Goal: Task Accomplishment & Management: Manage account settings

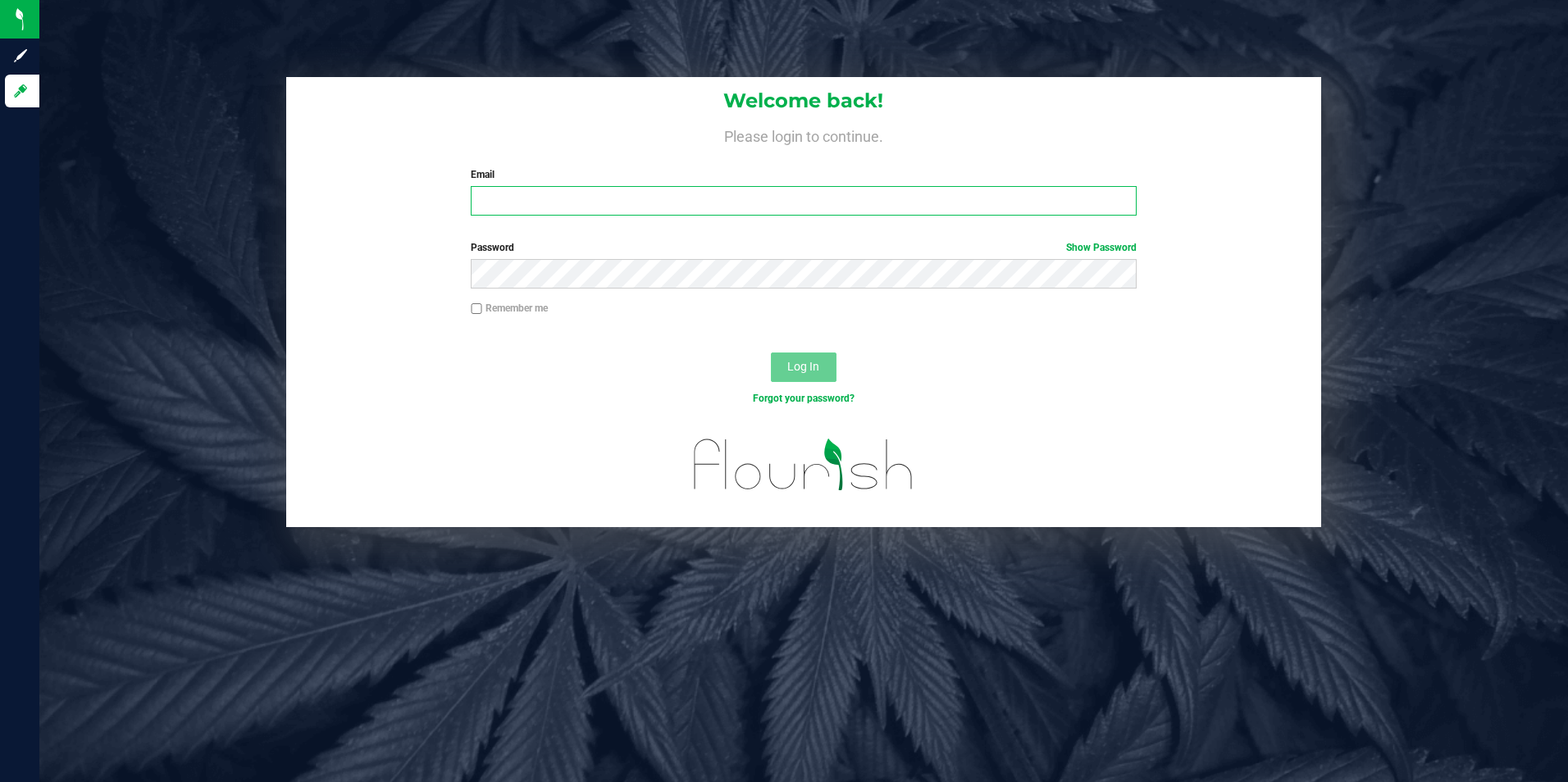
type input "[EMAIL_ADDRESS][DOMAIN_NAME]"
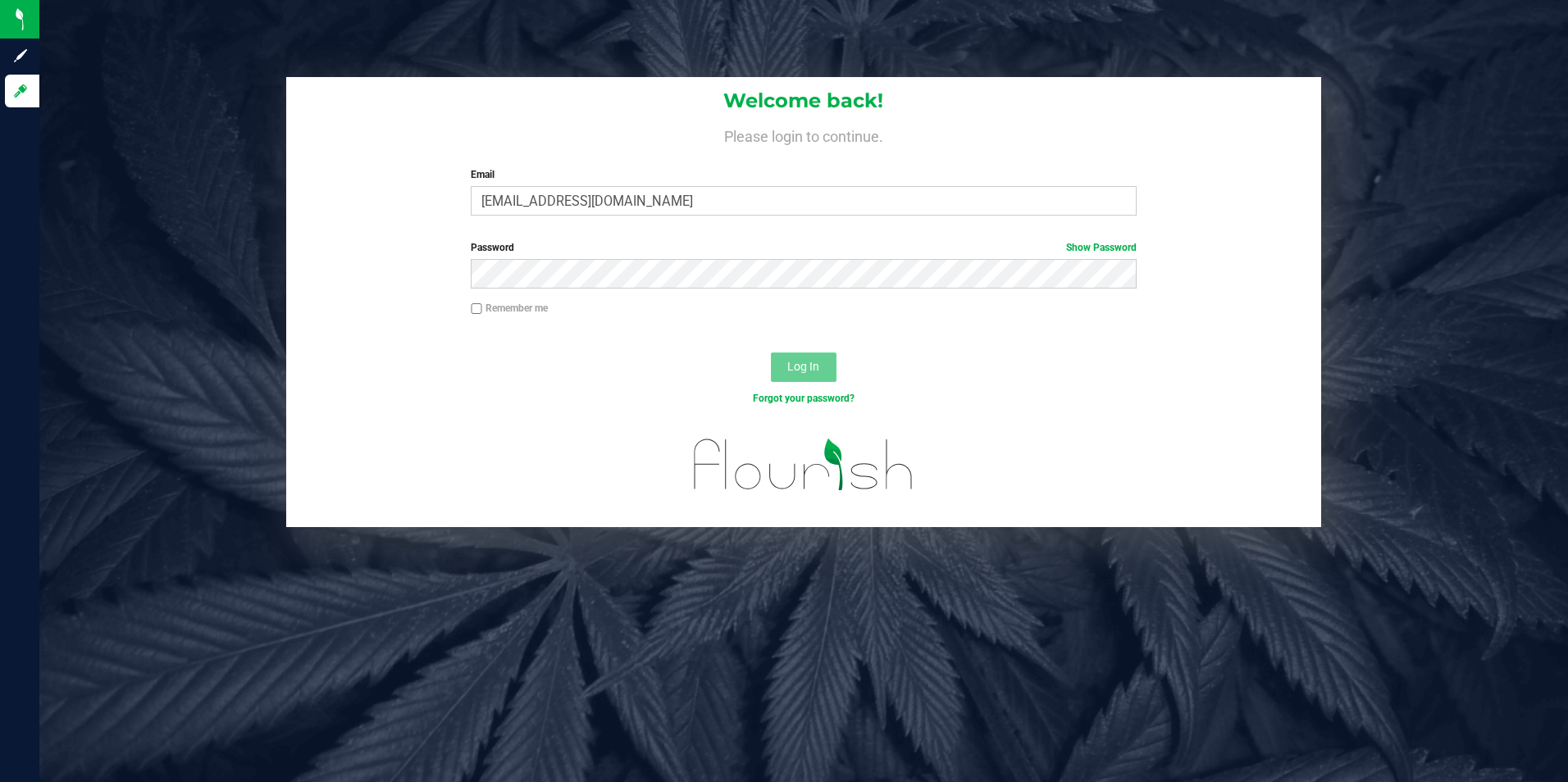
click at [830, 380] on button "Log In" at bounding box center [804, 367] width 66 height 29
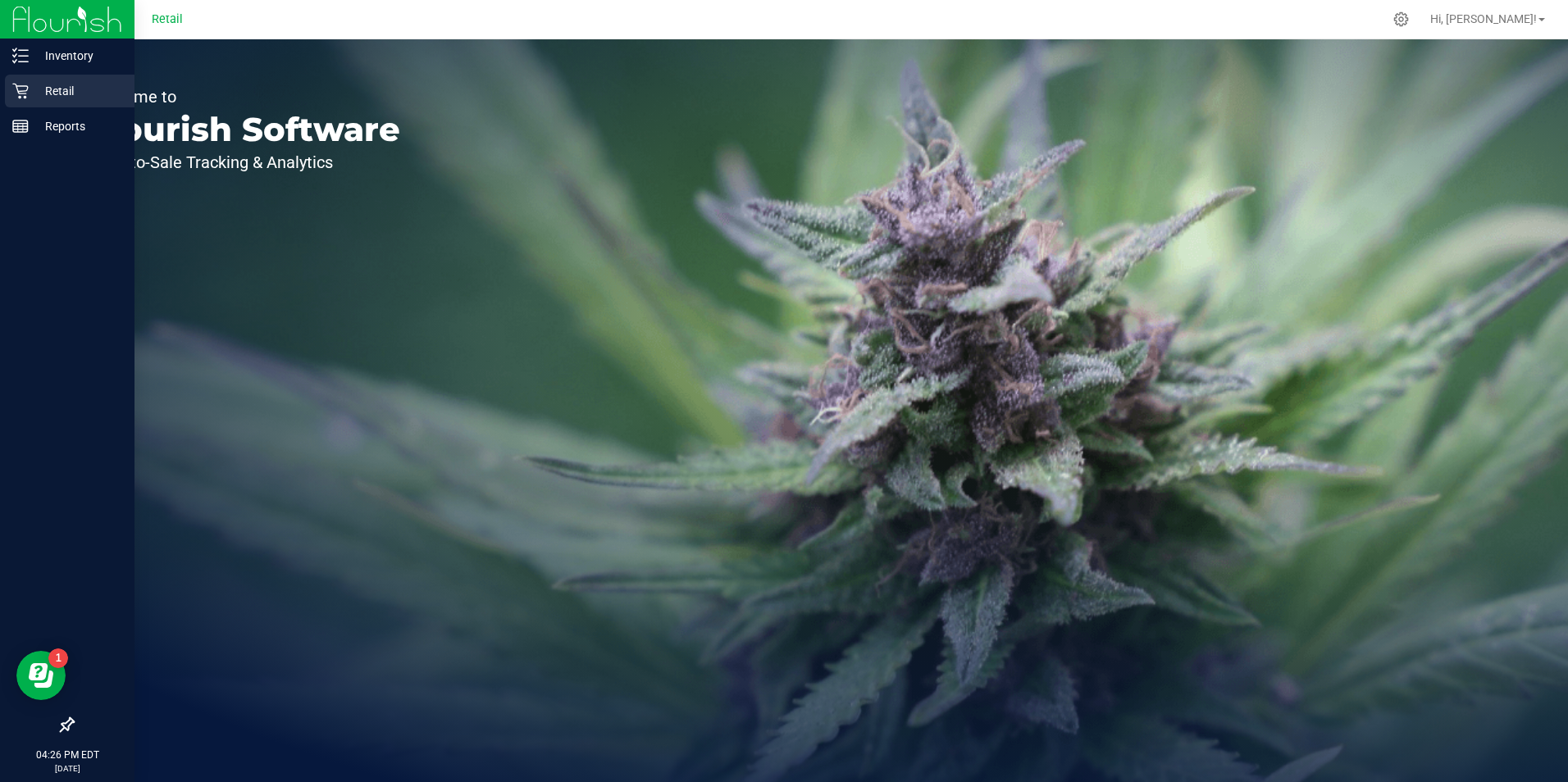
click at [51, 84] on p "Retail" at bounding box center [78, 91] width 98 height 20
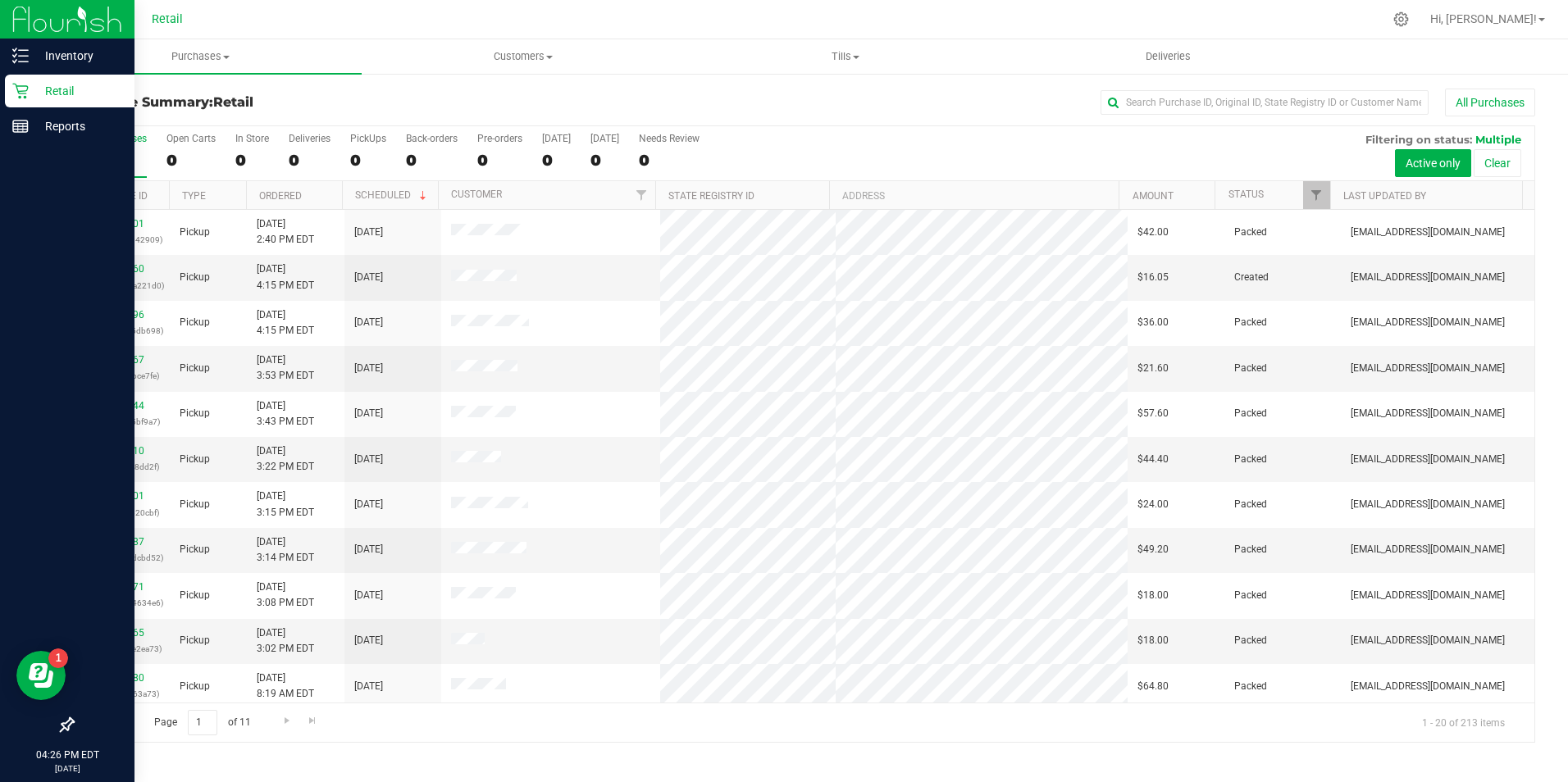
click at [53, 89] on p "Retail" at bounding box center [78, 91] width 98 height 20
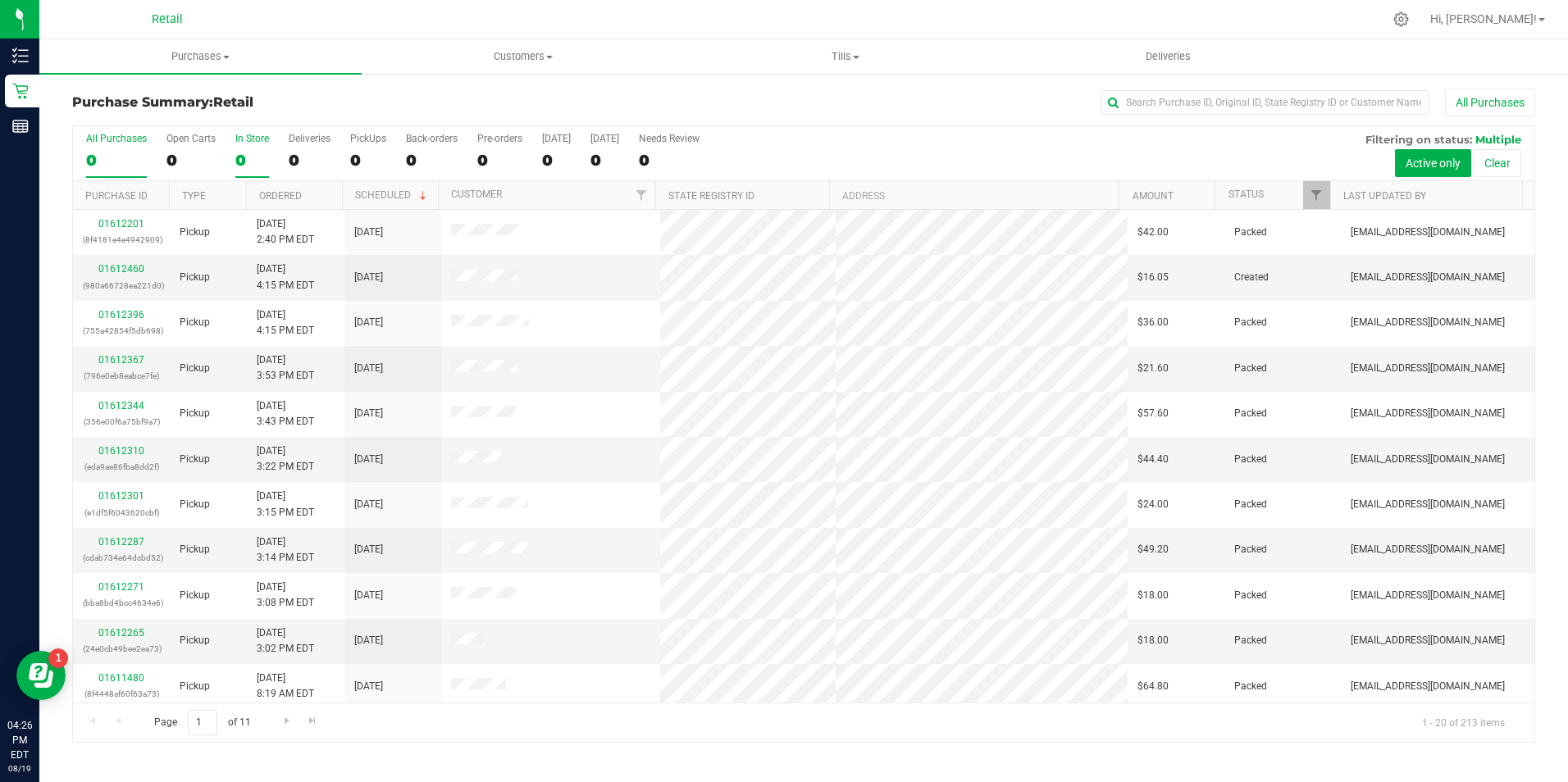
click at [243, 151] on div "0" at bounding box center [252, 161] width 34 height 19
click at [0, 0] on input "In Store 0" at bounding box center [0, 0] width 0 height 0
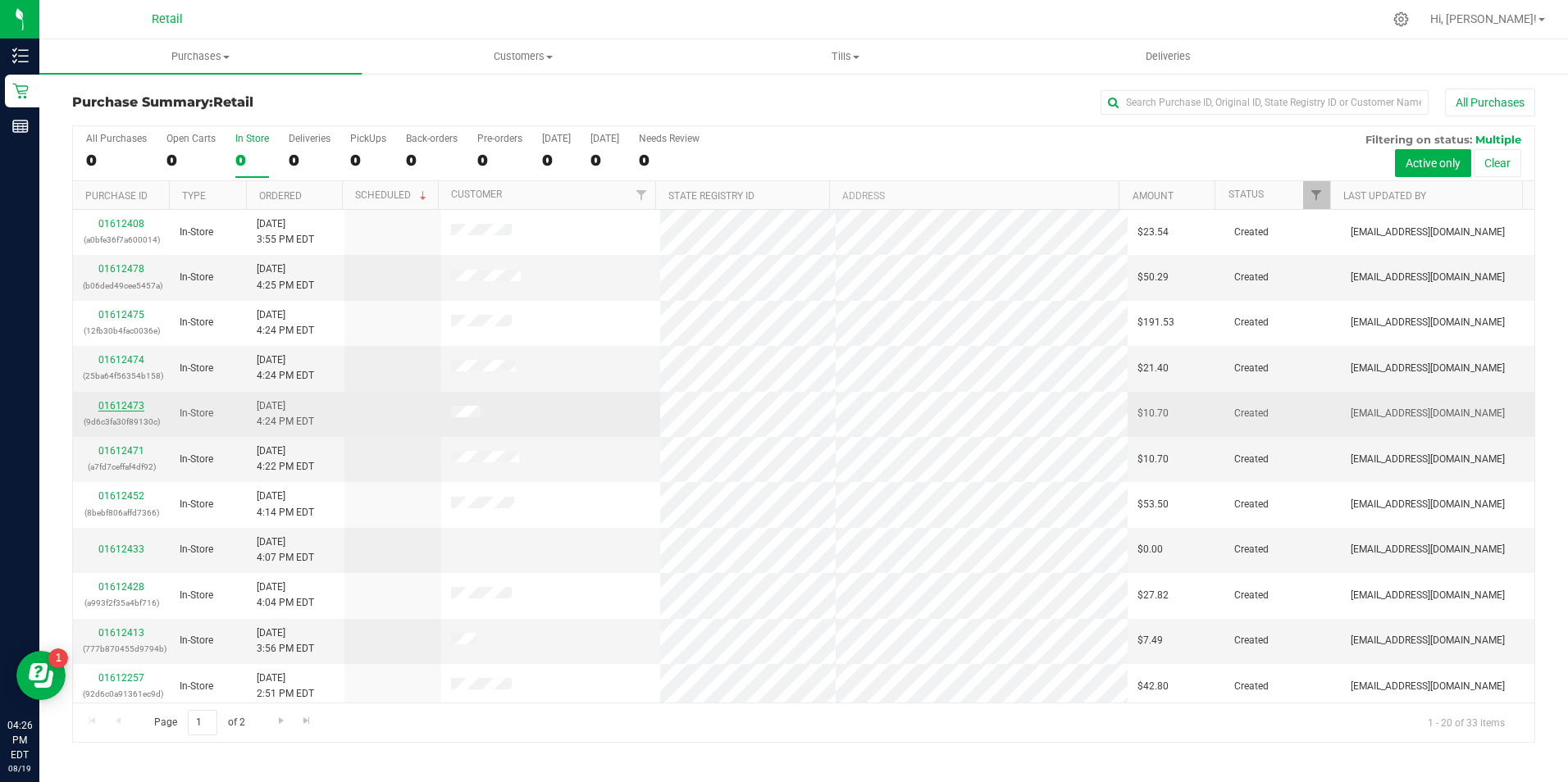
click at [136, 407] on link "01612473" at bounding box center [121, 405] width 46 height 11
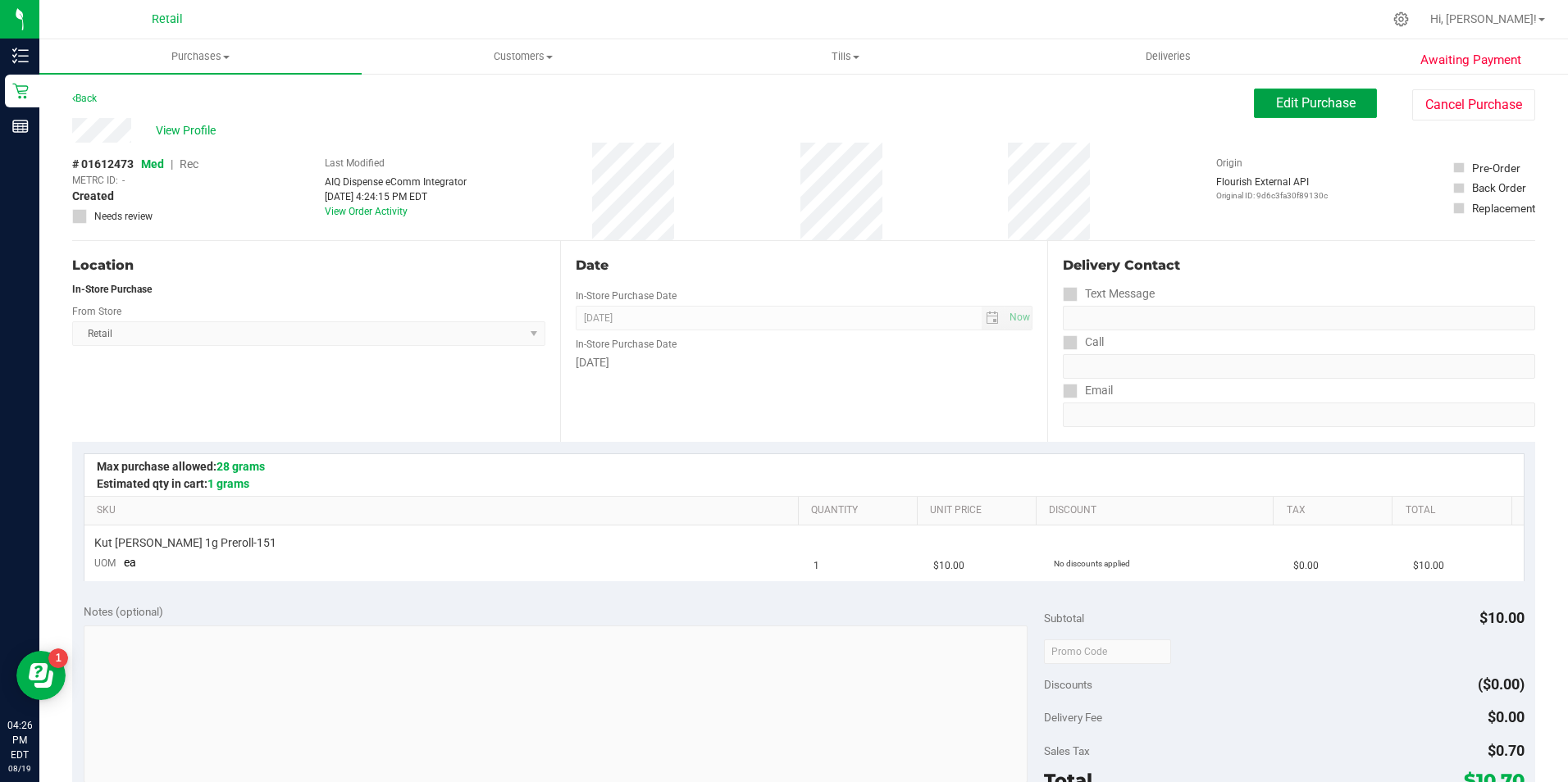
drag, startPoint x: 1282, startPoint y: 114, endPoint x: 907, endPoint y: 181, distance: 380.9
click at [1281, 115] on button "Edit Purchase" at bounding box center [1315, 104] width 123 height 29
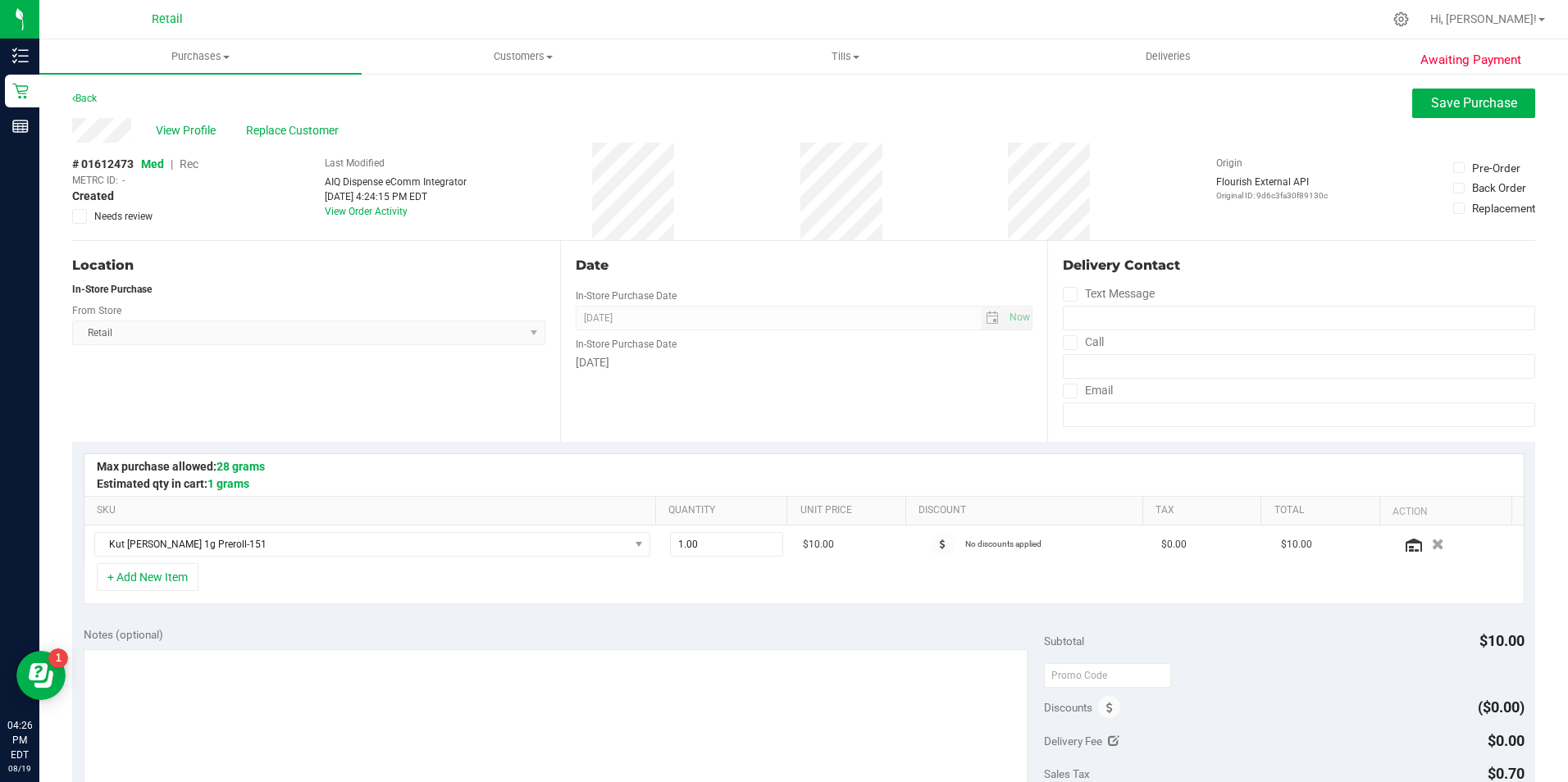
click at [193, 167] on span "Rec" at bounding box center [189, 163] width 19 height 13
drag, startPoint x: 1415, startPoint y: 100, endPoint x: 1361, endPoint y: 101, distance: 54.0
click at [1388, 101] on div "Back Save Purchase" at bounding box center [804, 104] width 1463 height 29
click at [195, 139] on div "View Profile Replace Customer" at bounding box center [804, 130] width 1463 height 24
click at [199, 136] on span "View Profile" at bounding box center [188, 130] width 66 height 17
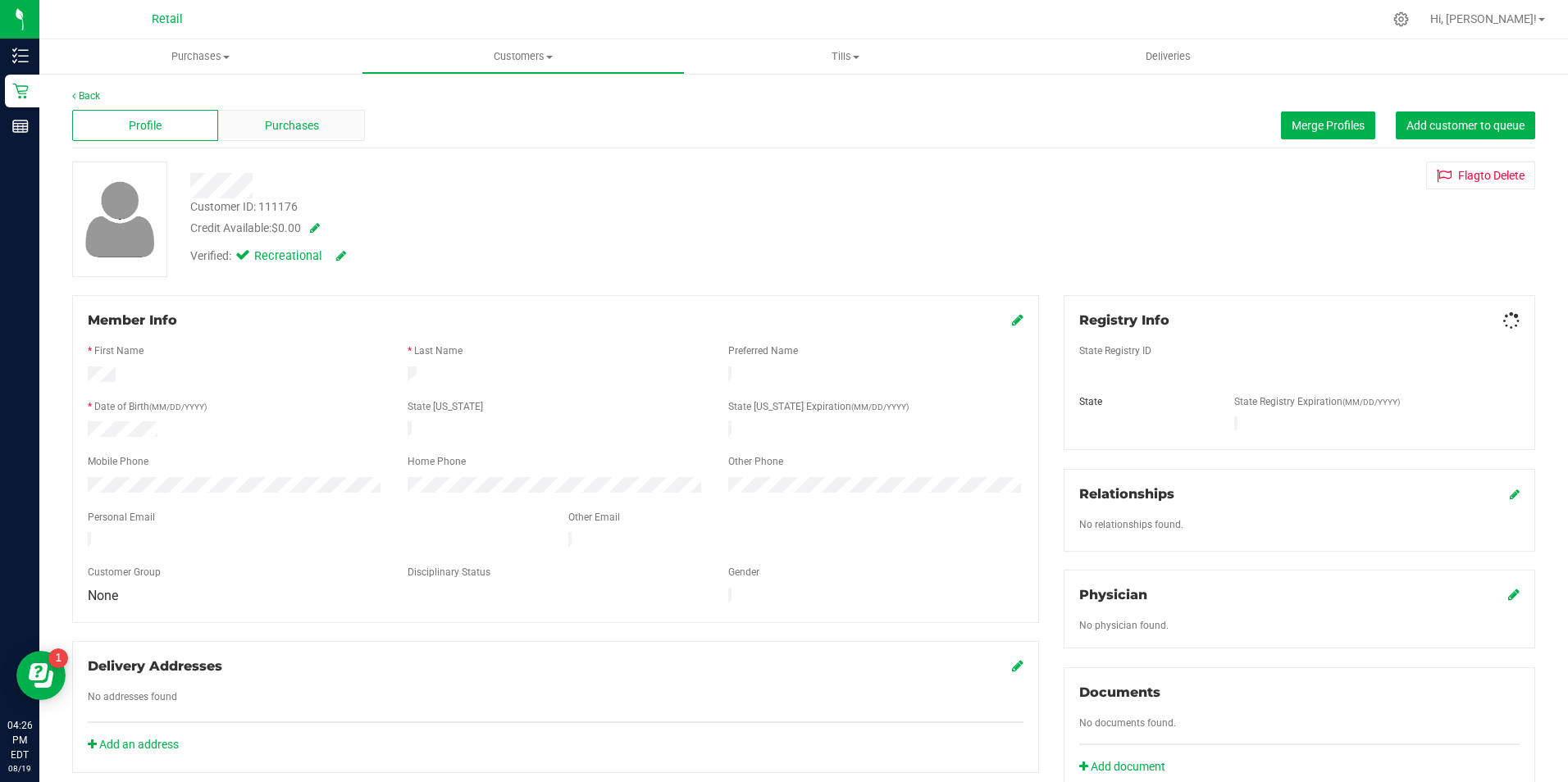
click at [253, 127] on div "Purchases" at bounding box center [291, 125] width 146 height 31
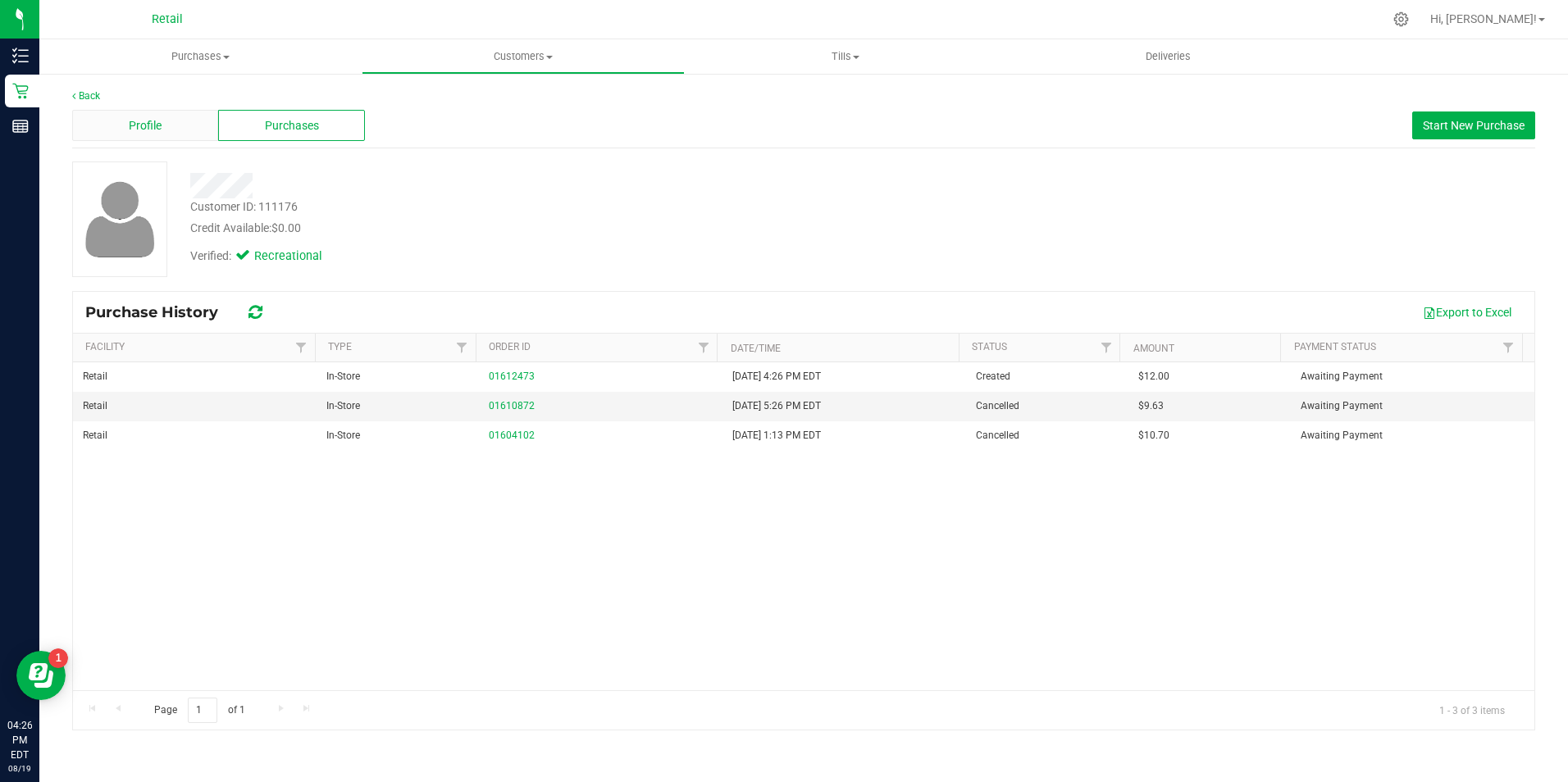
click at [157, 132] on span "Profile" at bounding box center [145, 126] width 33 height 17
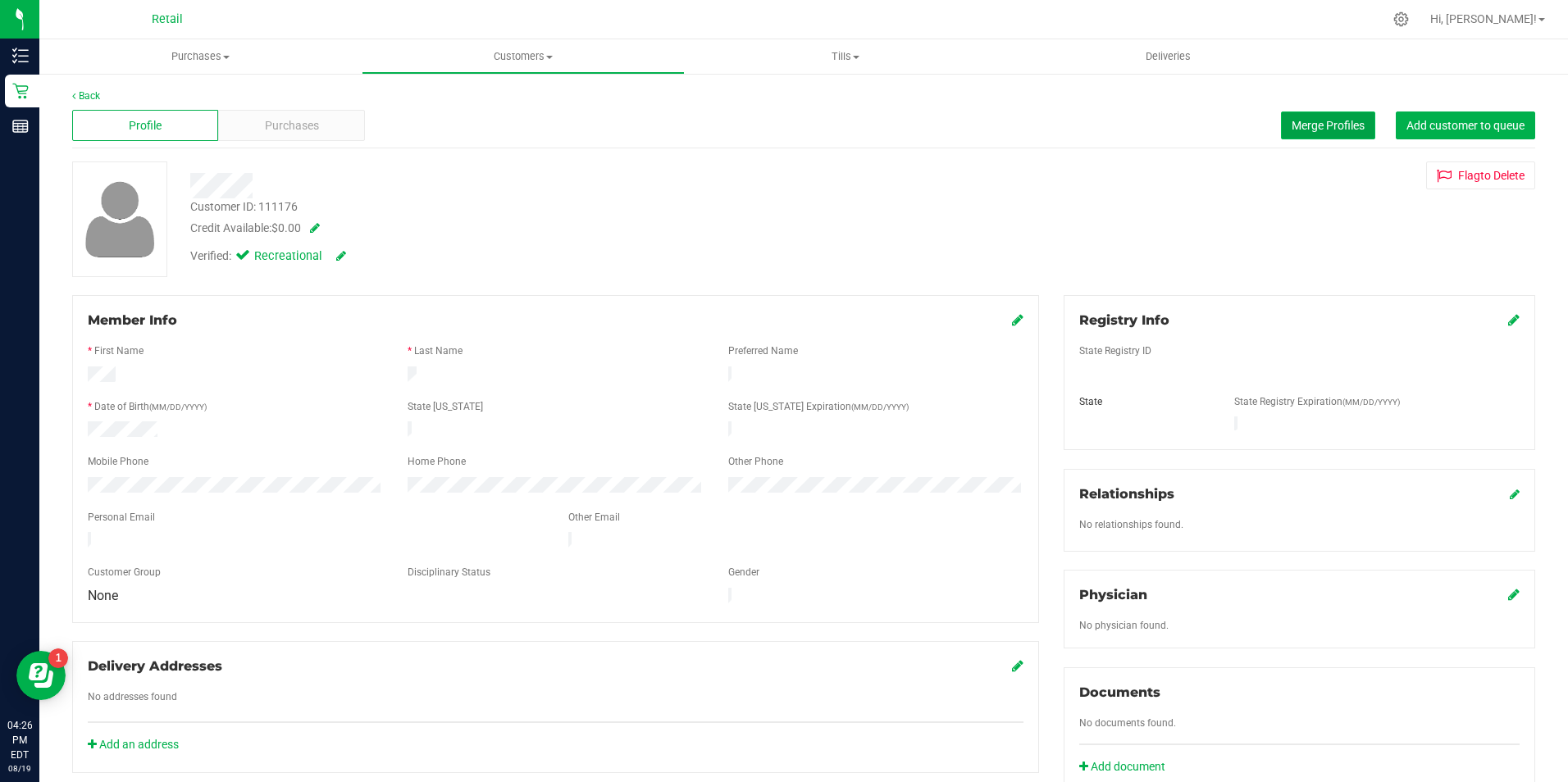
click at [1298, 129] on span "Merge Profiles" at bounding box center [1328, 125] width 73 height 13
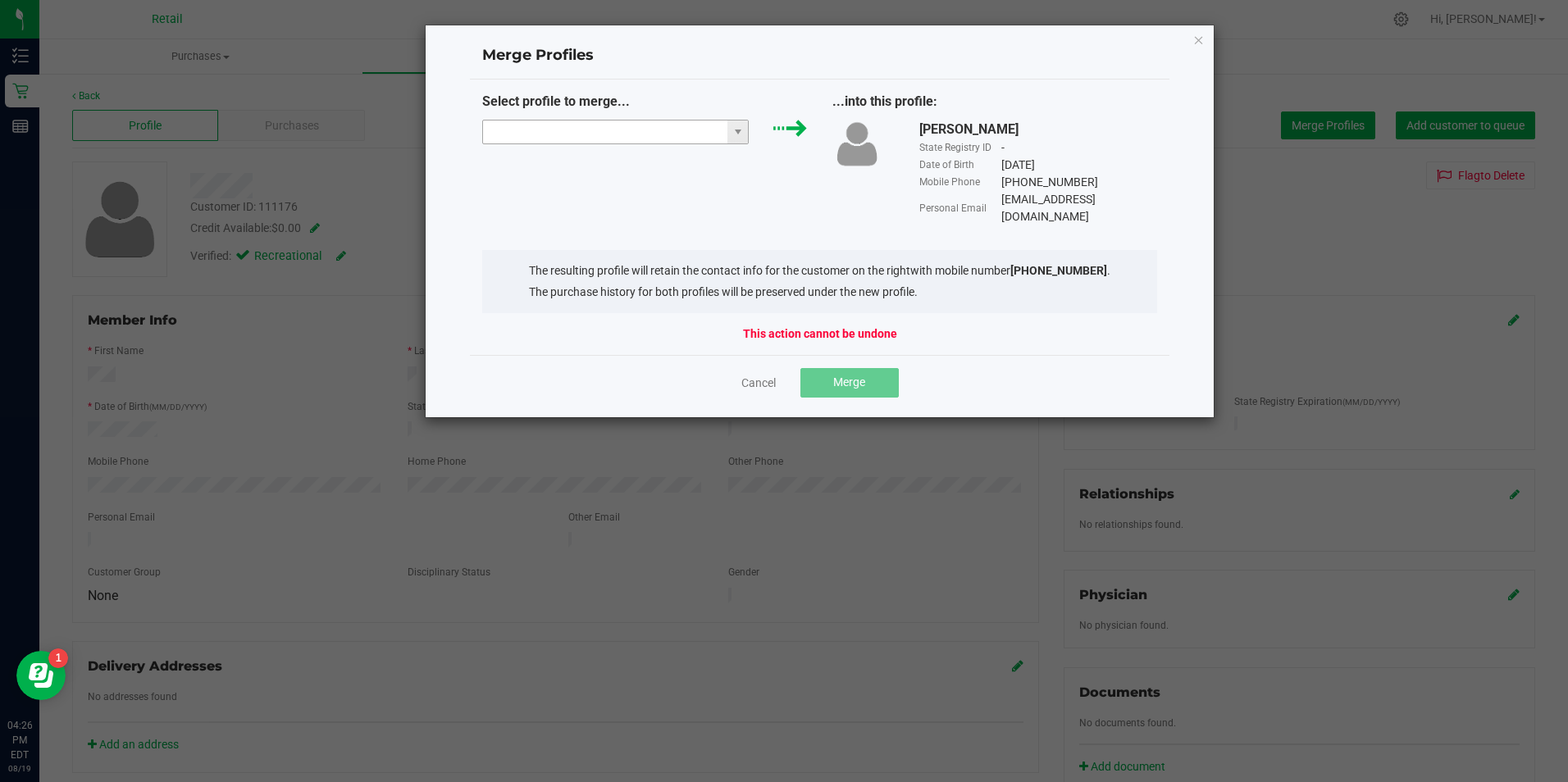
click at [616, 138] on input "NO DATA FOUND" at bounding box center [605, 132] width 245 height 23
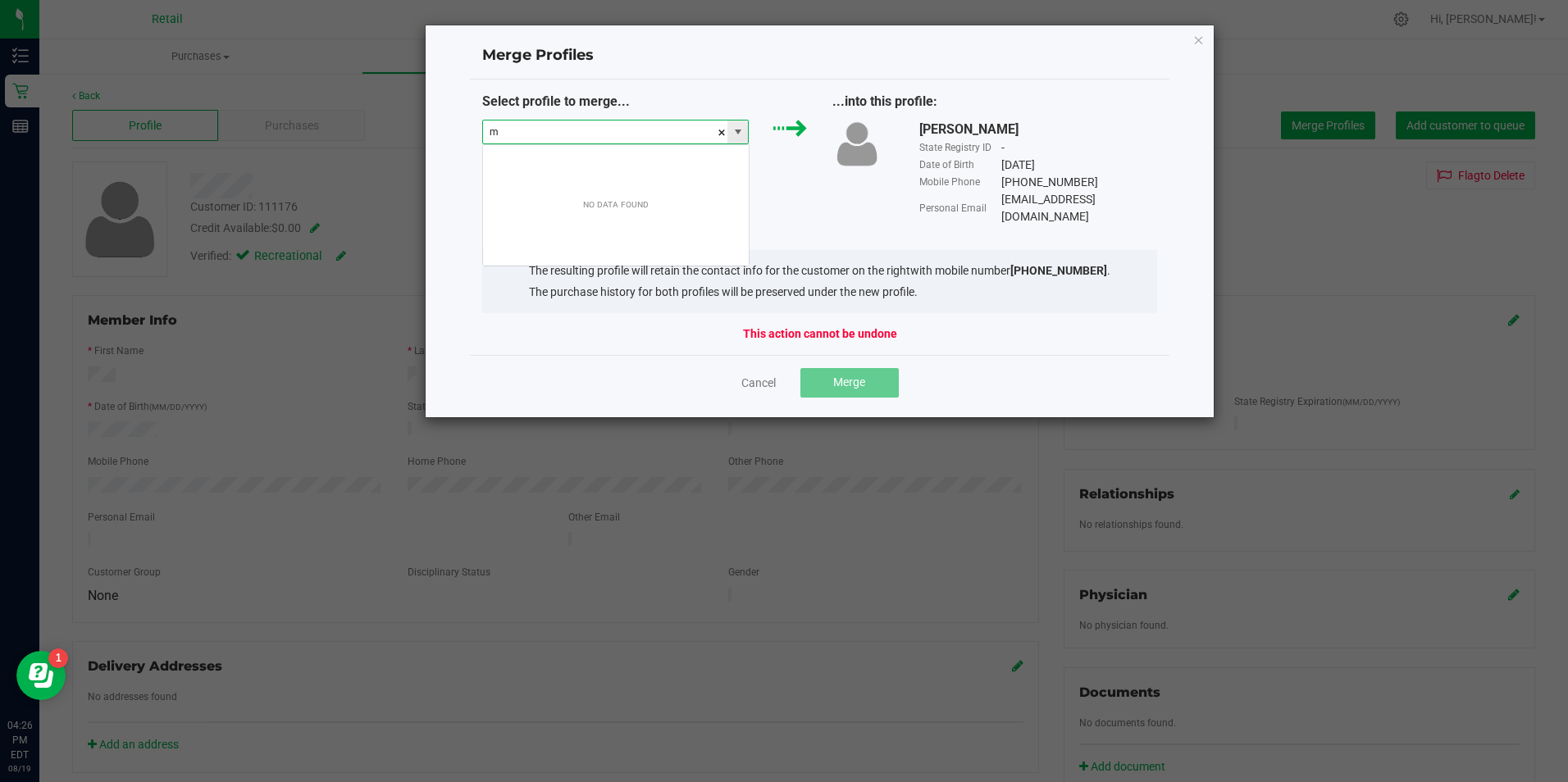
scroll to position [24, 267]
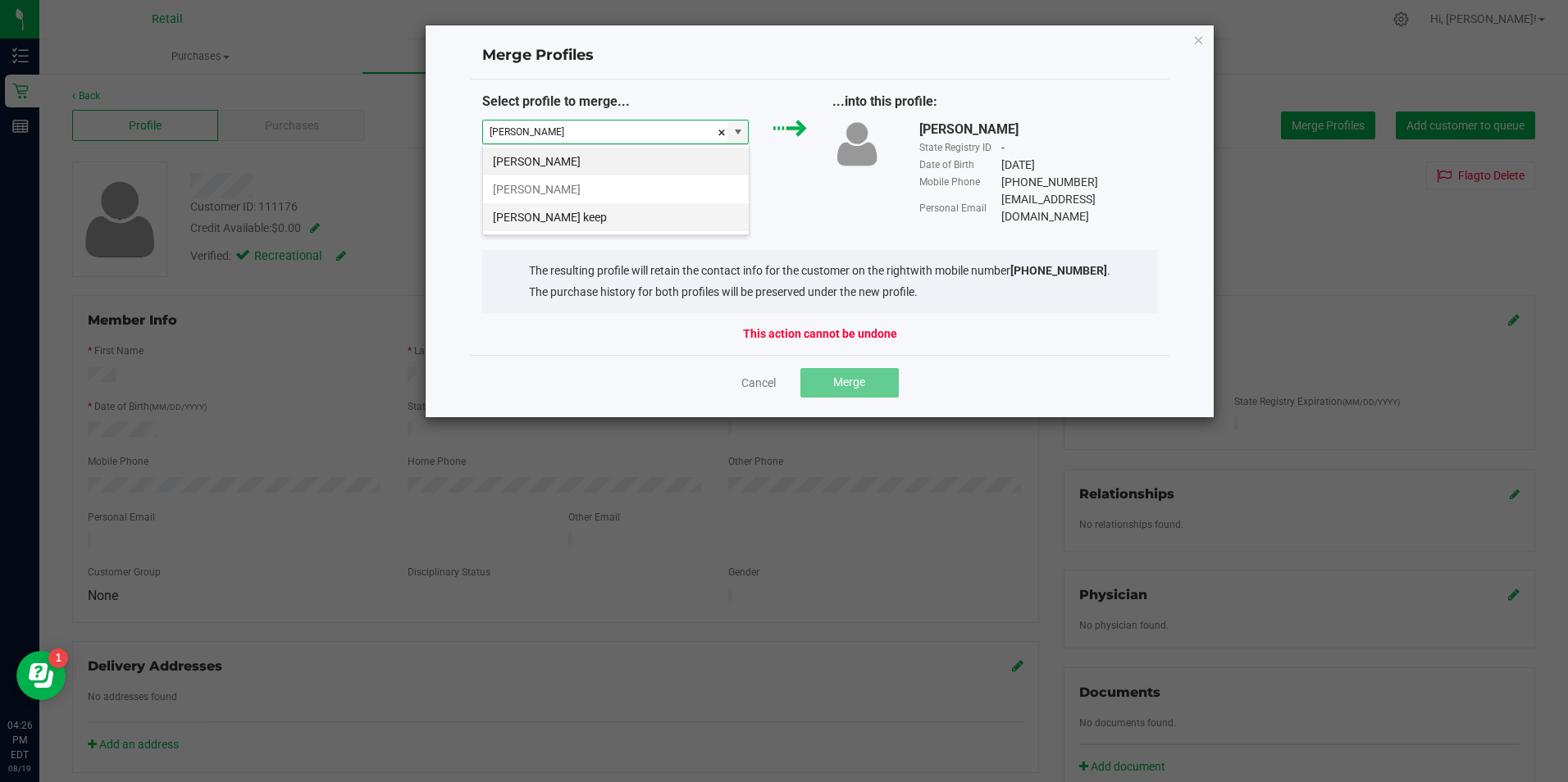
click at [599, 220] on li "[PERSON_NAME] keep" at bounding box center [616, 217] width 266 height 28
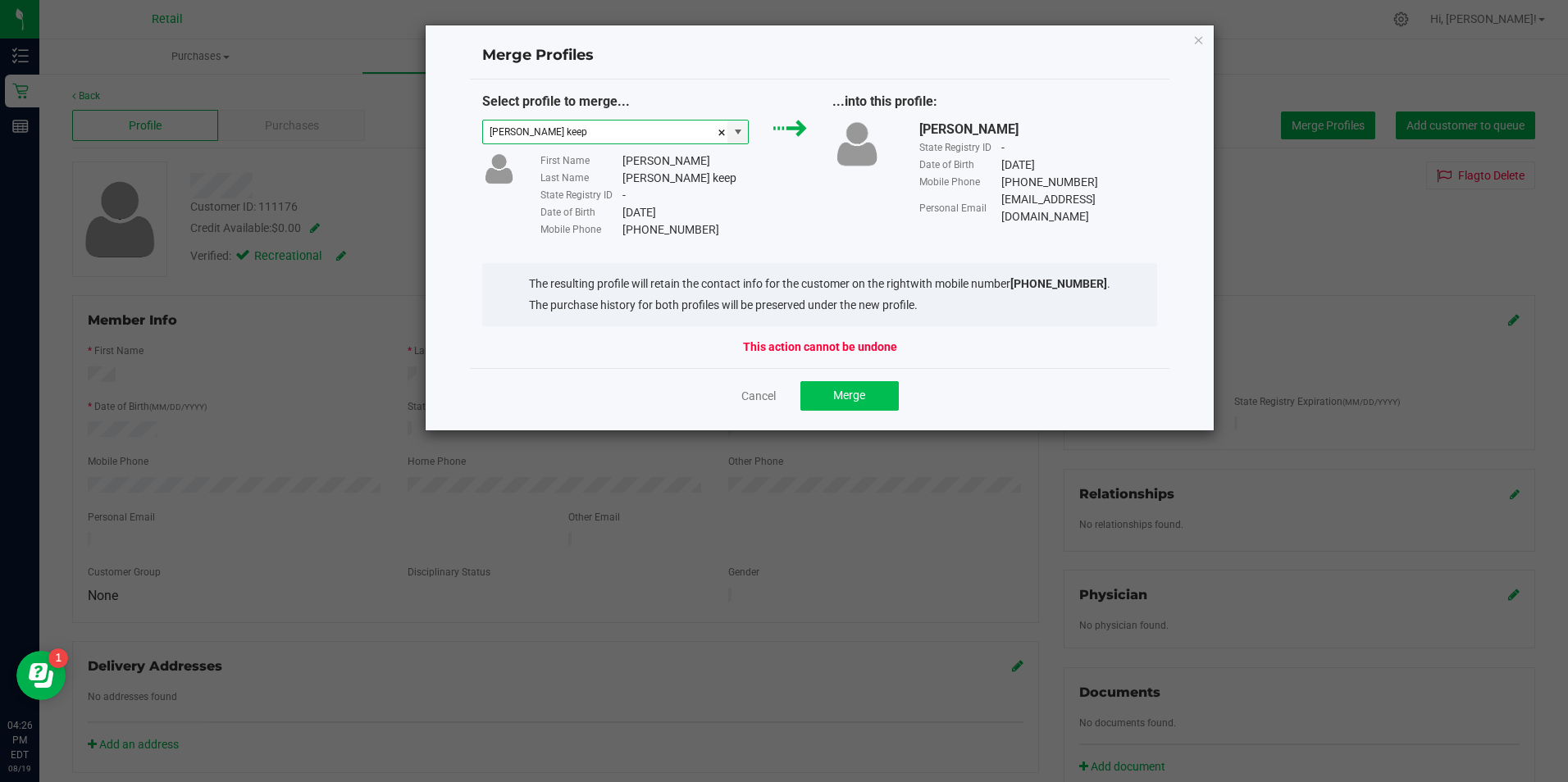
type input "[PERSON_NAME] keep"
click at [824, 382] on button "Merge" at bounding box center [850, 396] width 98 height 29
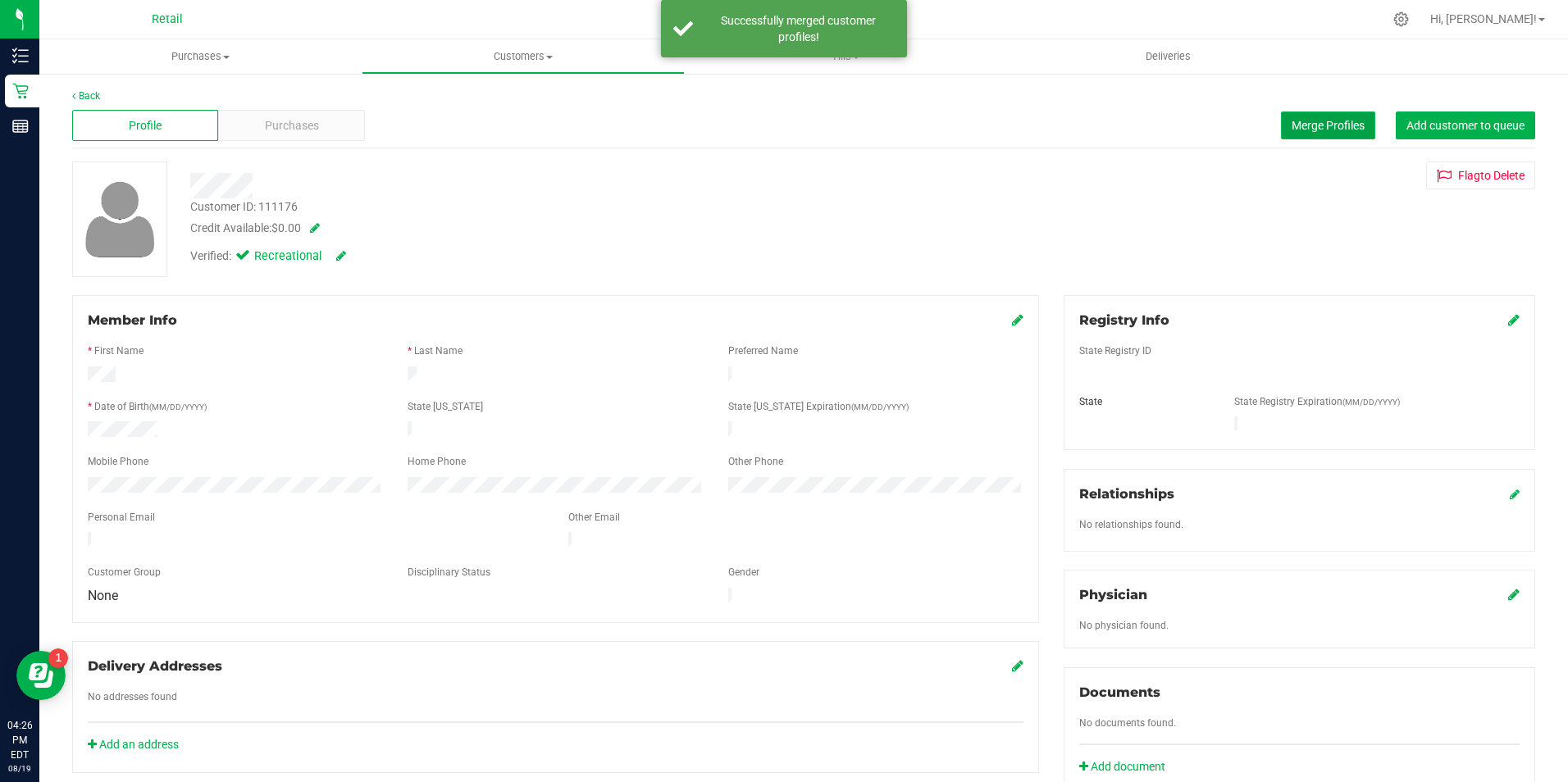
click at [1321, 127] on span "Merge Profiles" at bounding box center [1328, 125] width 73 height 13
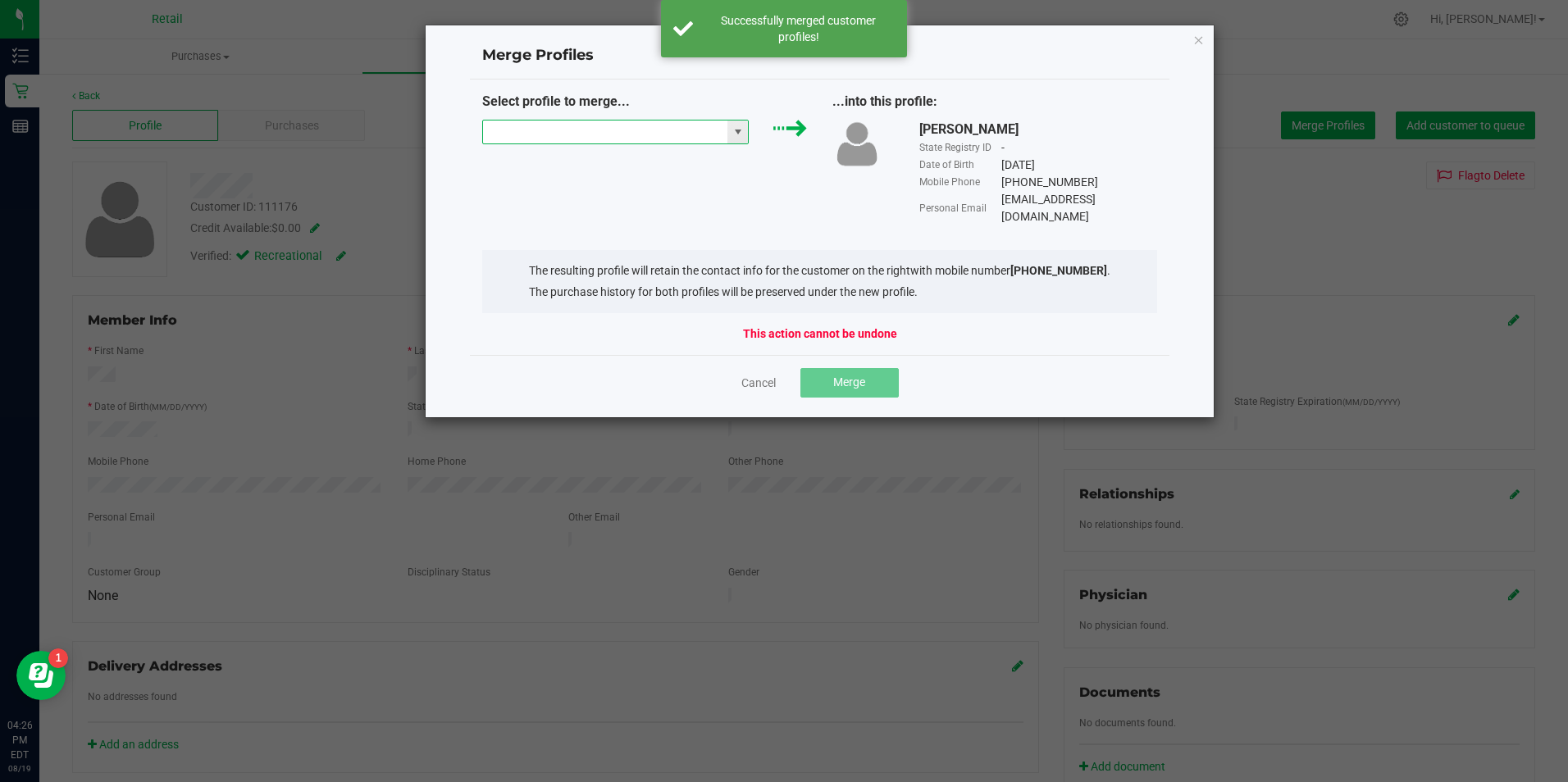
click at [654, 125] on input "NO DATA FOUND" at bounding box center [605, 132] width 245 height 23
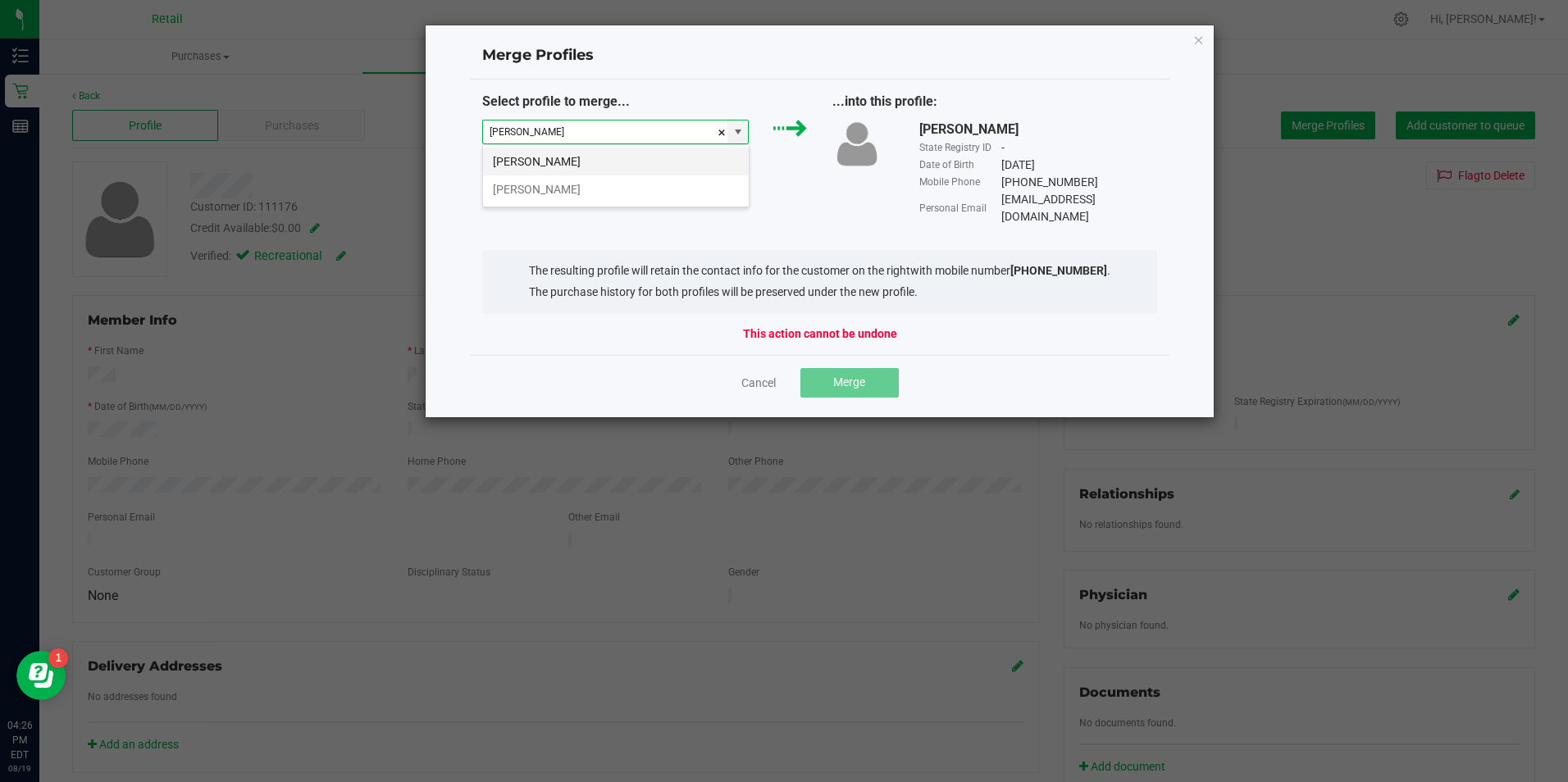
click at [647, 160] on li "[PERSON_NAME]" at bounding box center [616, 161] width 266 height 28
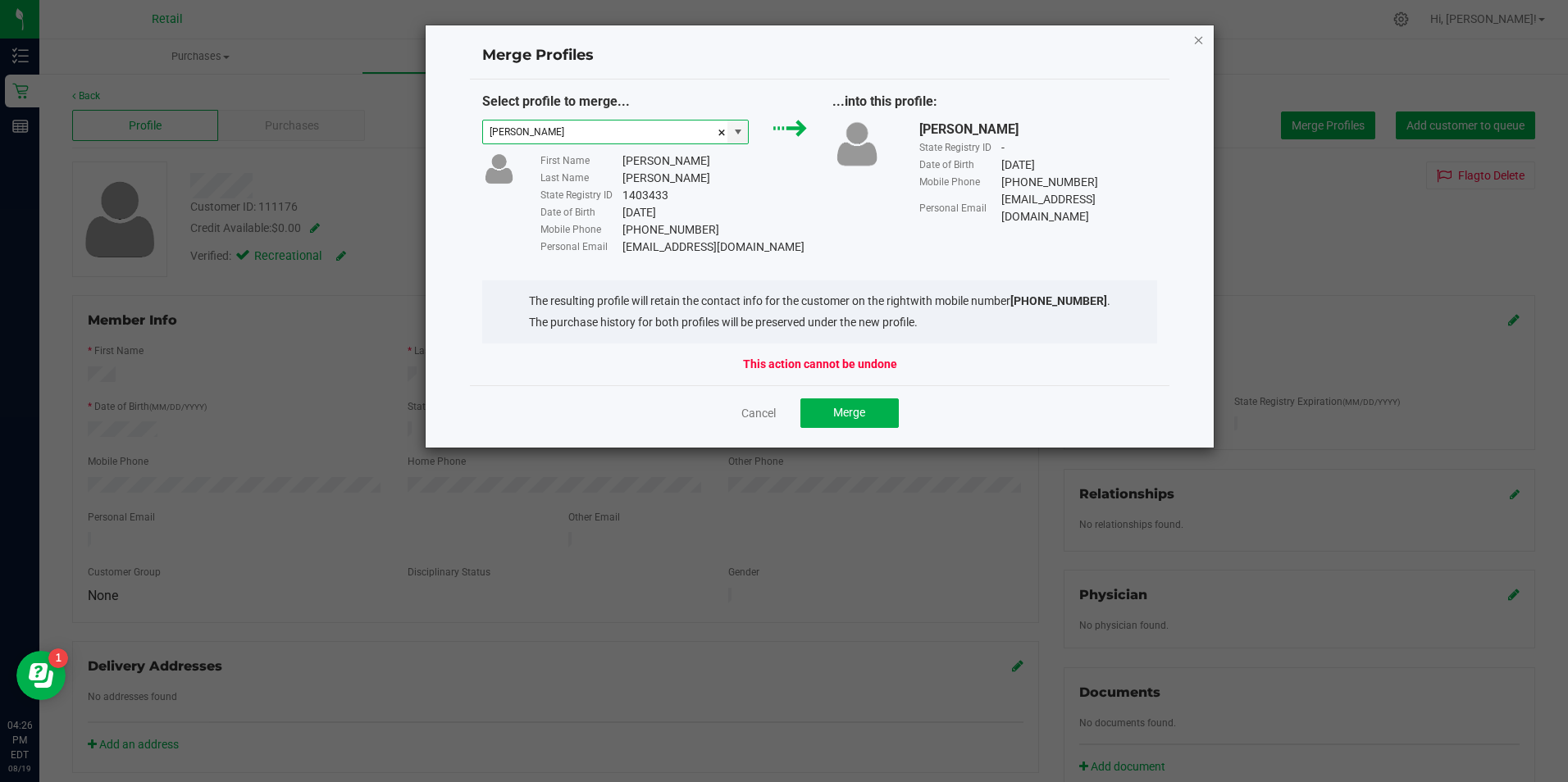
type input "[PERSON_NAME]"
click at [1198, 37] on icon "Close" at bounding box center [1198, 39] width 11 height 20
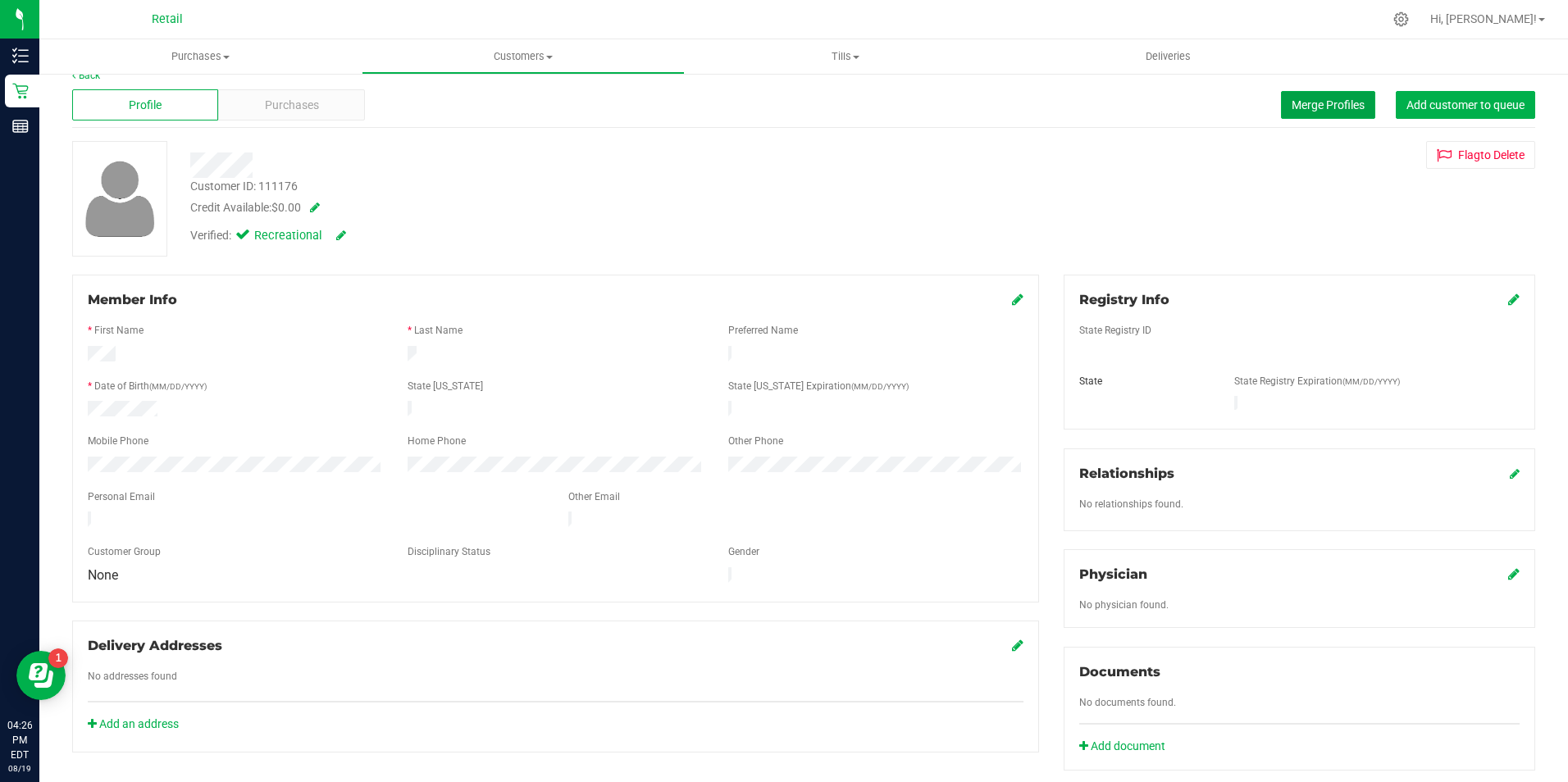
scroll to position [0, 0]
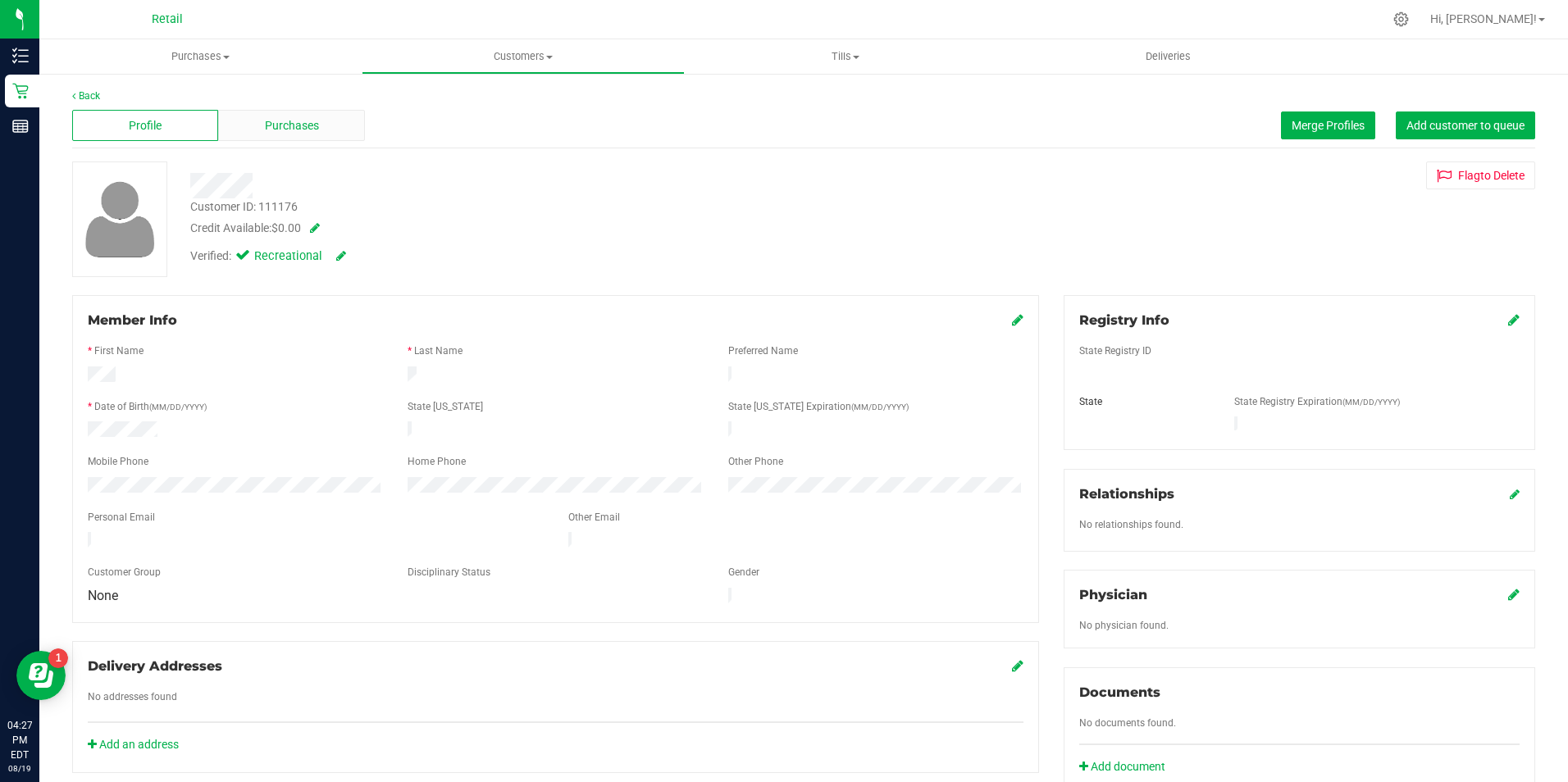
click at [329, 132] on div "Purchases" at bounding box center [291, 125] width 146 height 31
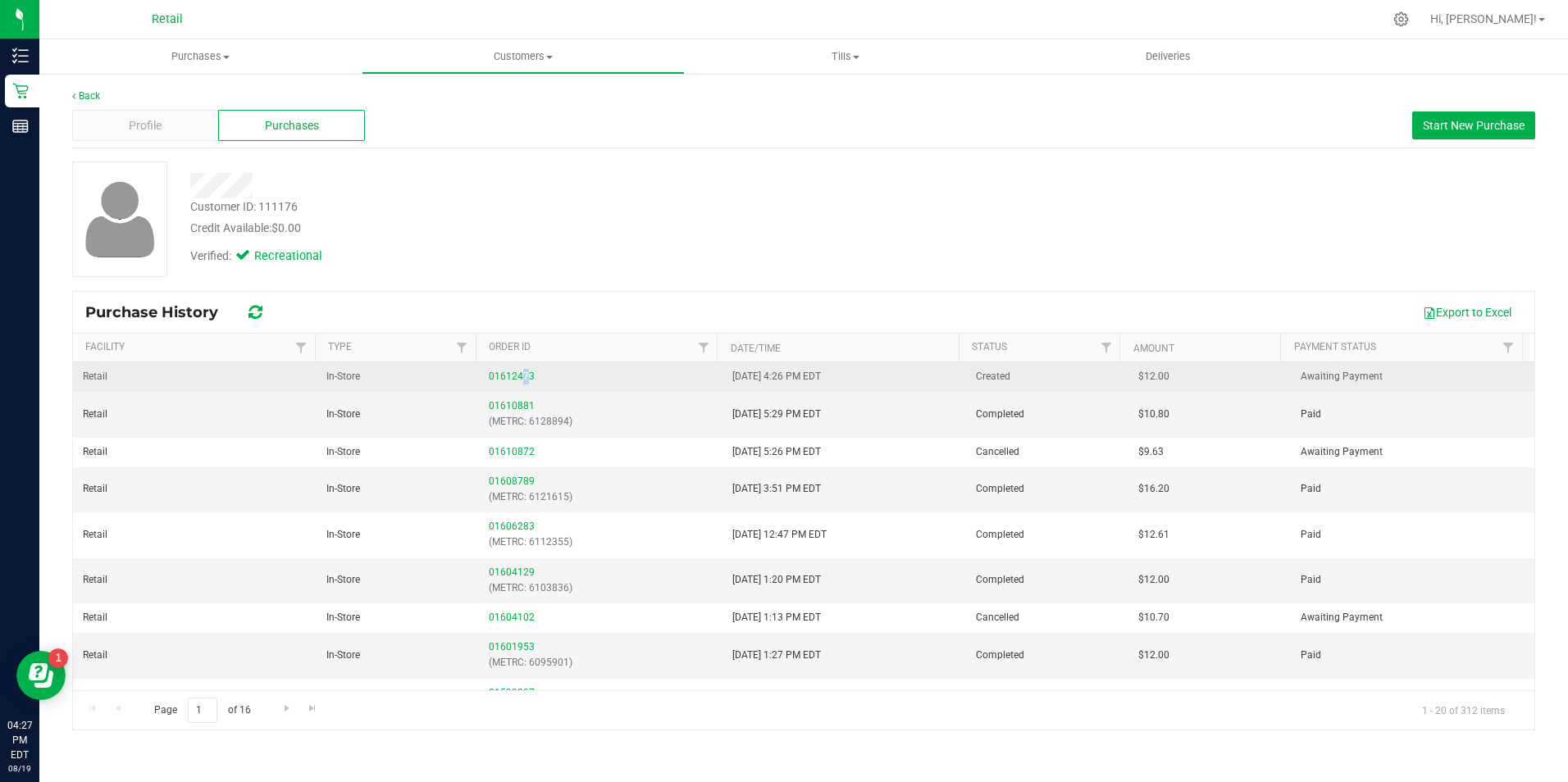
click at [522, 369] on div "01612473" at bounding box center [600, 376] width 224 height 16
drag, startPoint x: 522, startPoint y: 369, endPoint x: 511, endPoint y: 381, distance: 16.3
click at [511, 381] on link "01612473" at bounding box center [511, 375] width 46 height 11
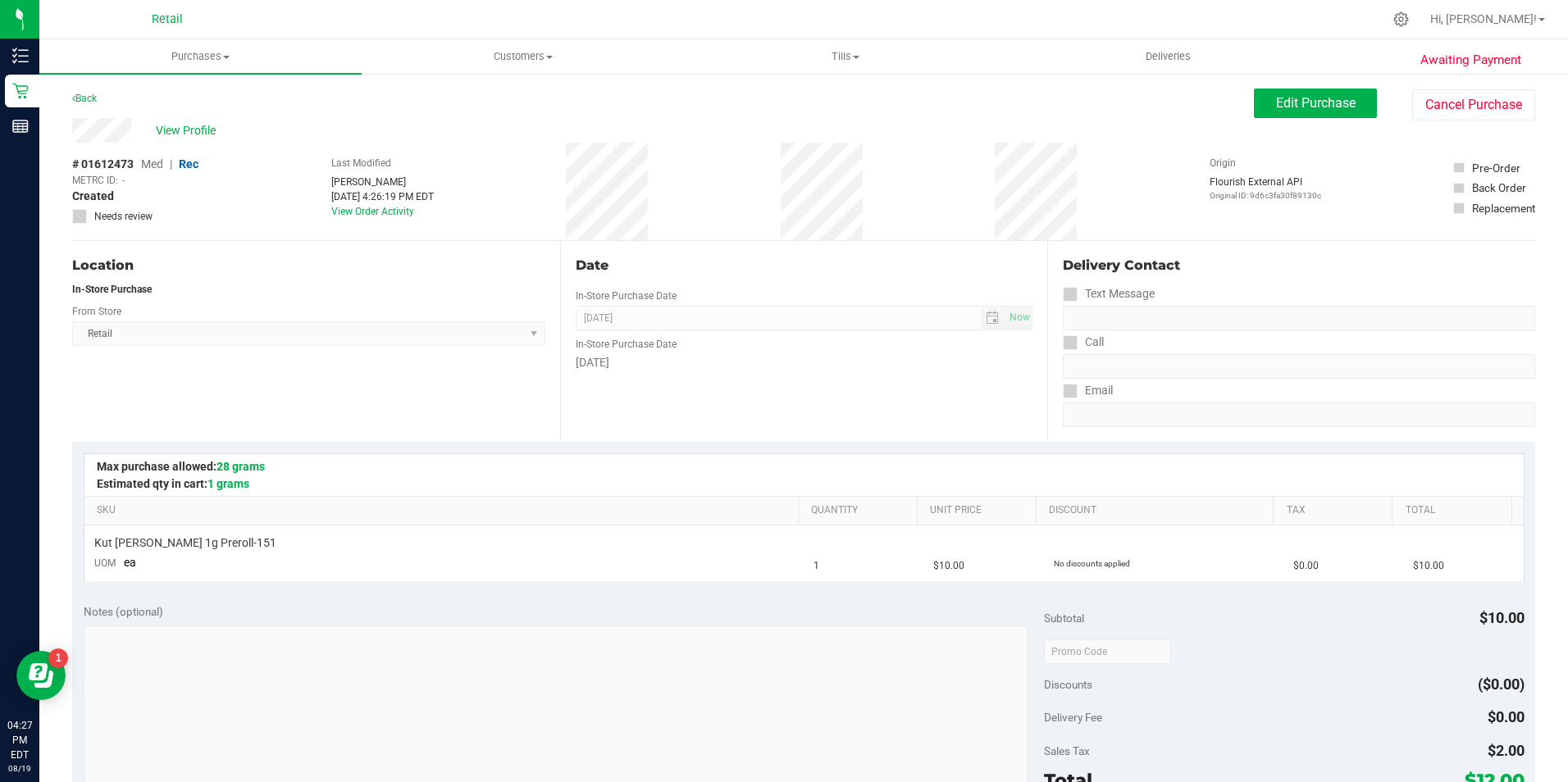
scroll to position [82, 0]
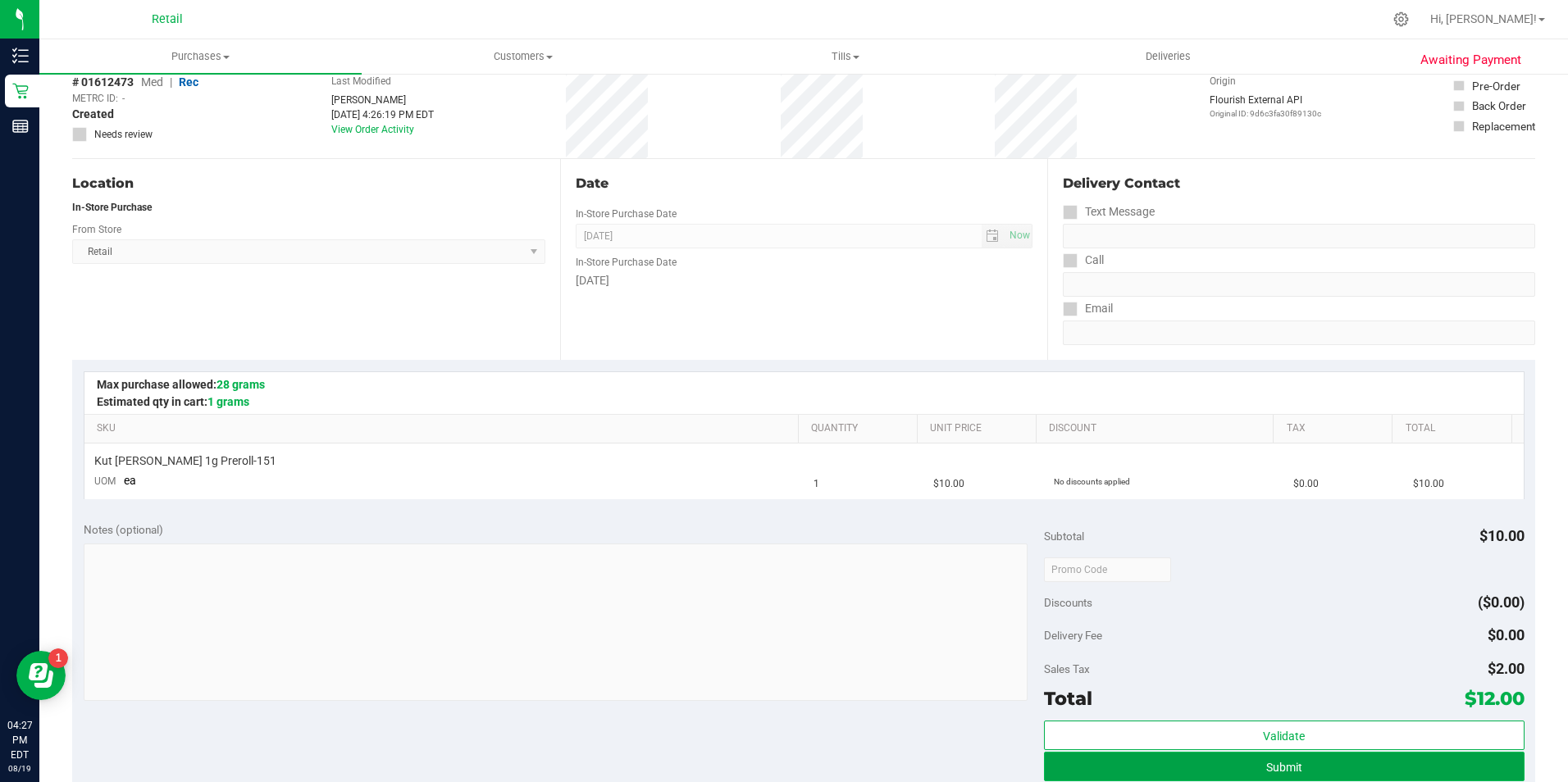
click at [1394, 775] on button "Submit" at bounding box center [1284, 766] width 480 height 29
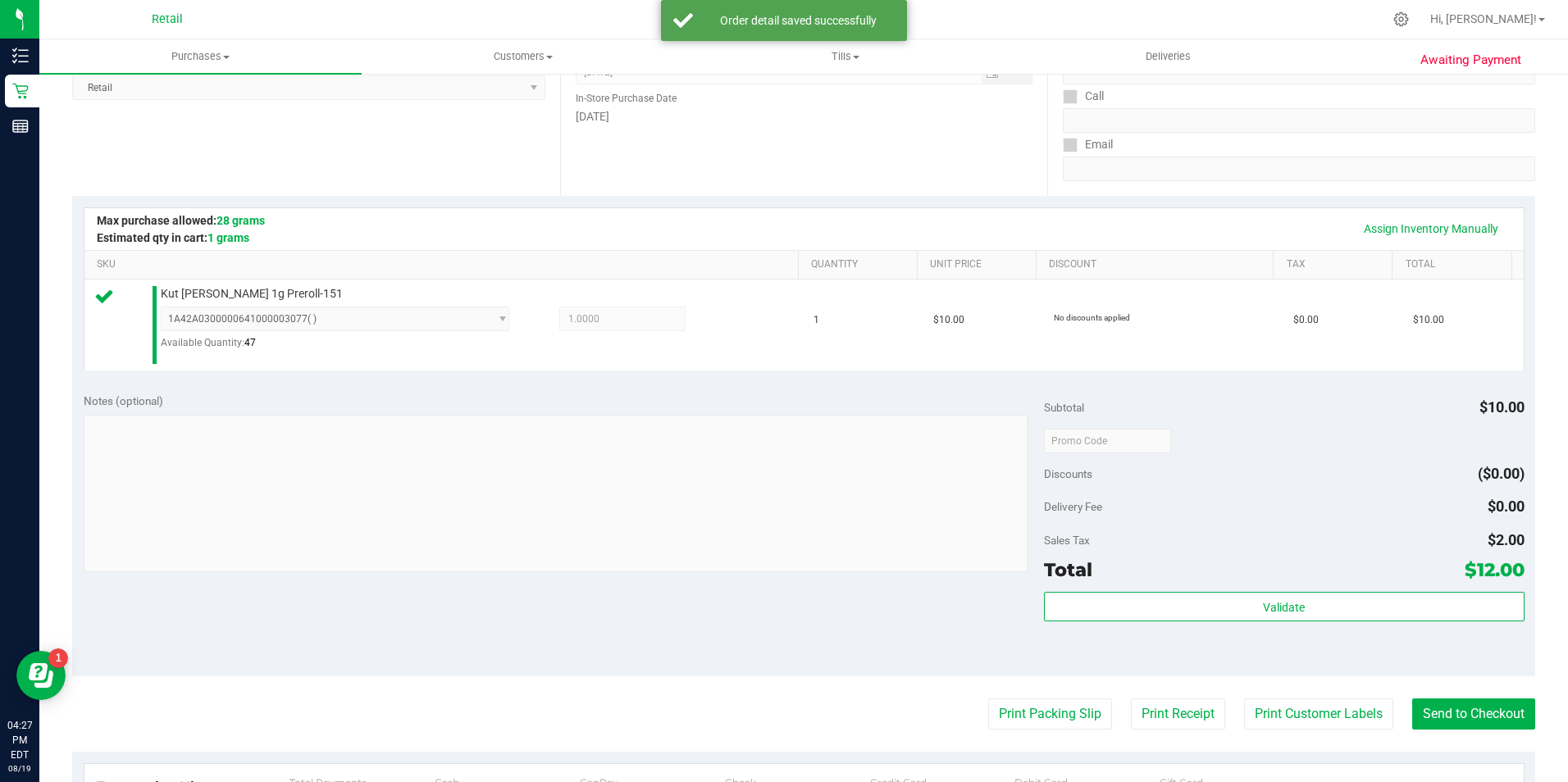
scroll to position [492, 0]
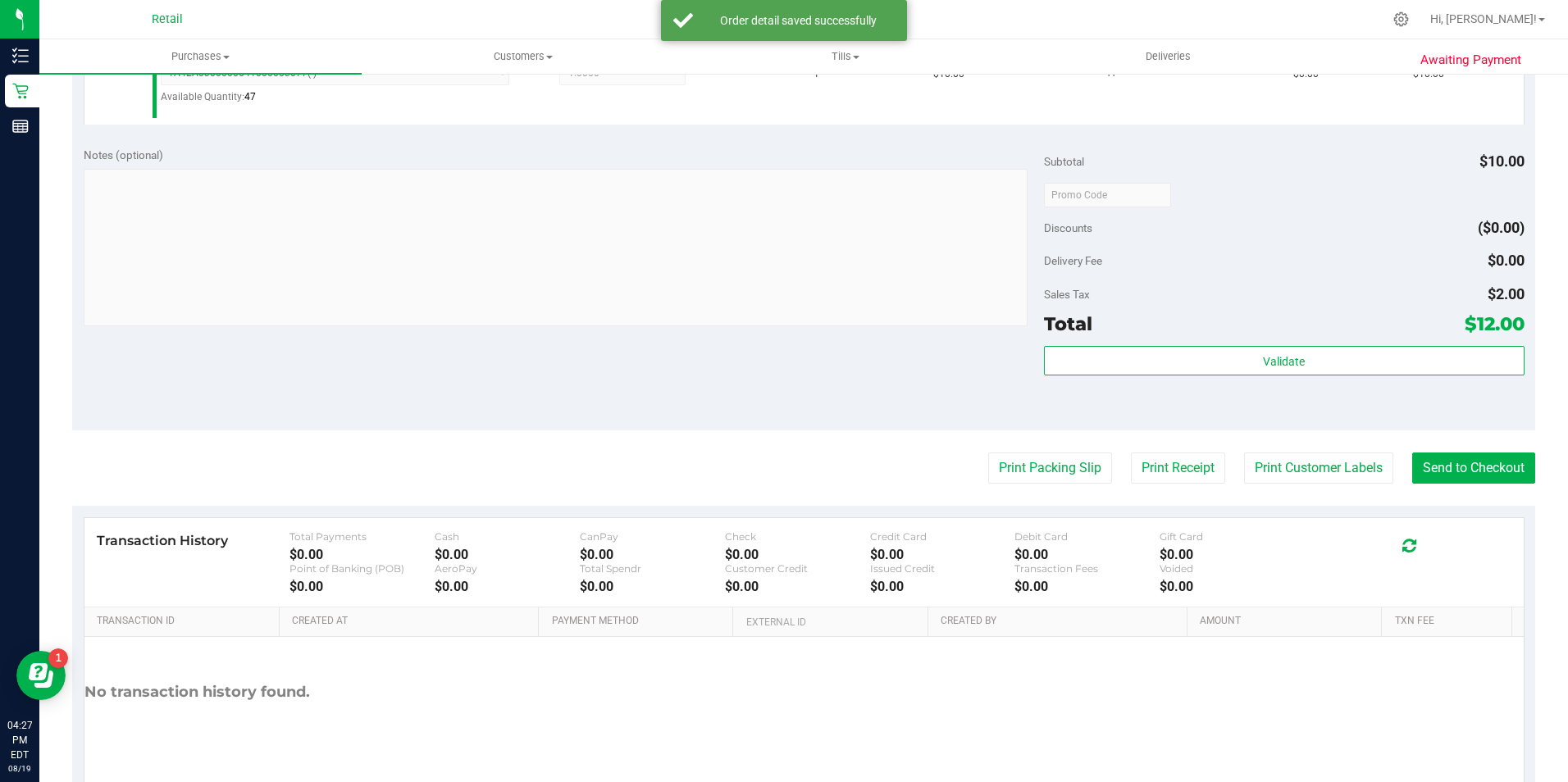
click at [1450, 490] on purchase-details "Back Edit Purchase Cancel Purchase View Profile # 01612473 Med | Rec METRC ID: …" at bounding box center [804, 205] width 1463 height 1215
click at [1441, 480] on button "Send to Checkout" at bounding box center [1473, 468] width 123 height 31
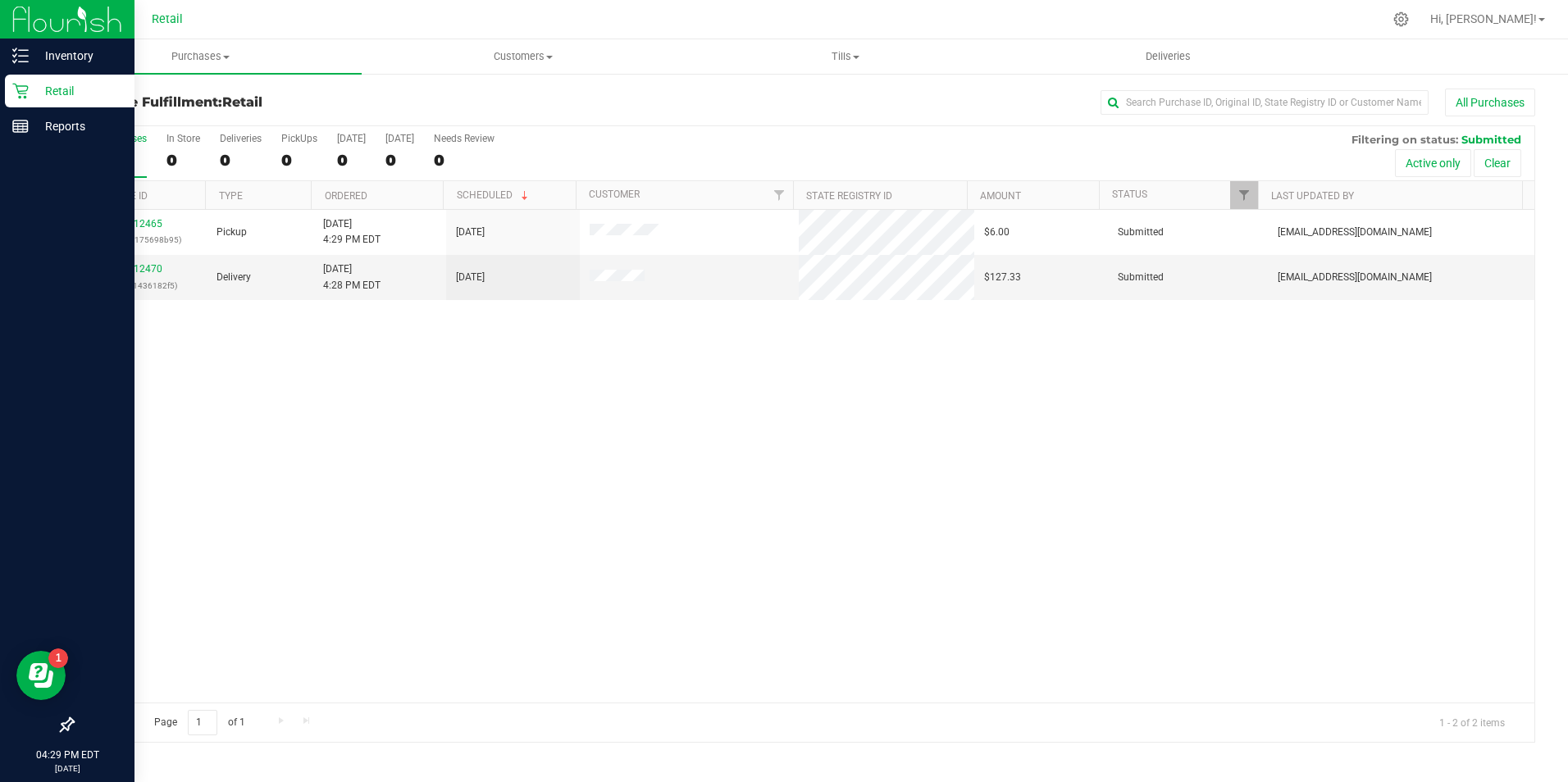
click at [29, 89] on p "Retail" at bounding box center [78, 91] width 98 height 20
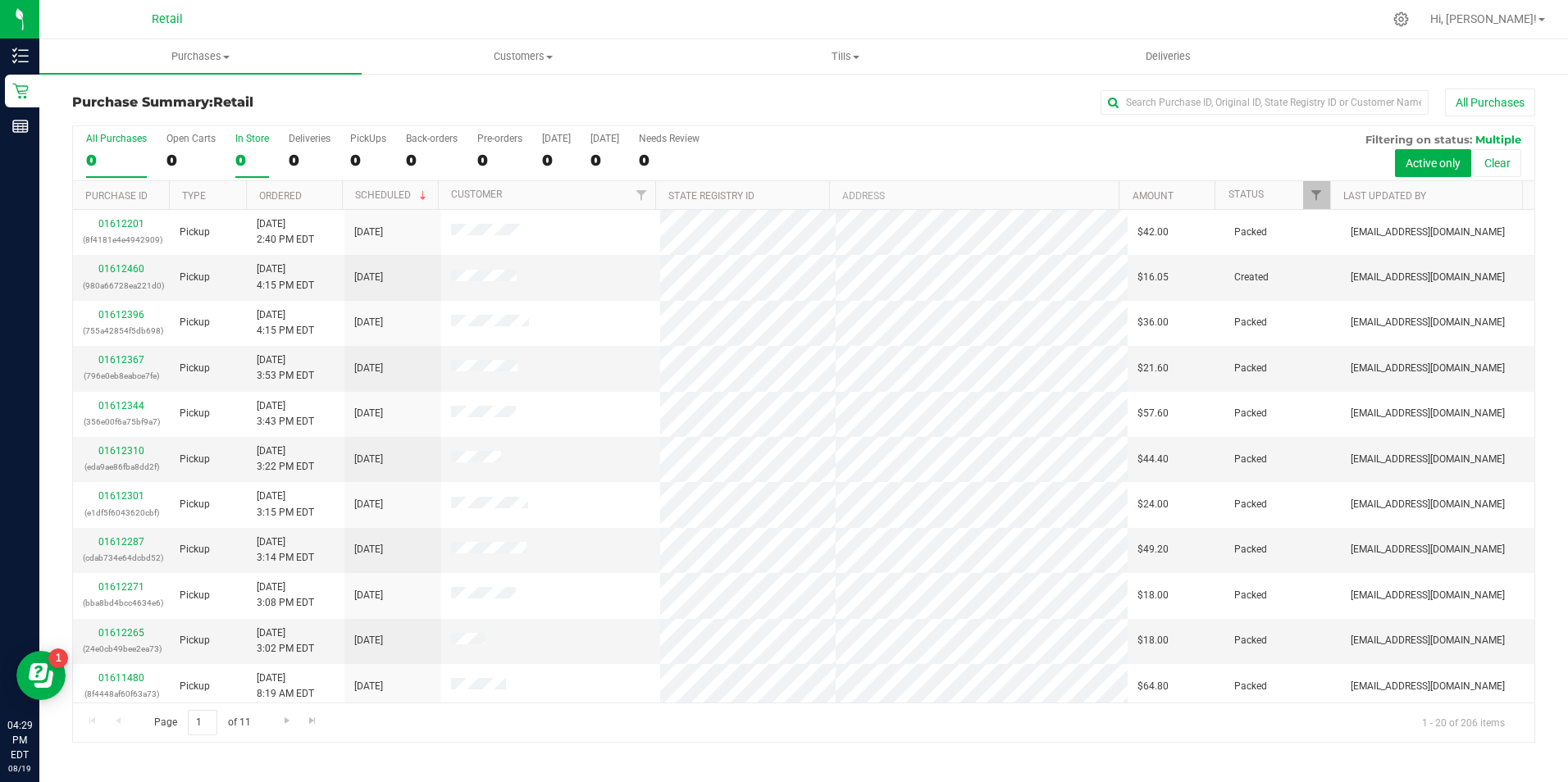
click at [247, 148] on label "In Store 0" at bounding box center [252, 155] width 34 height 45
click at [0, 0] on input "In Store 0" at bounding box center [0, 0] width 0 height 0
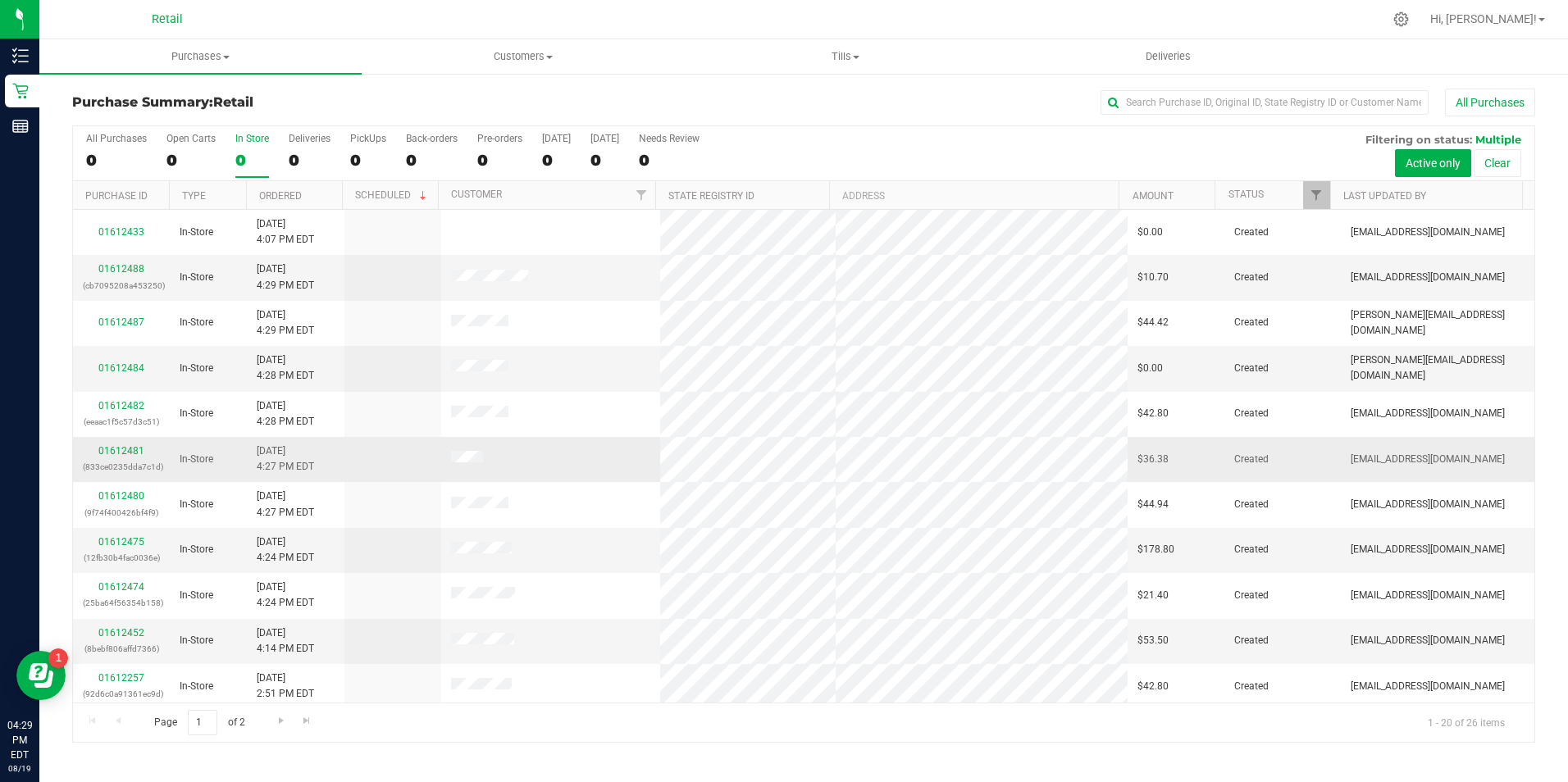
click at [124, 458] on div "01612481 (833ce0235dda7c1d)" at bounding box center [121, 459] width 77 height 31
click at [137, 438] on td "01612481 (833ce0235dda7c1d)" at bounding box center [122, 459] width 97 height 45
click at [139, 450] on link "01612481" at bounding box center [121, 451] width 46 height 11
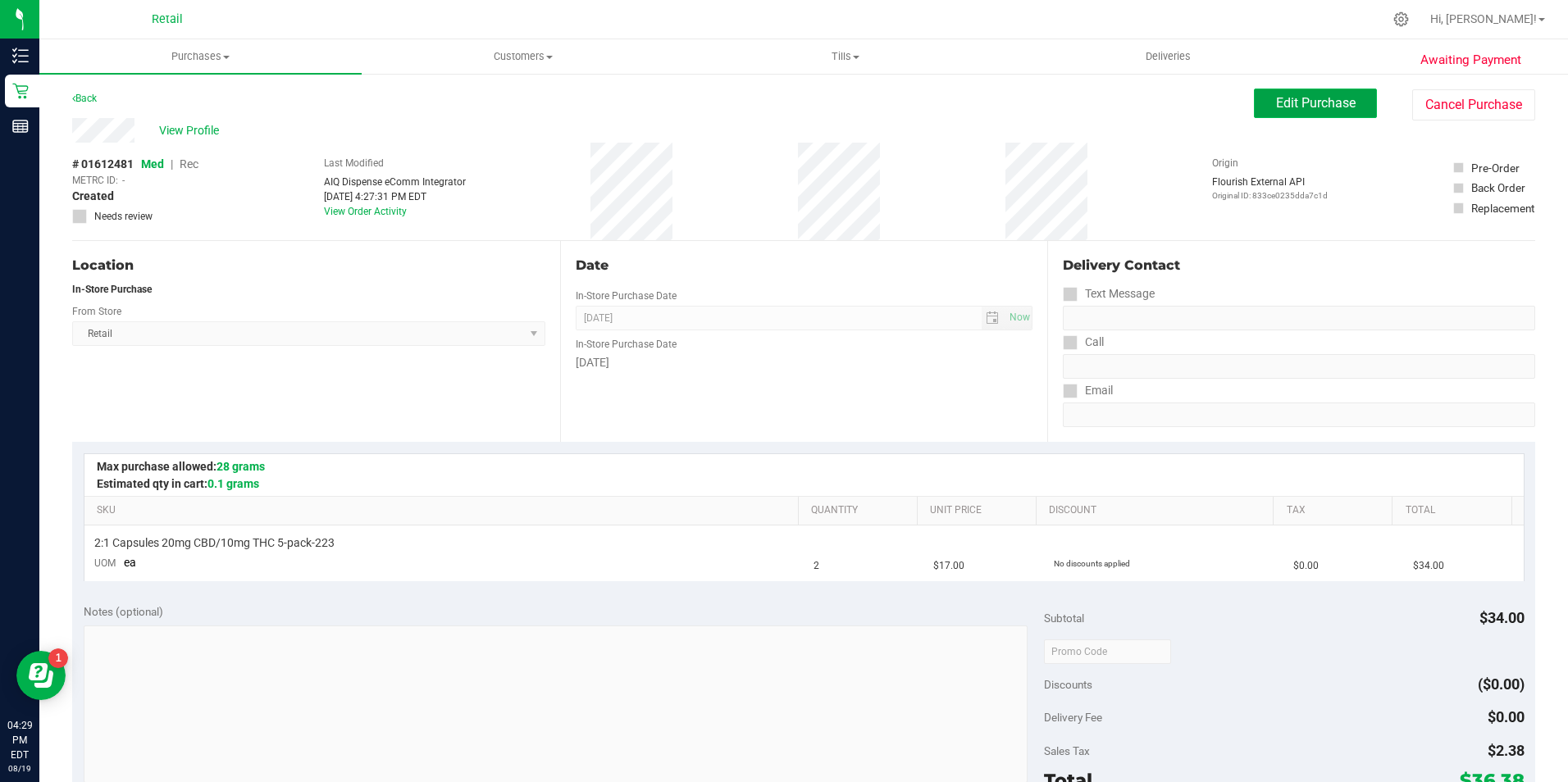
click at [1311, 98] on span "Edit Purchase" at bounding box center [1315, 103] width 79 height 16
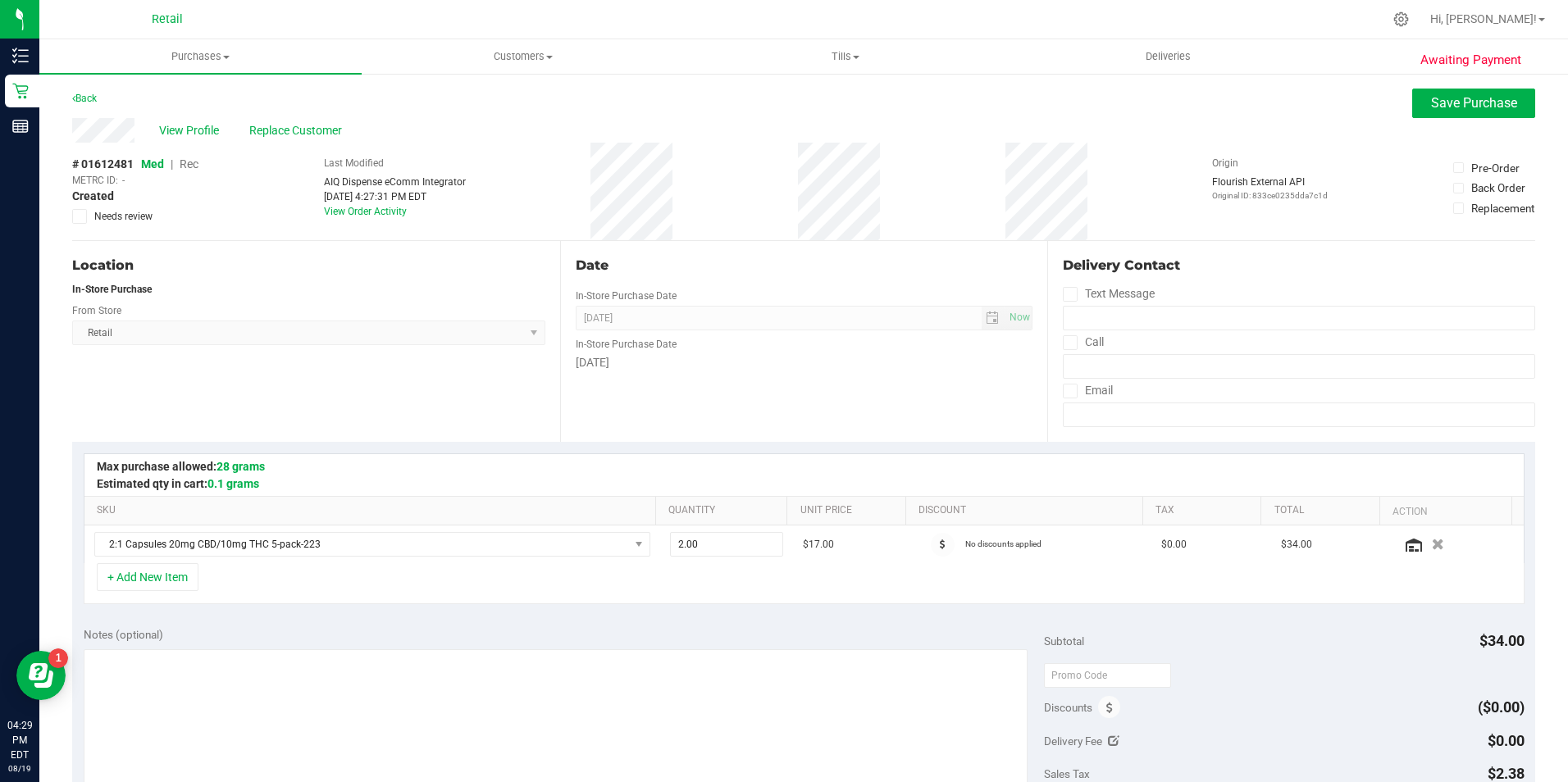
click at [193, 169] on span "Rec" at bounding box center [189, 163] width 19 height 13
click at [1431, 108] on span "Save Purchase" at bounding box center [1474, 103] width 86 height 16
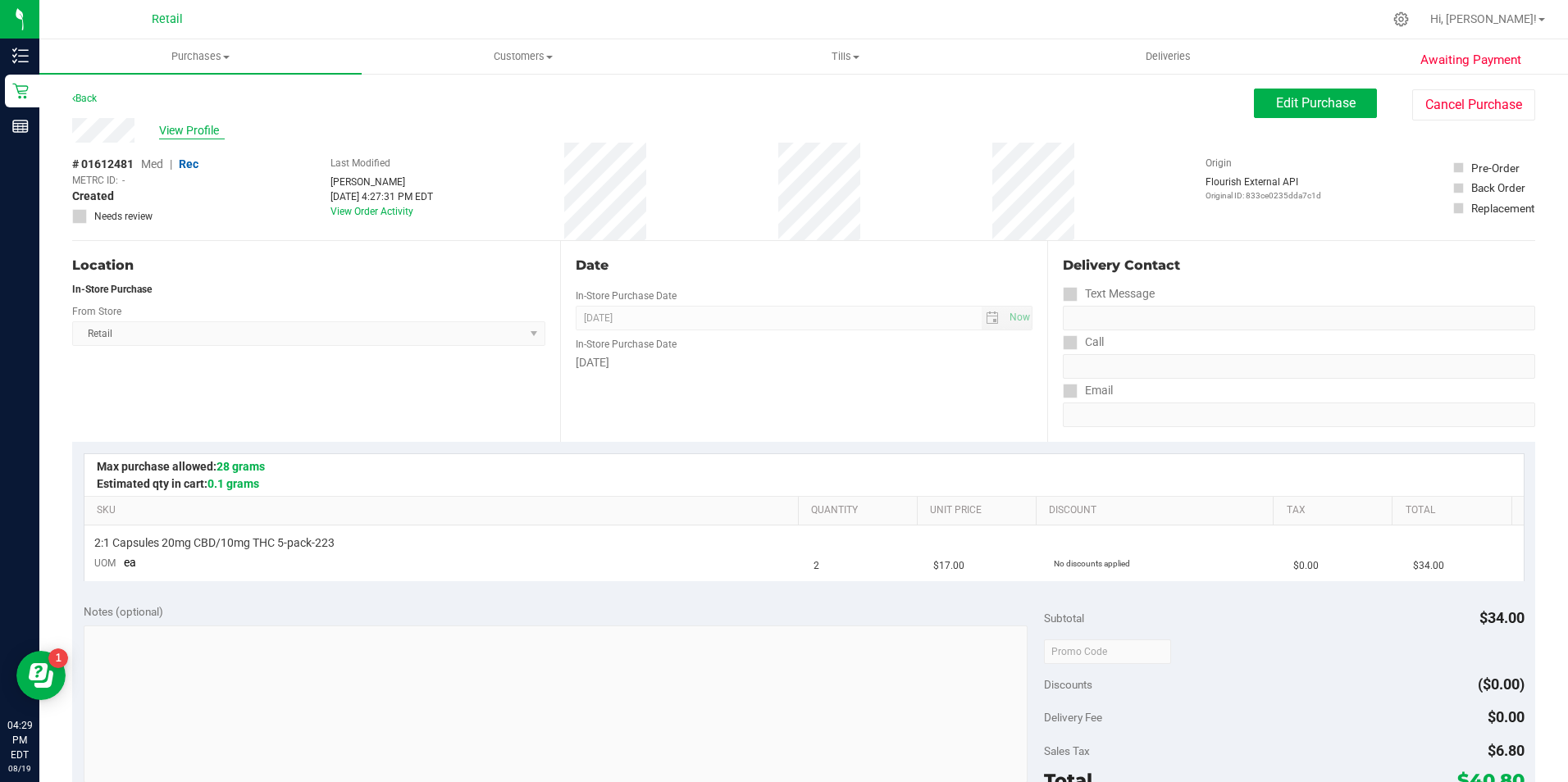
click at [204, 137] on span "View Profile" at bounding box center [192, 130] width 66 height 17
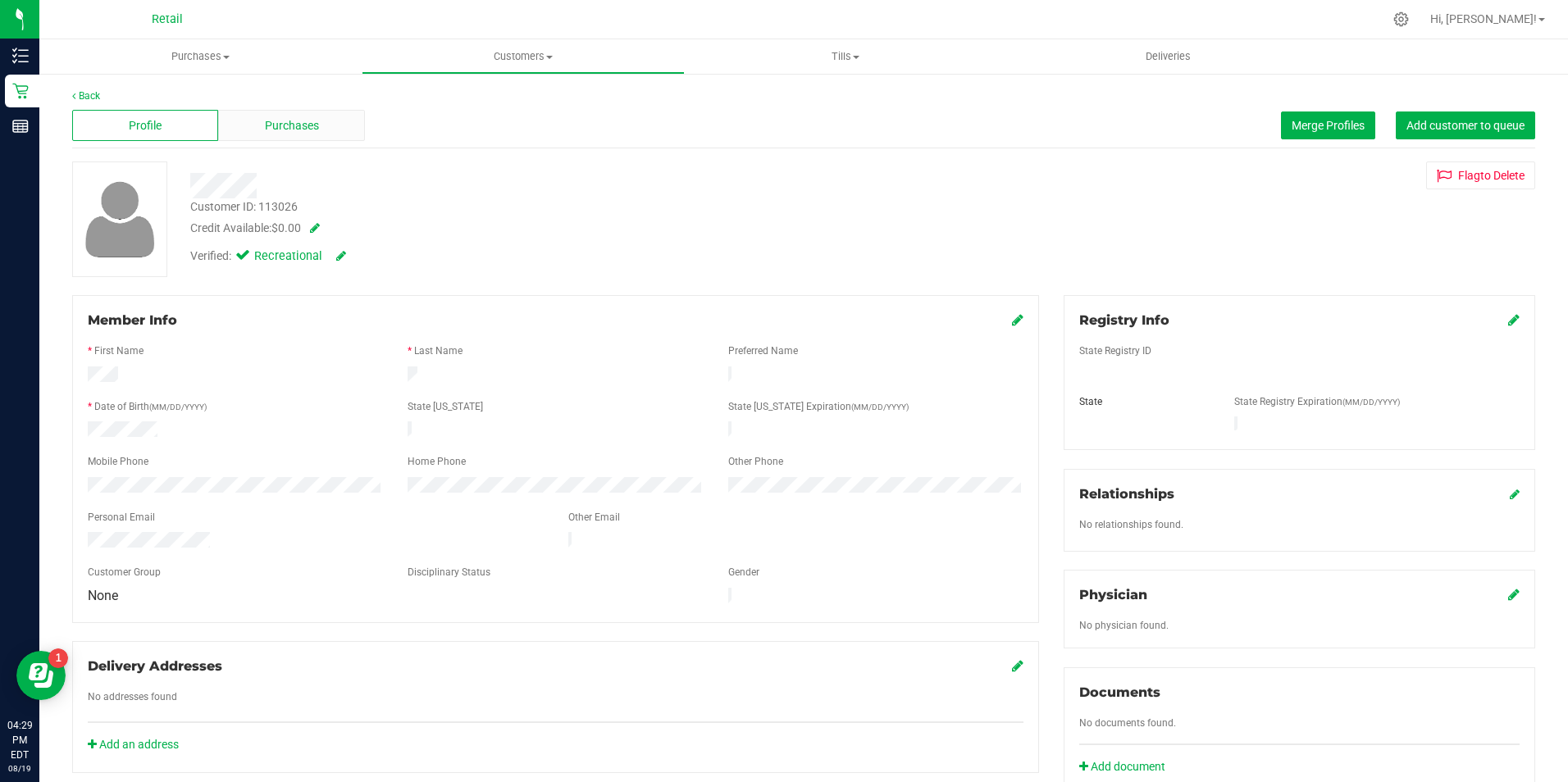
drag, startPoint x: 204, startPoint y: 137, endPoint x: 299, endPoint y: 121, distance: 96.3
click at [299, 121] on span "Purchases" at bounding box center [292, 126] width 54 height 17
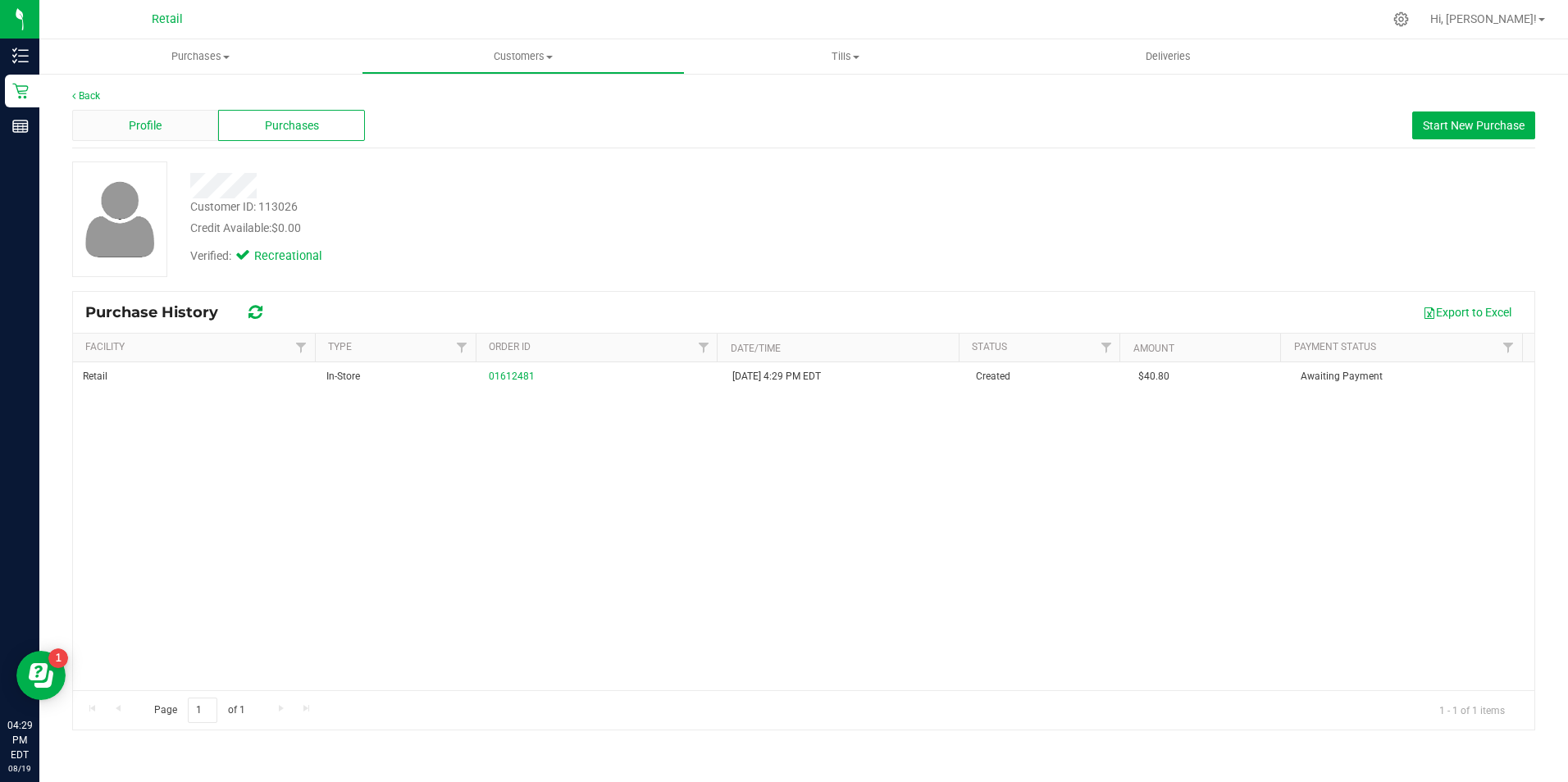
click at [142, 122] on span "Profile" at bounding box center [145, 126] width 33 height 17
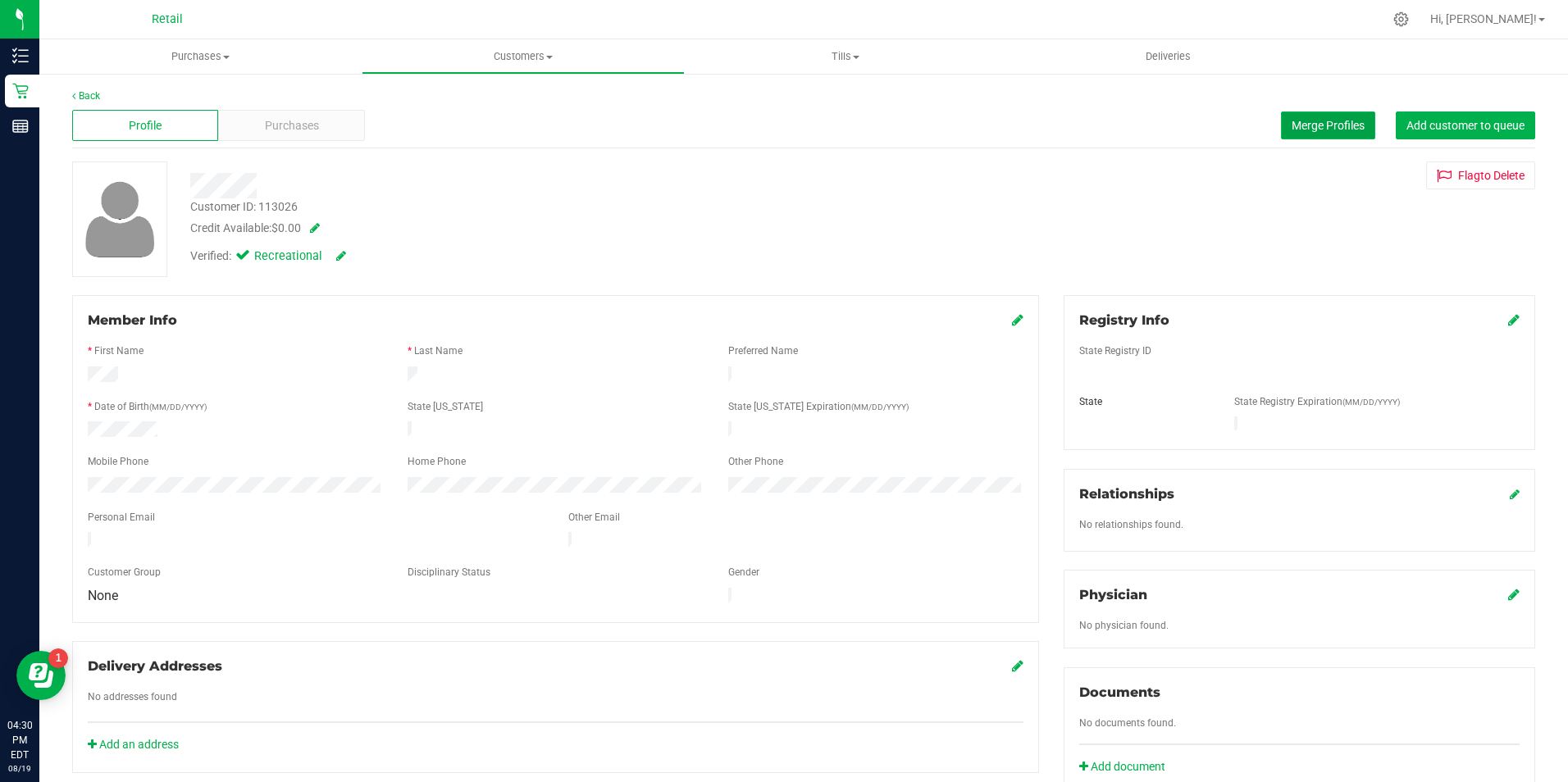
click at [1287, 117] on button "Merge Profiles" at bounding box center [1327, 125] width 94 height 28
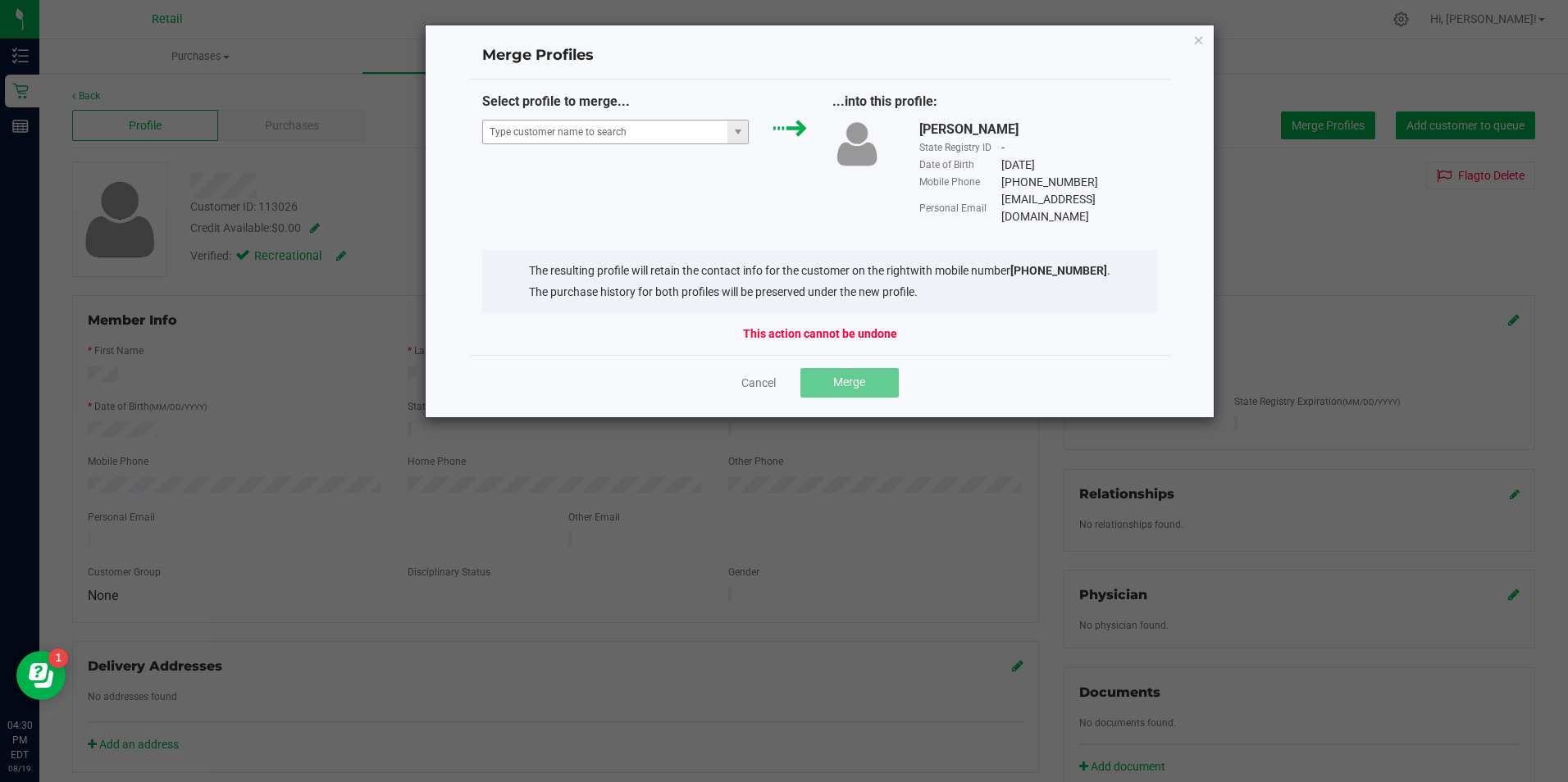
drag, startPoint x: 594, startPoint y: 145, endPoint x: 596, endPoint y: 135, distance: 10.2
click at [594, 138] on div "Select profile to merge..." at bounding box center [644, 122] width 350 height 60
click at [608, 120] on span at bounding box center [616, 132] width 268 height 24
drag, startPoint x: 638, startPoint y: 148, endPoint x: 643, endPoint y: 96, distance: 52.2
click at [643, 100] on div "Select profile to merge..." at bounding box center [644, 122] width 350 height 60
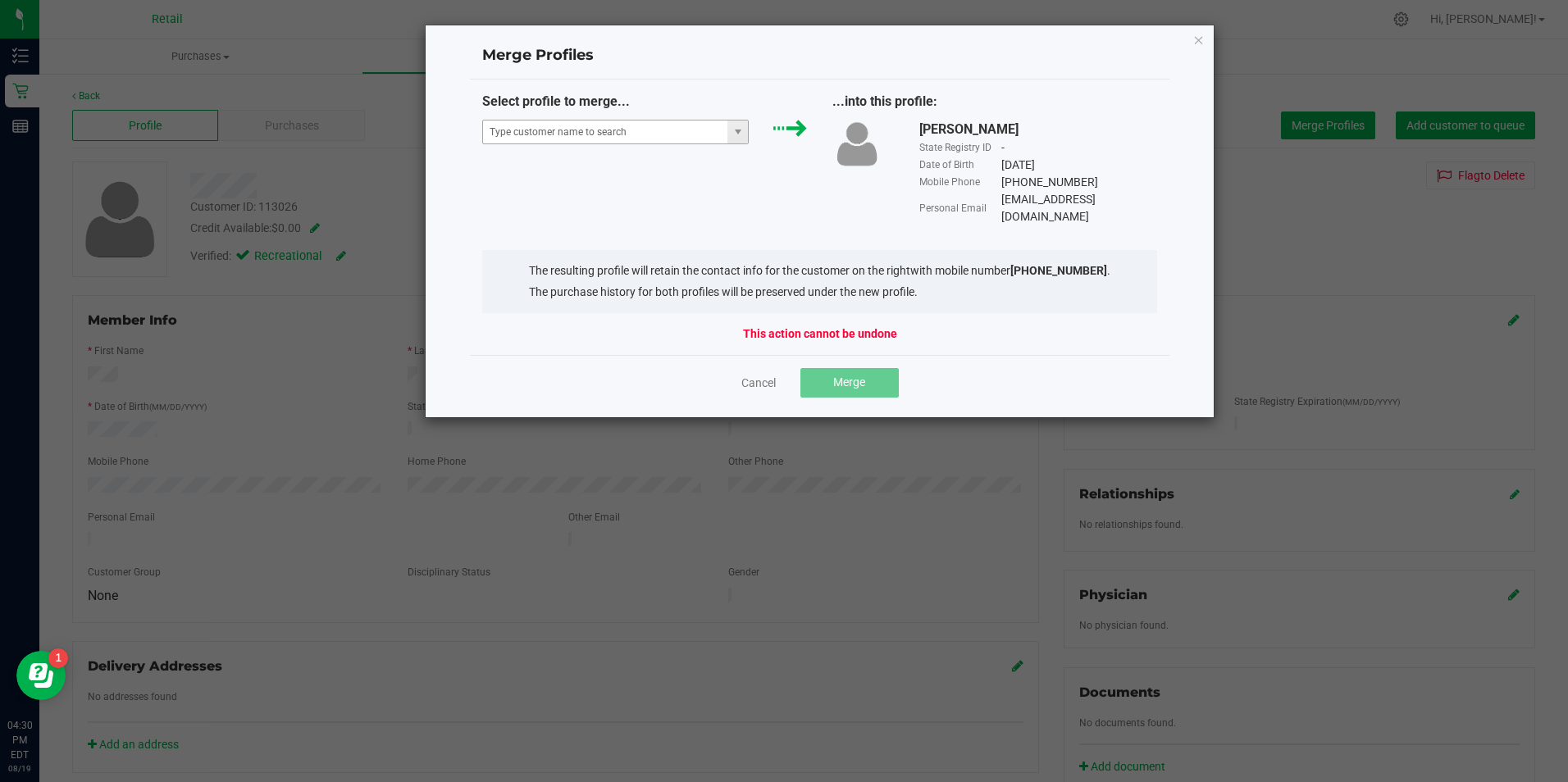
drag, startPoint x: 643, startPoint y: 96, endPoint x: 646, endPoint y: 133, distance: 37.1
click at [646, 133] on input "NO DATA FOUND" at bounding box center [605, 132] width 245 height 23
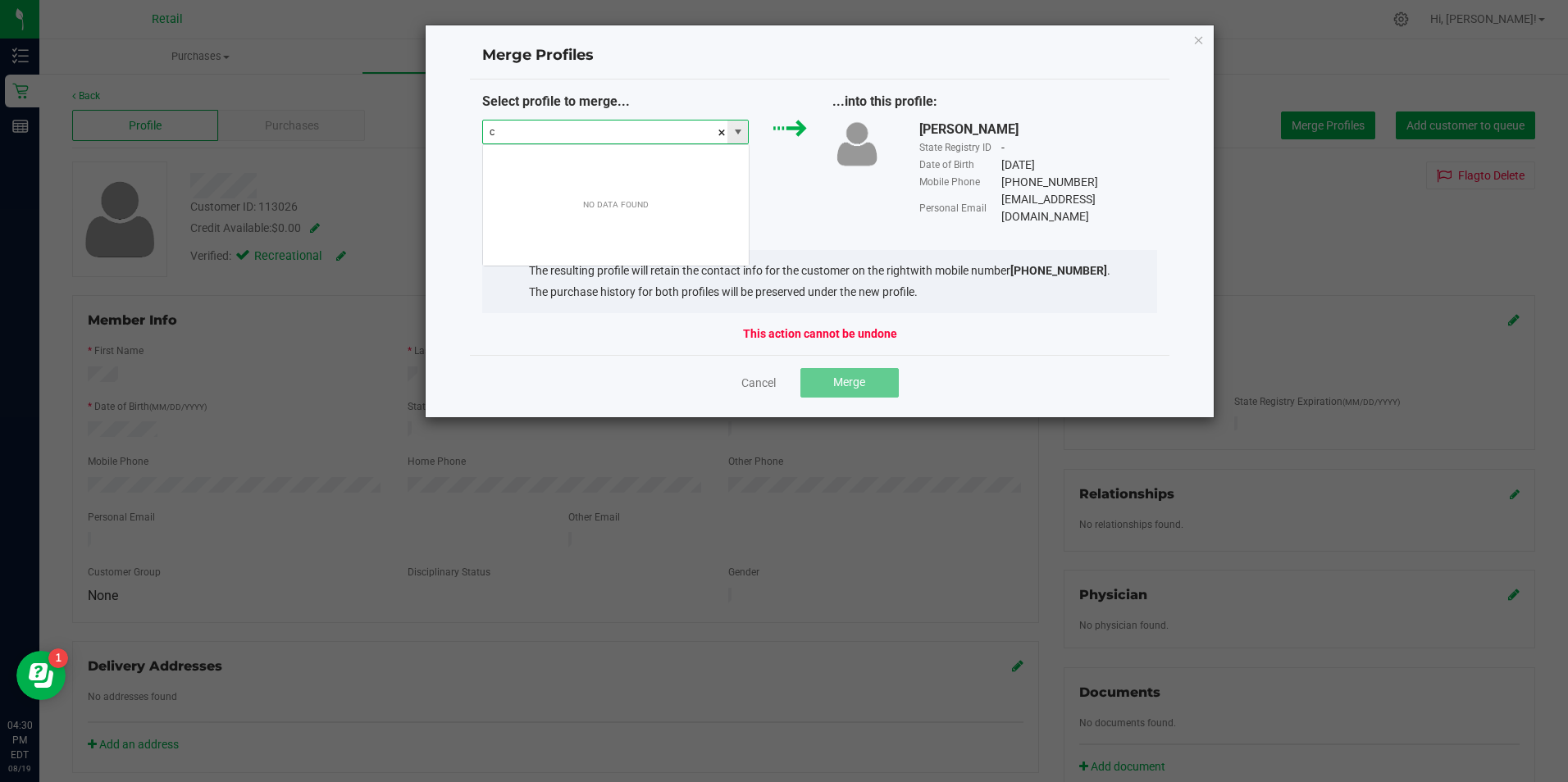
scroll to position [24, 267]
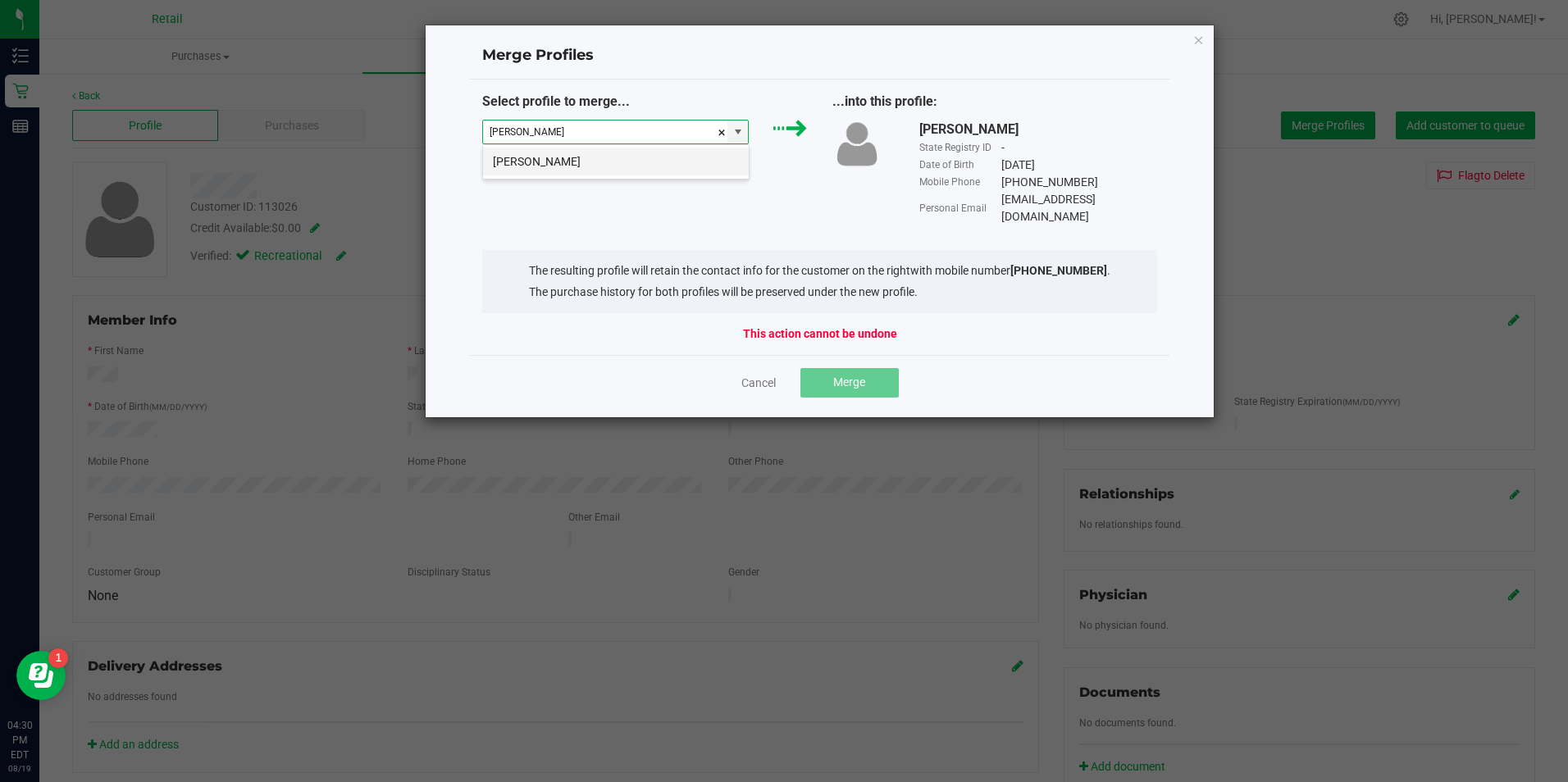
click at [646, 169] on li "[PERSON_NAME]" at bounding box center [616, 161] width 266 height 28
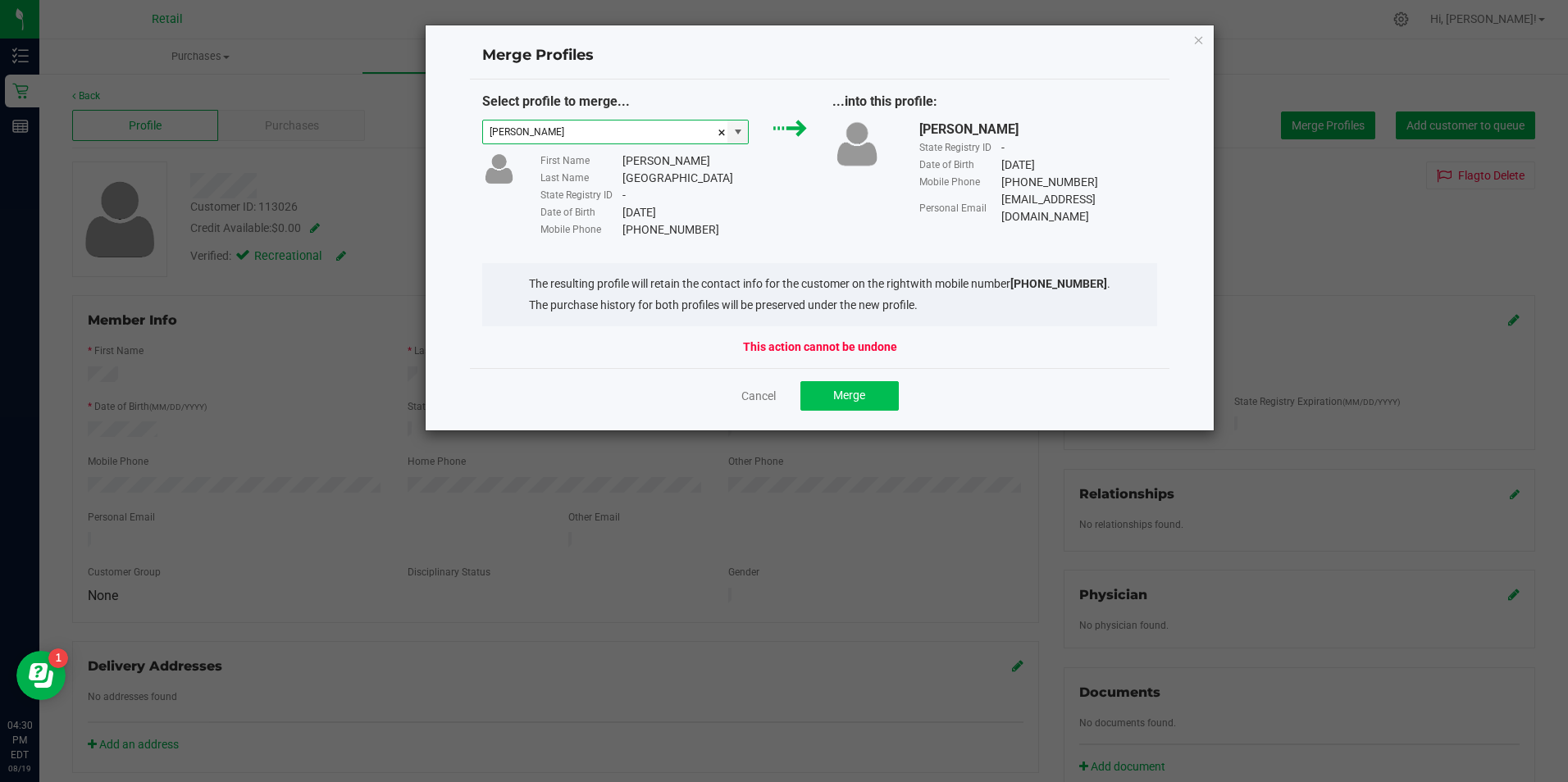
type input "[PERSON_NAME]"
click at [853, 396] on span "Merge" at bounding box center [849, 394] width 32 height 13
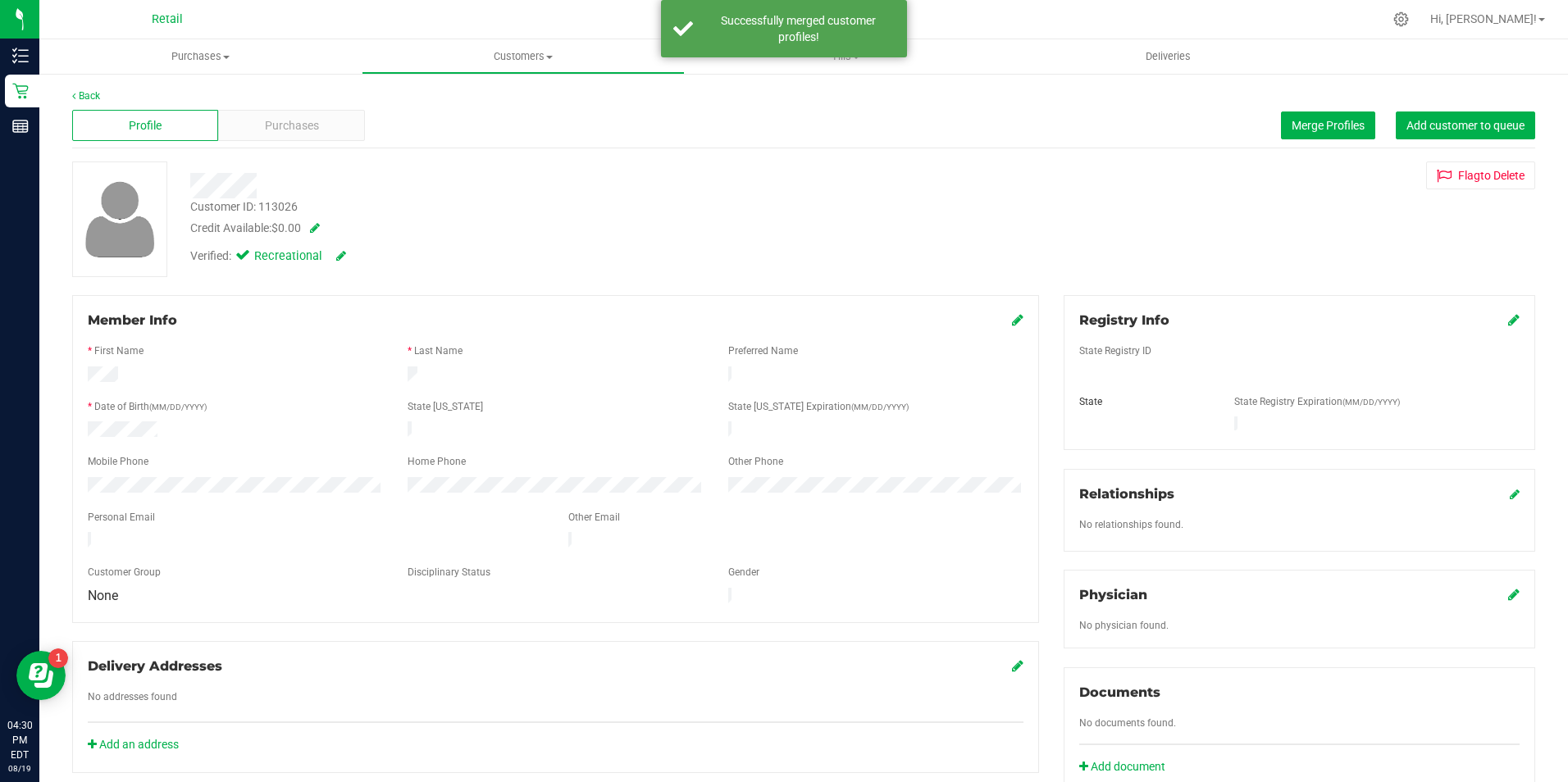
click at [1015, 321] on icon at bounding box center [1017, 319] width 11 height 13
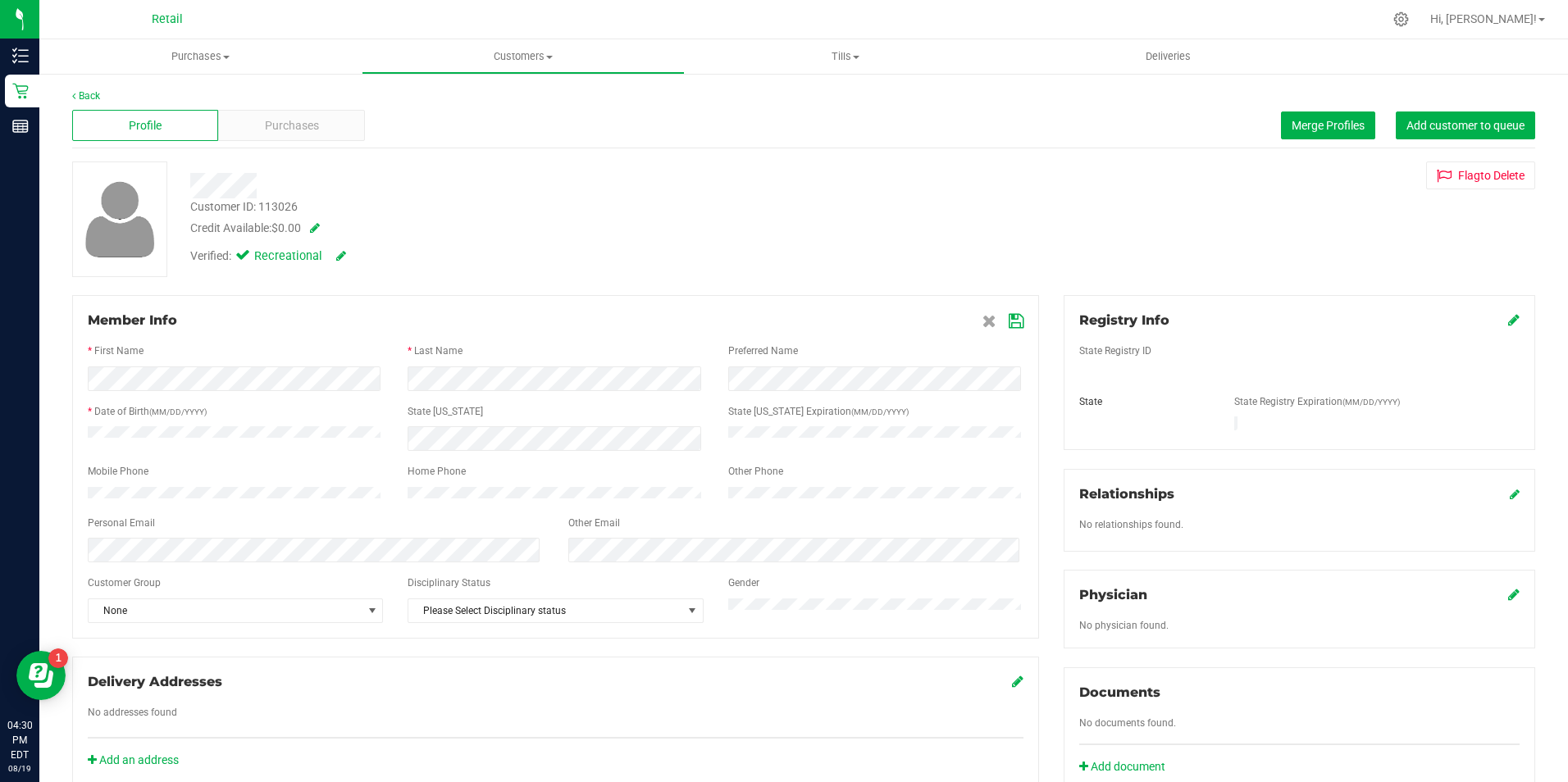
click at [1011, 320] on icon at bounding box center [1015, 321] width 15 height 13
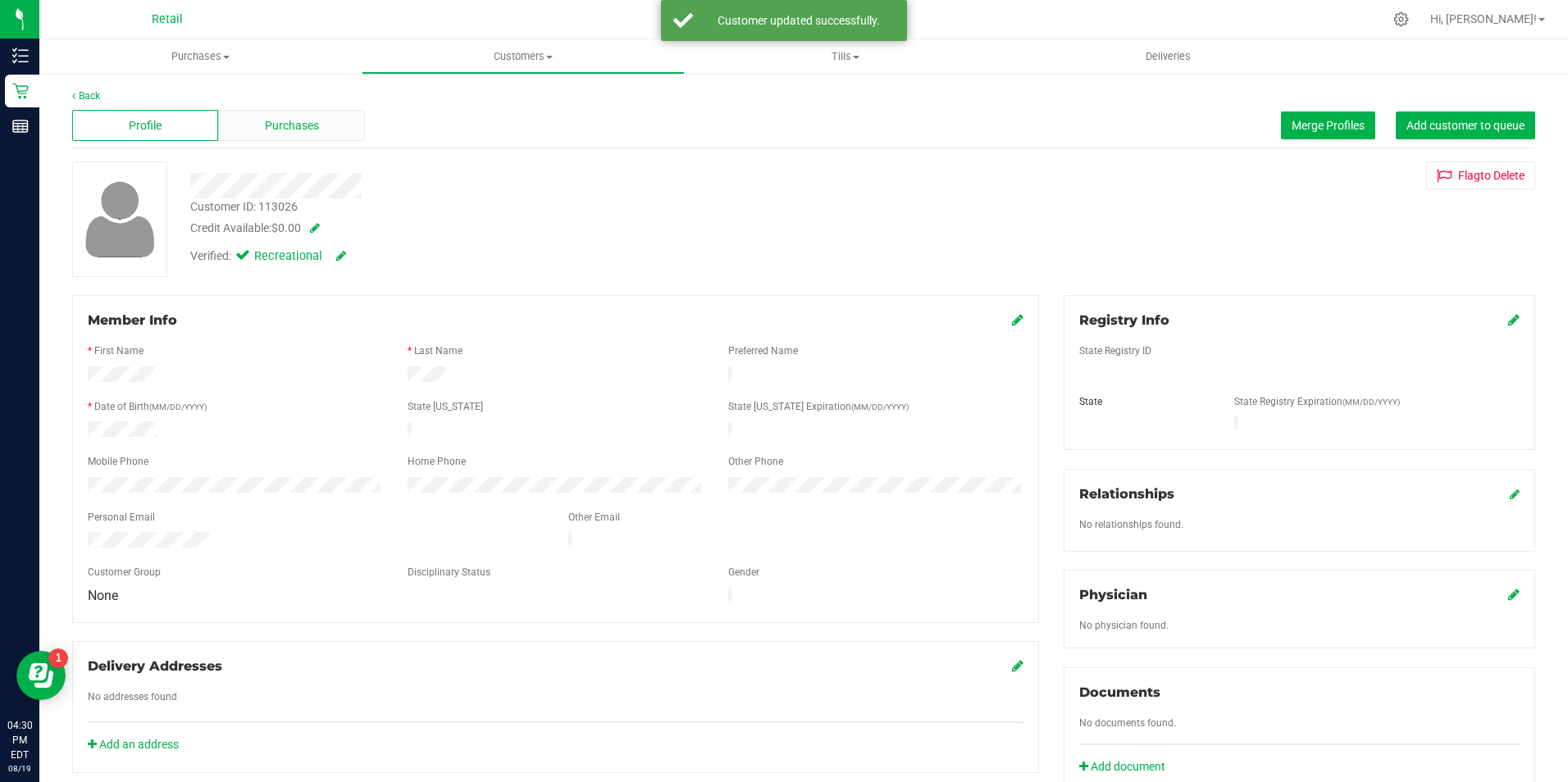
click at [322, 121] on div "Purchases" at bounding box center [291, 125] width 146 height 31
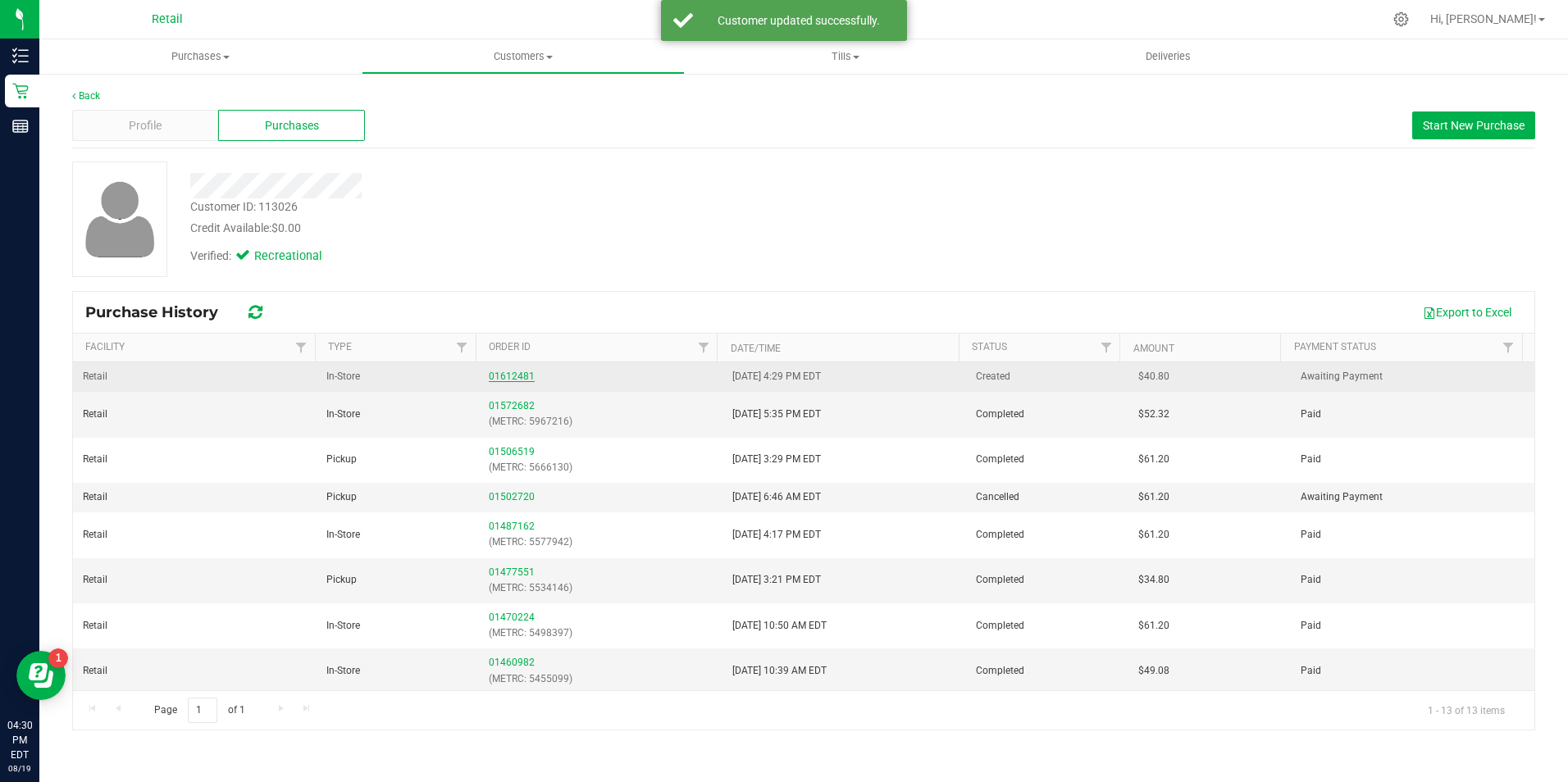
click at [505, 373] on link "01612481" at bounding box center [511, 375] width 46 height 11
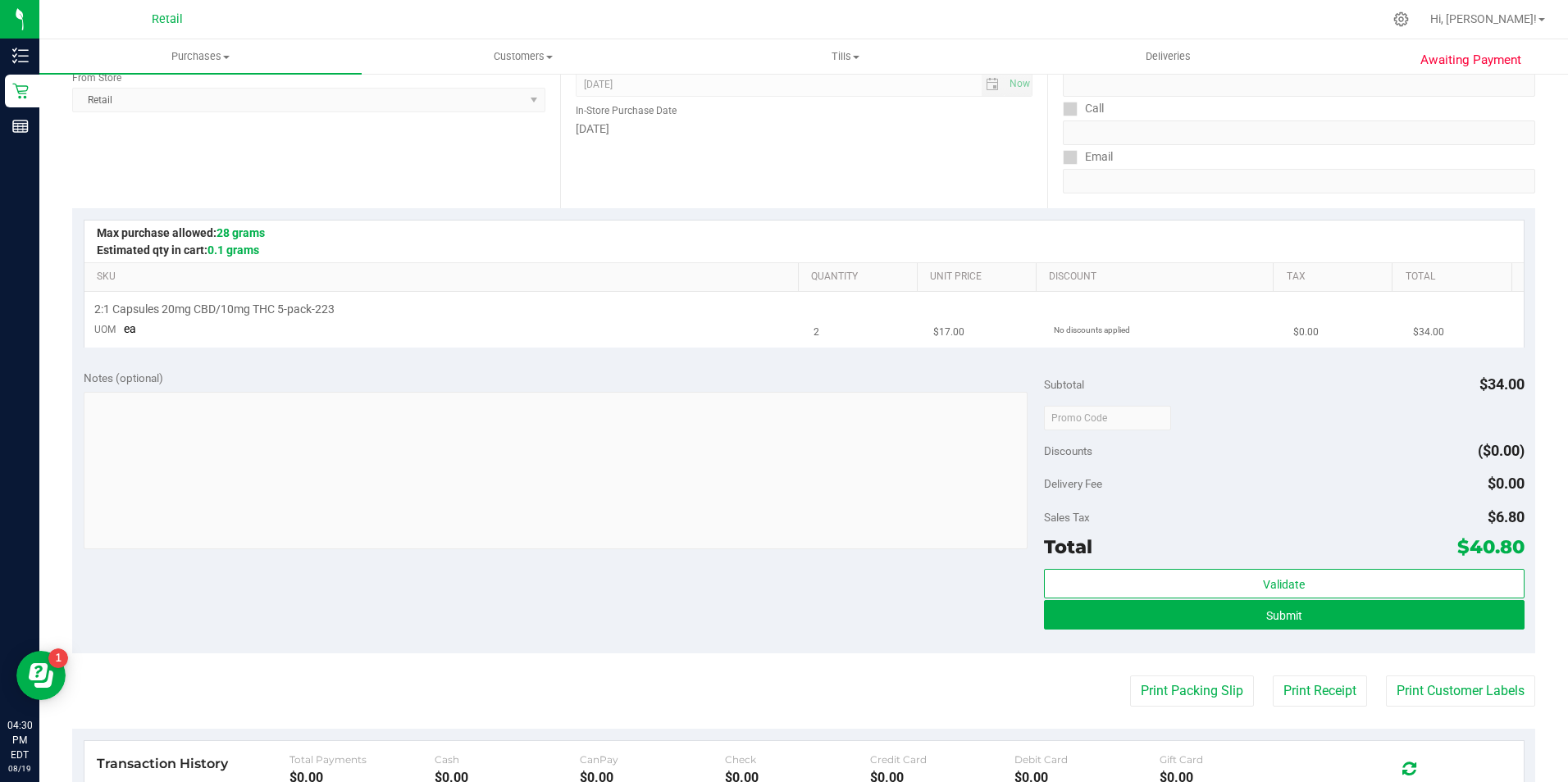
scroll to position [328, 0]
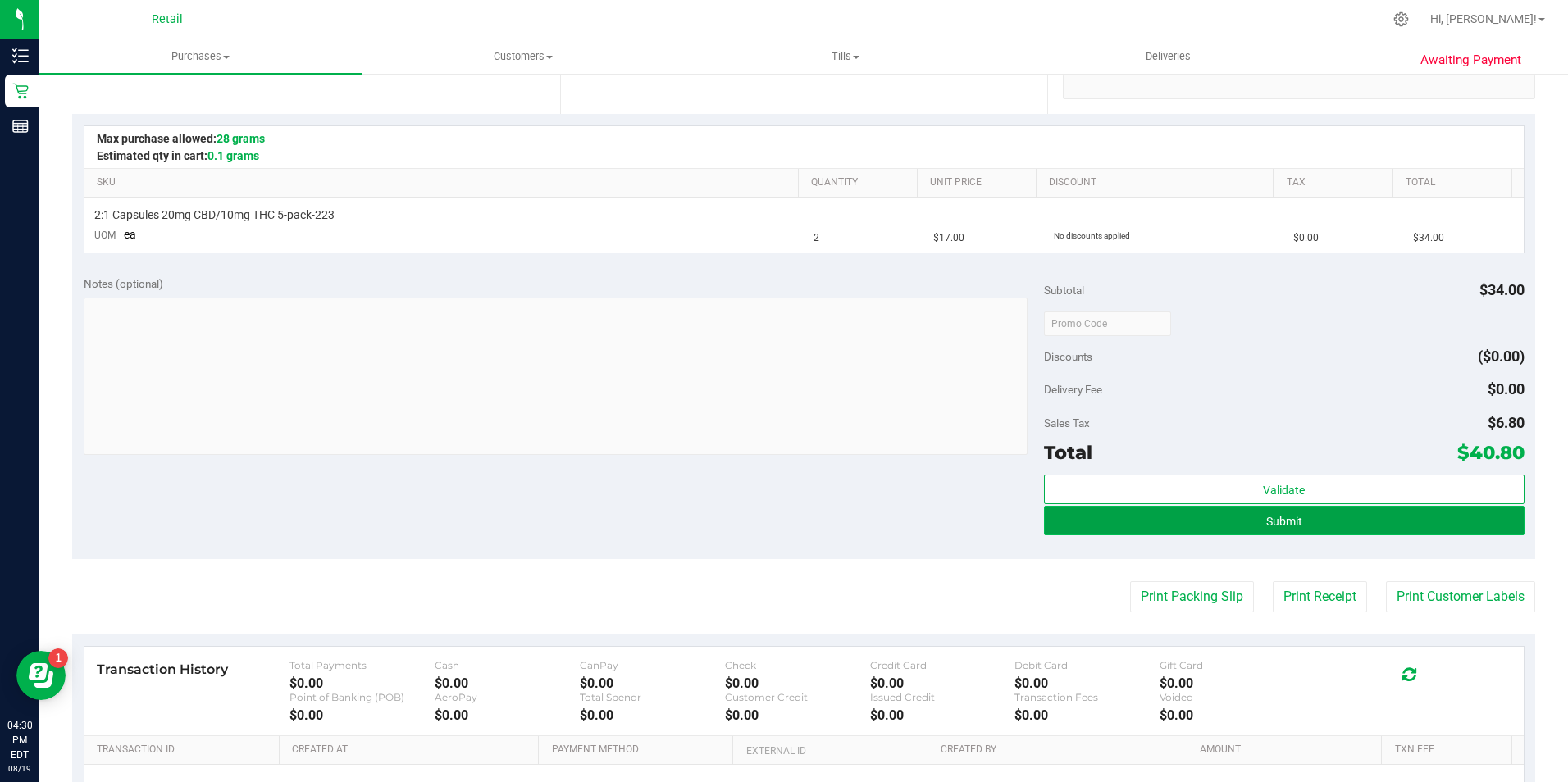
click at [1119, 514] on button "Submit" at bounding box center [1284, 520] width 480 height 29
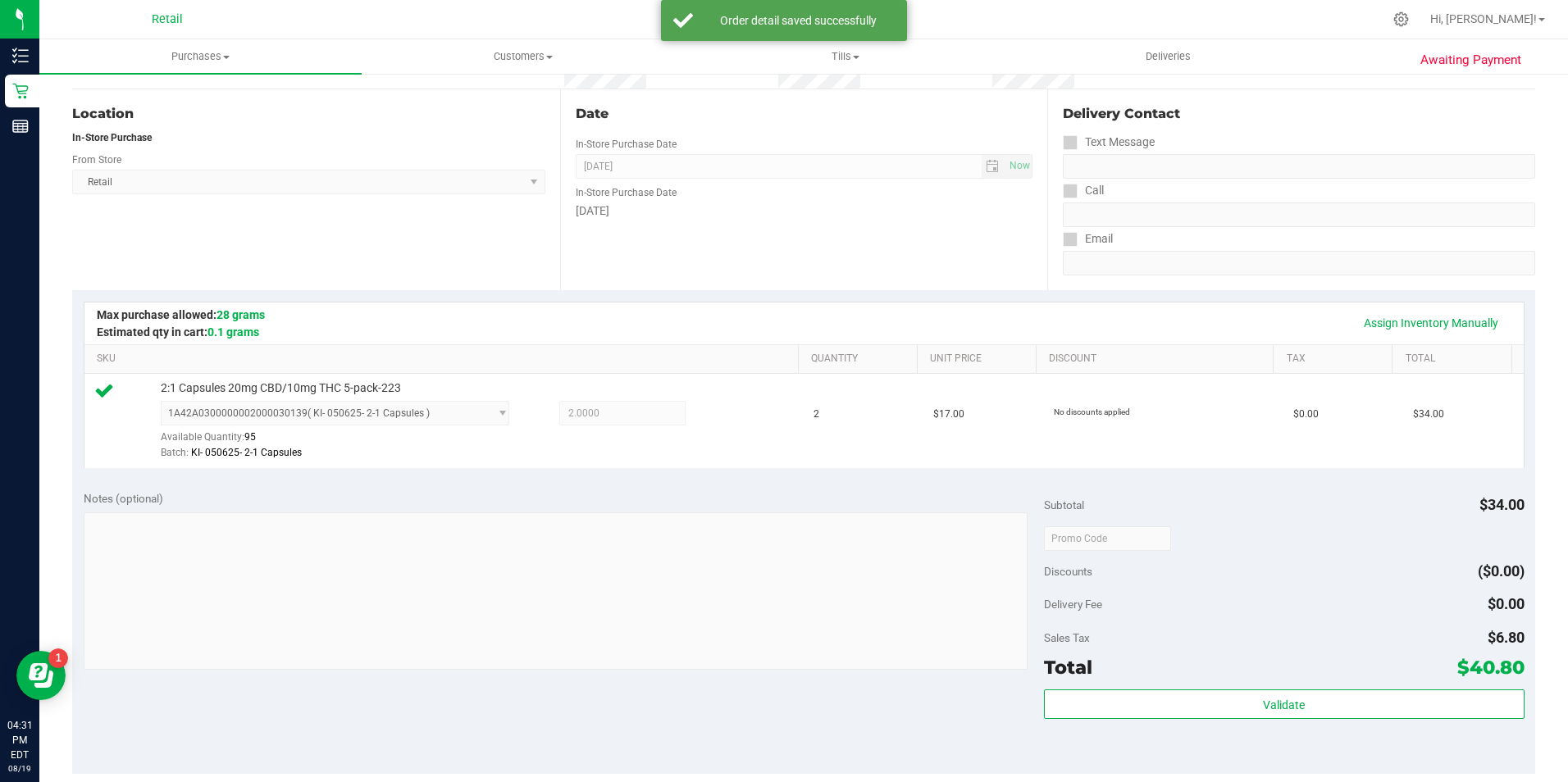
scroll to position [246, 0]
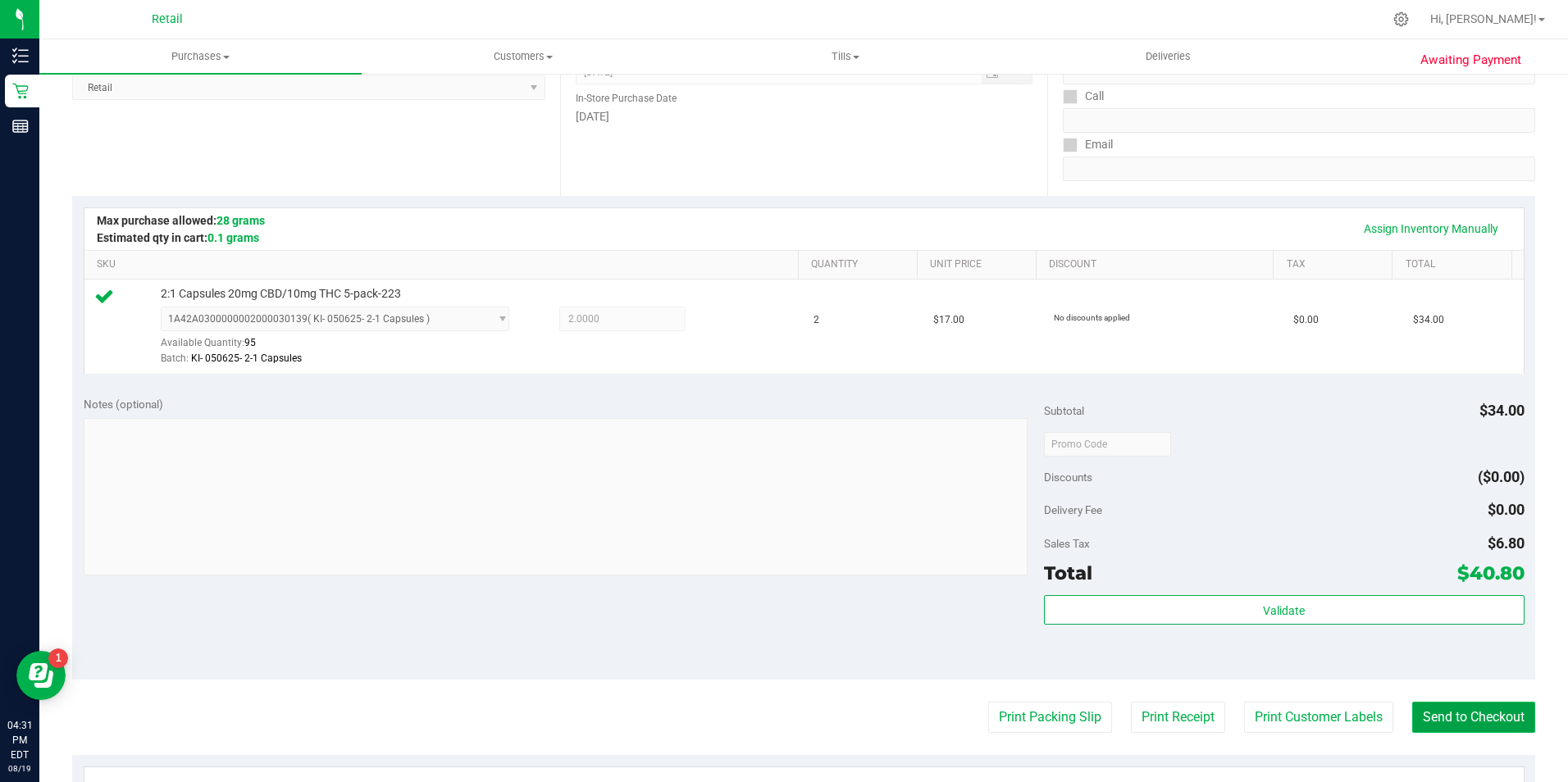
click at [1473, 723] on button "Send to Checkout" at bounding box center [1473, 717] width 123 height 31
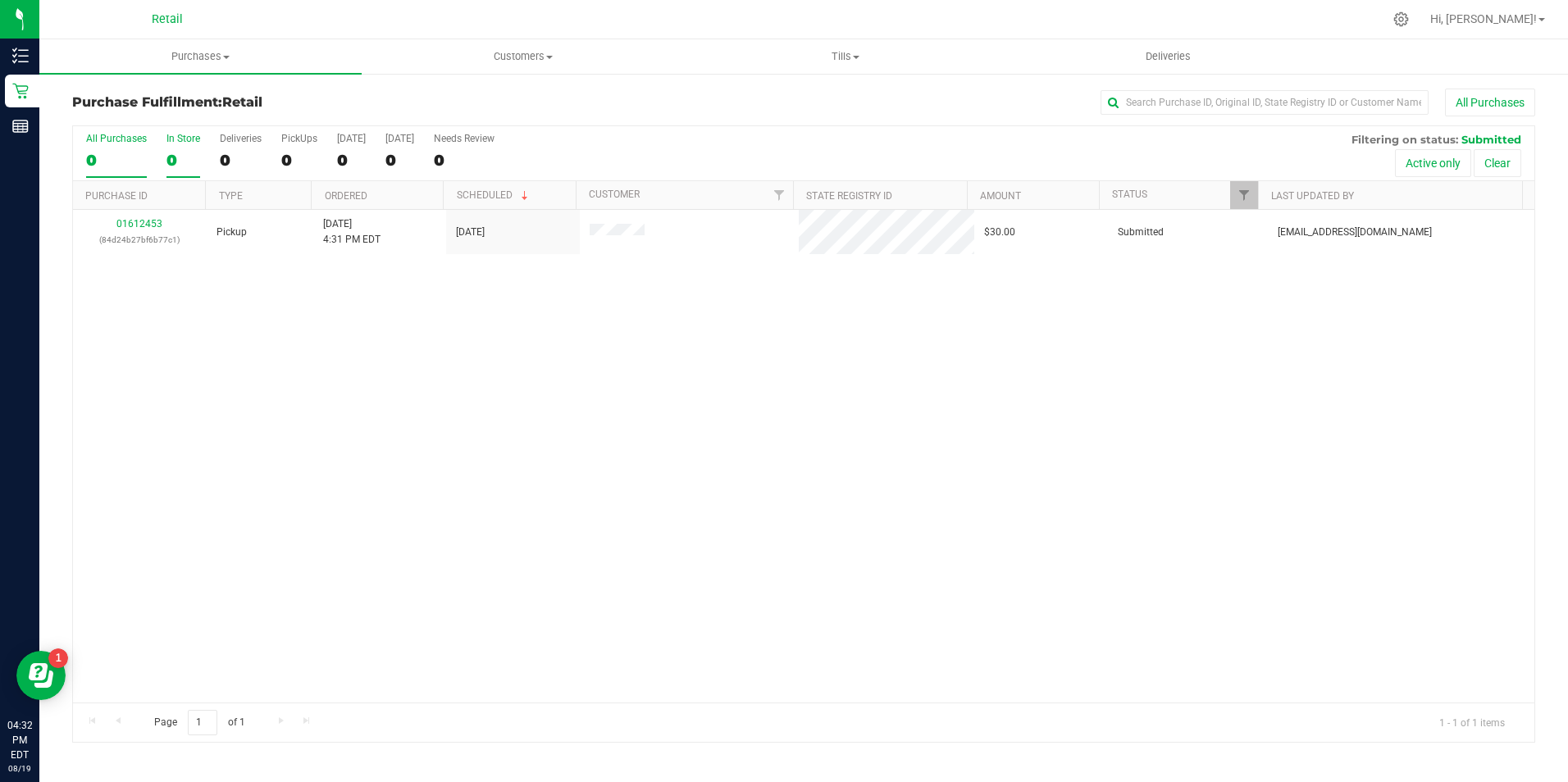
click at [181, 162] on div "0" at bounding box center [183, 161] width 34 height 19
click at [0, 0] on input "In Store 0" at bounding box center [0, 0] width 0 height 0
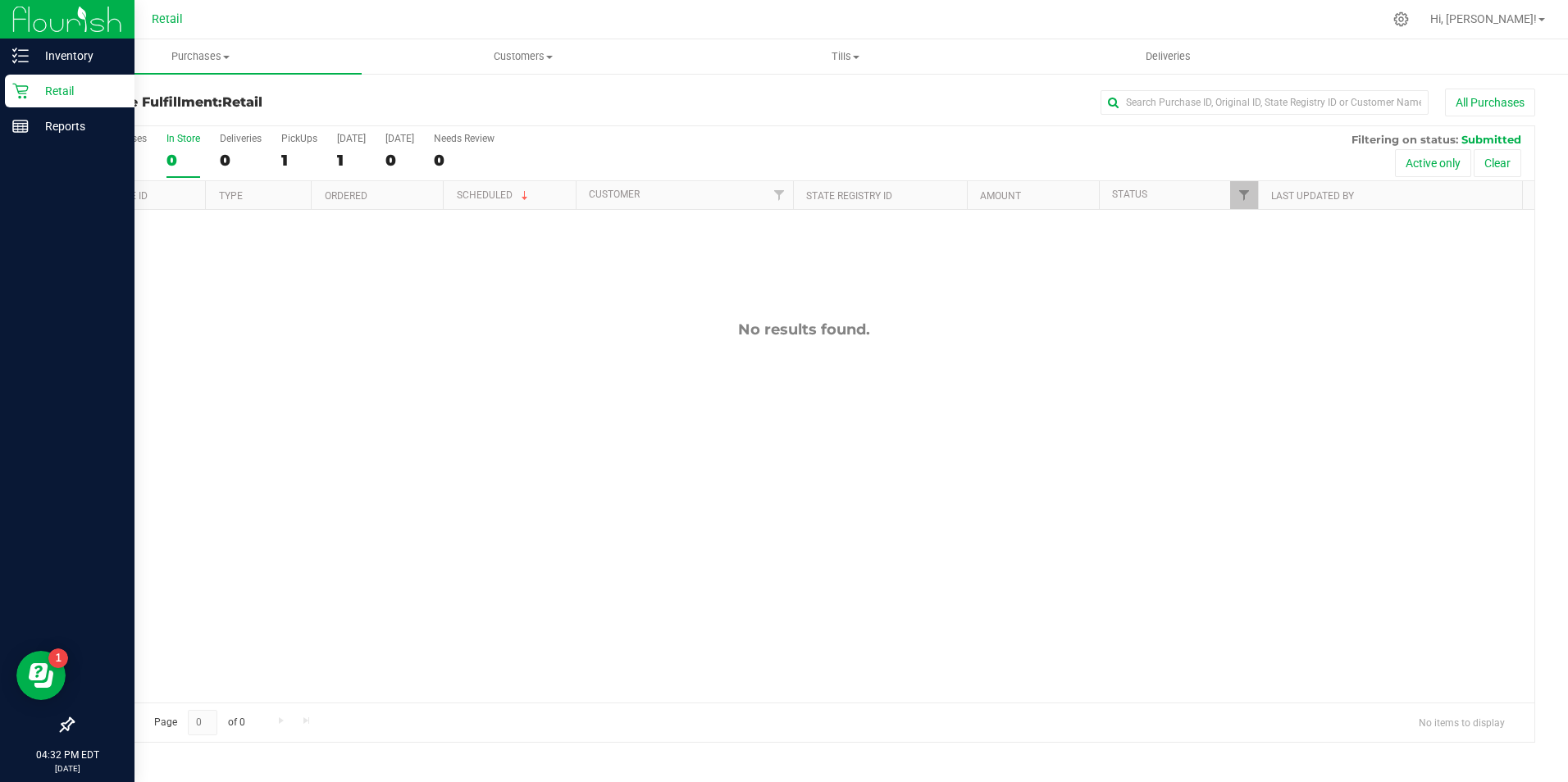
click at [22, 89] on icon at bounding box center [20, 91] width 16 height 16
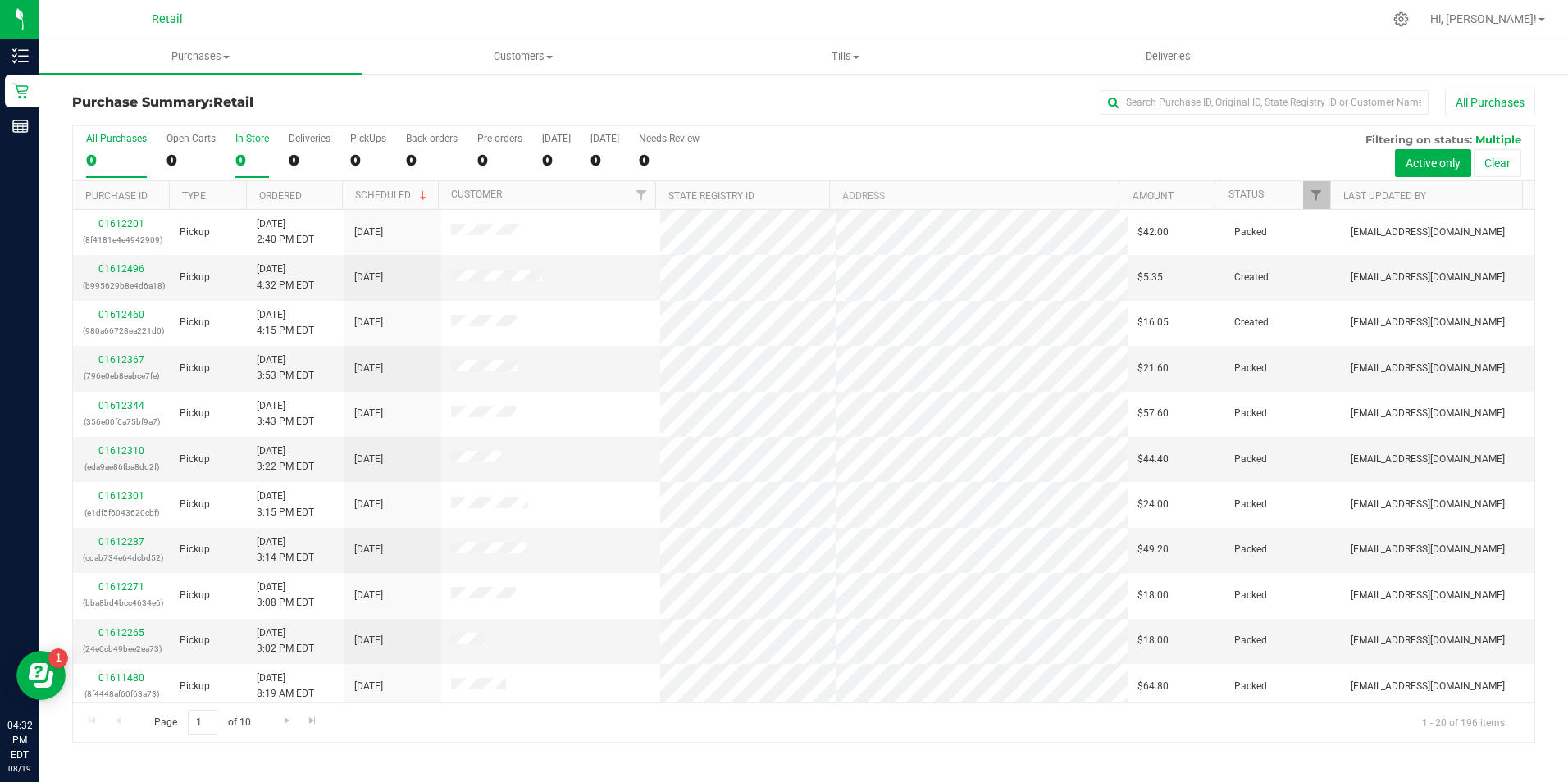
click at [243, 145] on label "In Store 0" at bounding box center [252, 155] width 34 height 45
click at [0, 0] on input "In Store 0" at bounding box center [0, 0] width 0 height 0
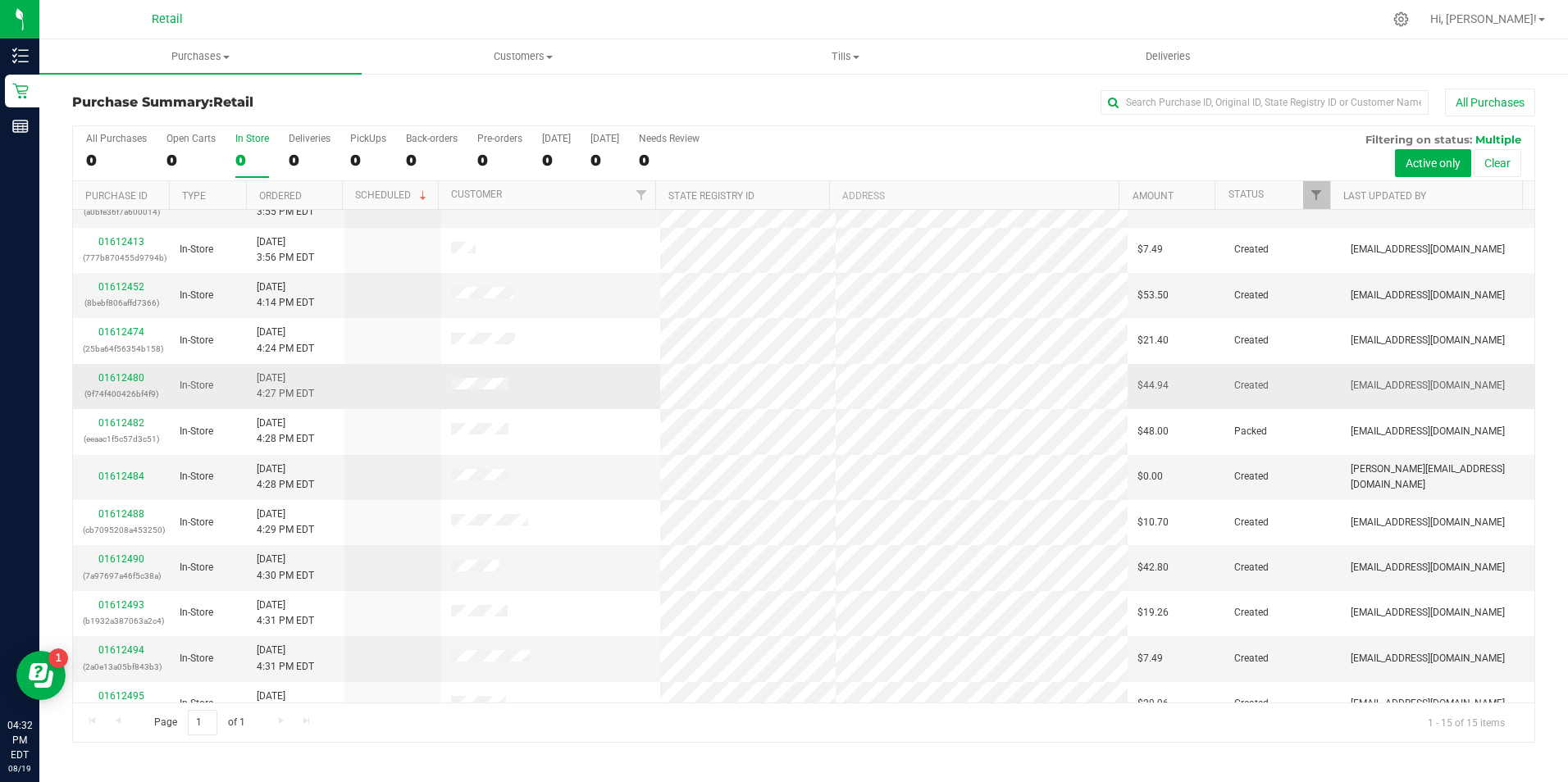
scroll to position [187, 0]
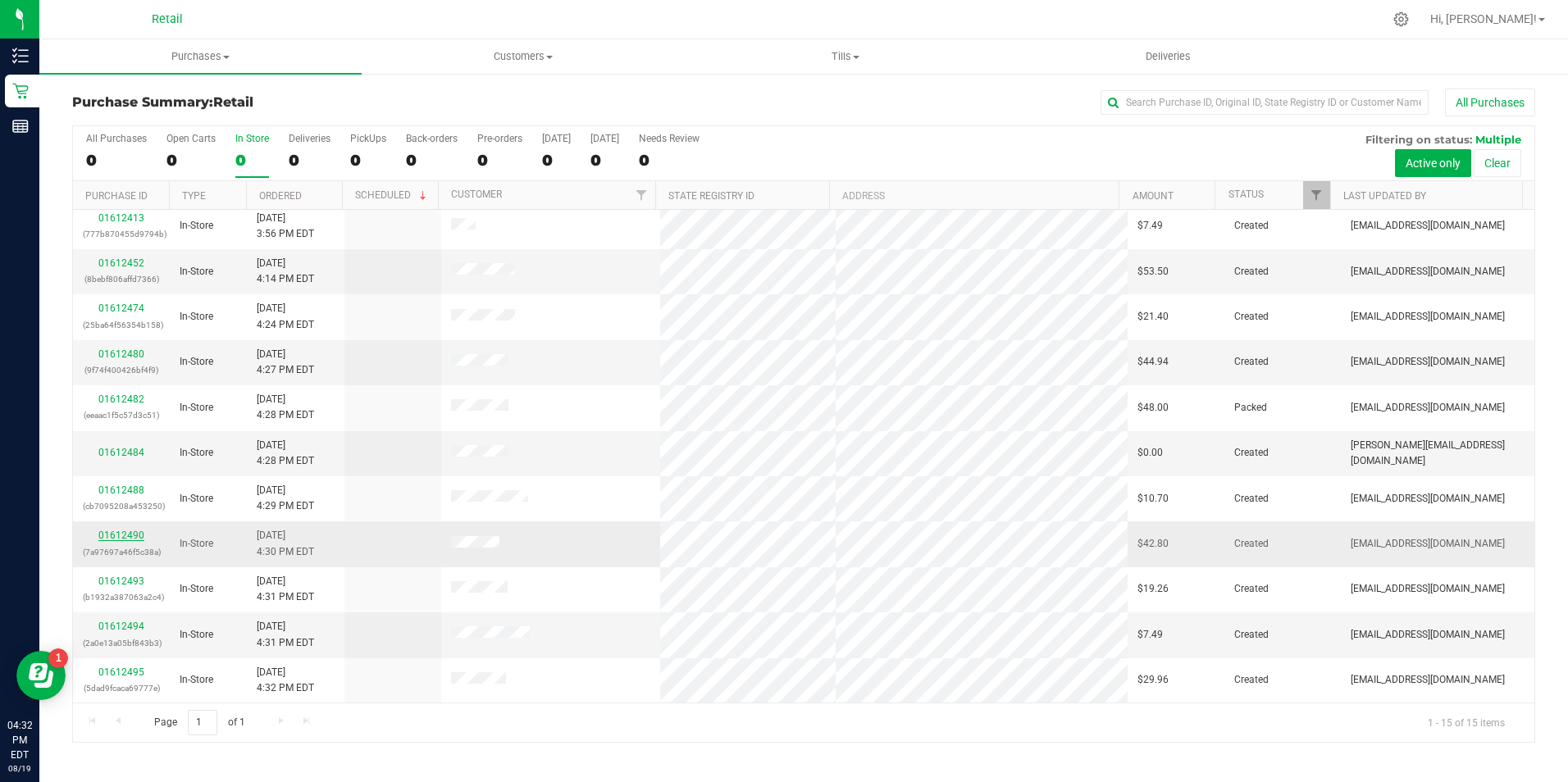
click at [123, 535] on link "01612490" at bounding box center [121, 534] width 46 height 11
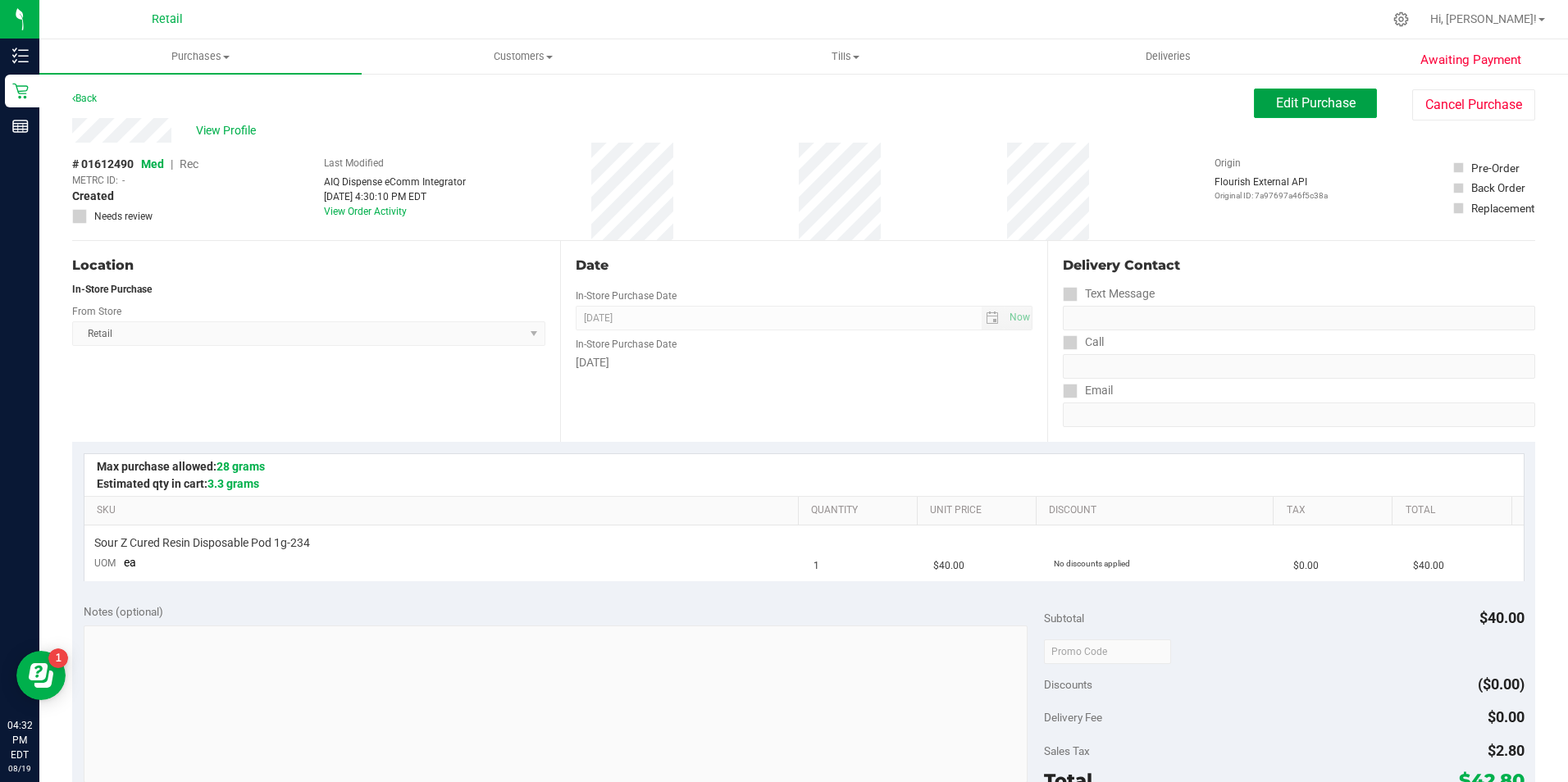
drag, startPoint x: 1293, startPoint y: 107, endPoint x: 749, endPoint y: 211, distance: 553.9
click at [1290, 107] on span "Edit Purchase" at bounding box center [1315, 103] width 79 height 16
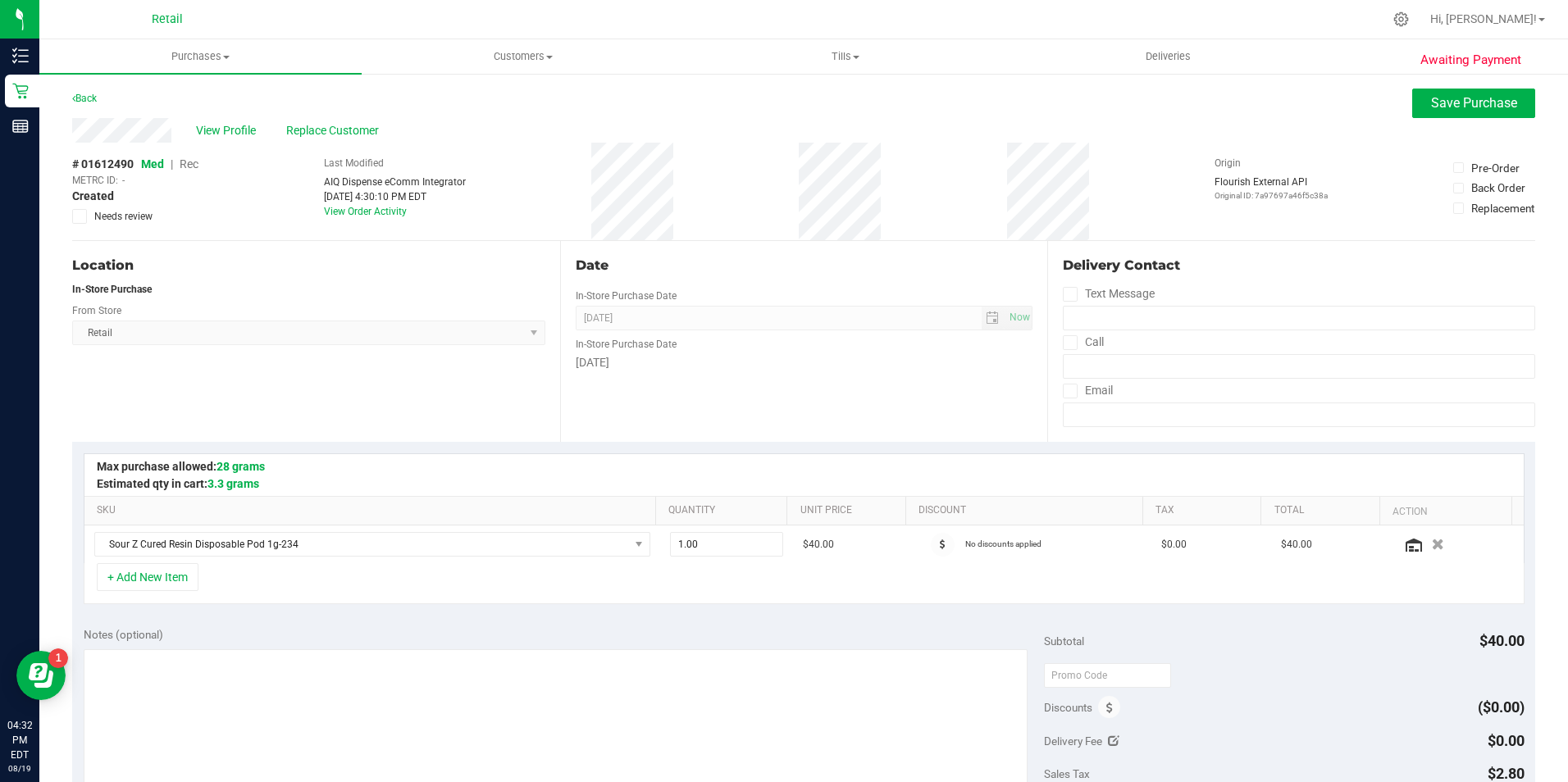
click at [195, 173] on div "METRC ID: -" at bounding box center [136, 180] width 126 height 15
click at [193, 167] on span "Rec" at bounding box center [189, 163] width 19 height 13
click at [1400, 102] on div "Back Save Purchase" at bounding box center [804, 104] width 1463 height 29
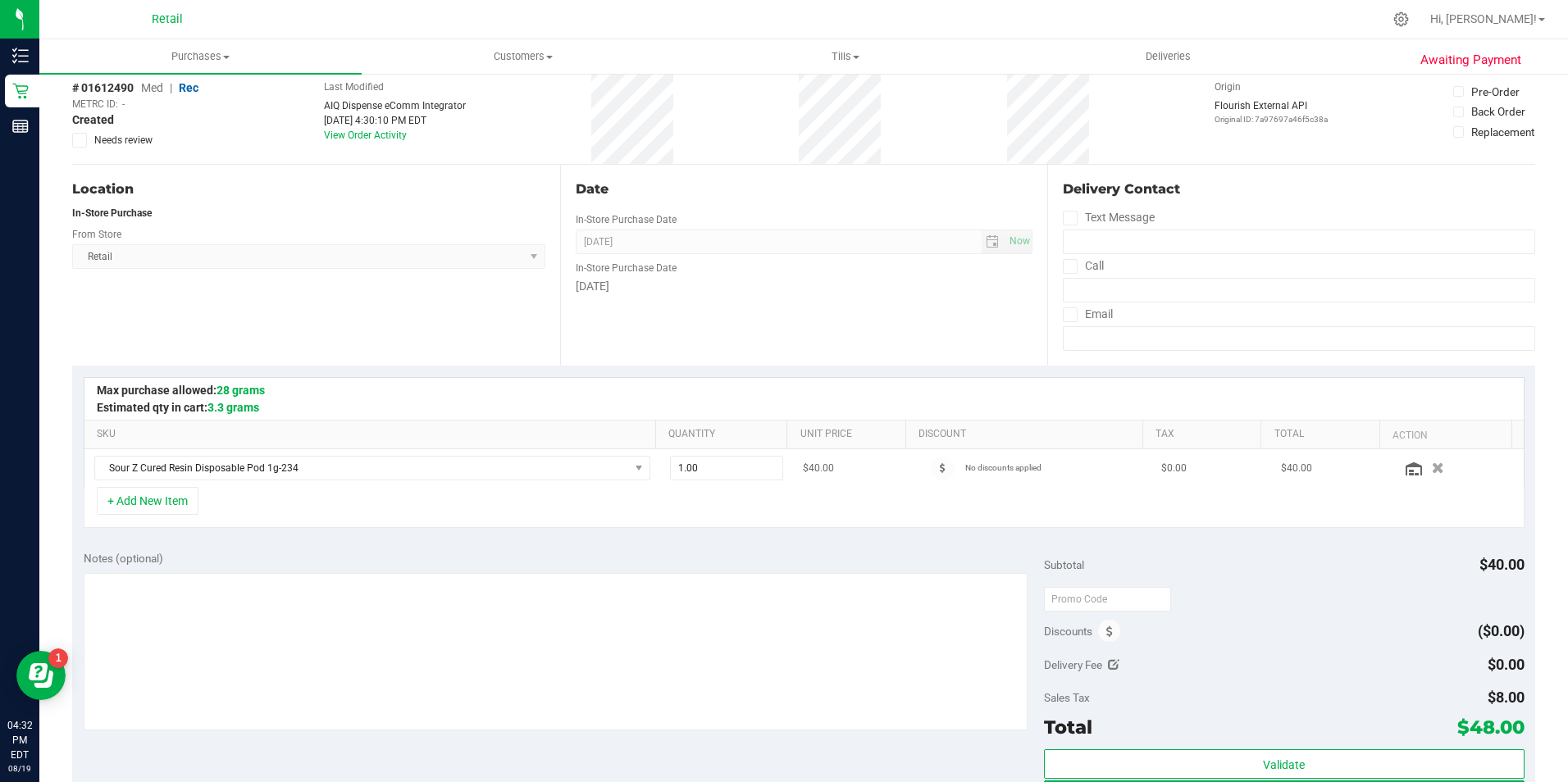
scroll to position [246, 0]
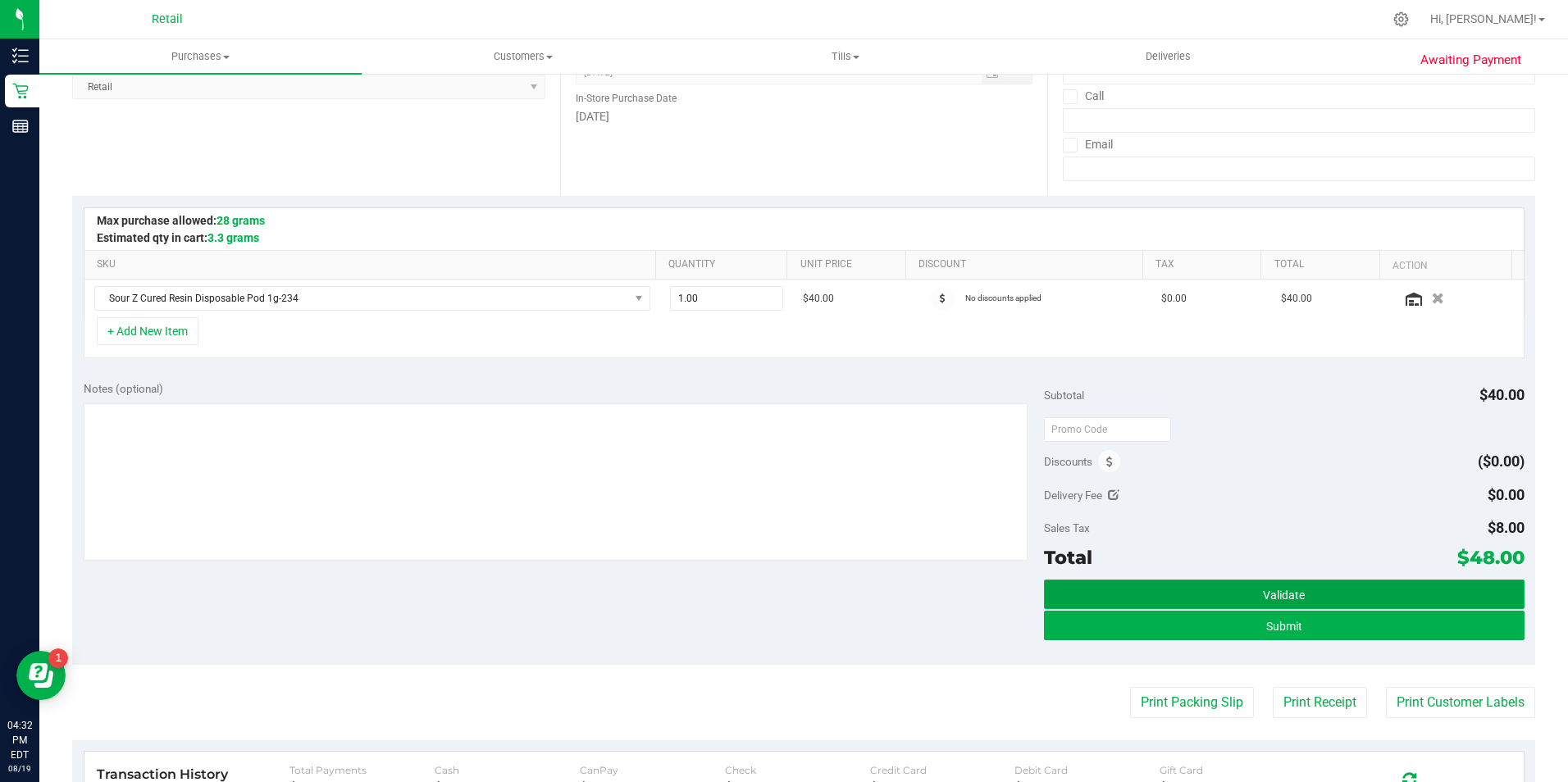
click at [1188, 602] on button "Validate" at bounding box center [1284, 594] width 480 height 29
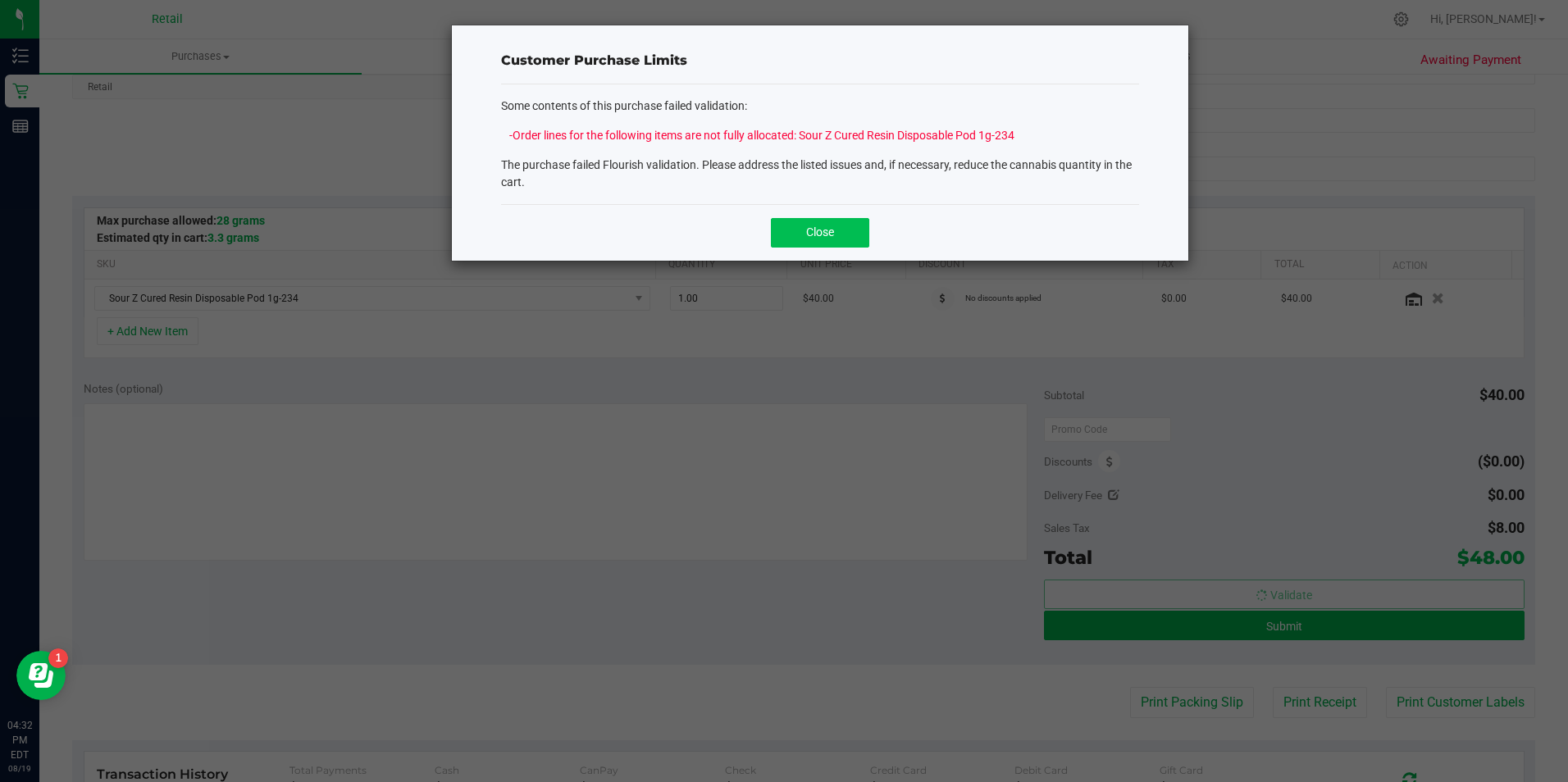
click at [861, 245] on button "Close" at bounding box center [820, 233] width 98 height 29
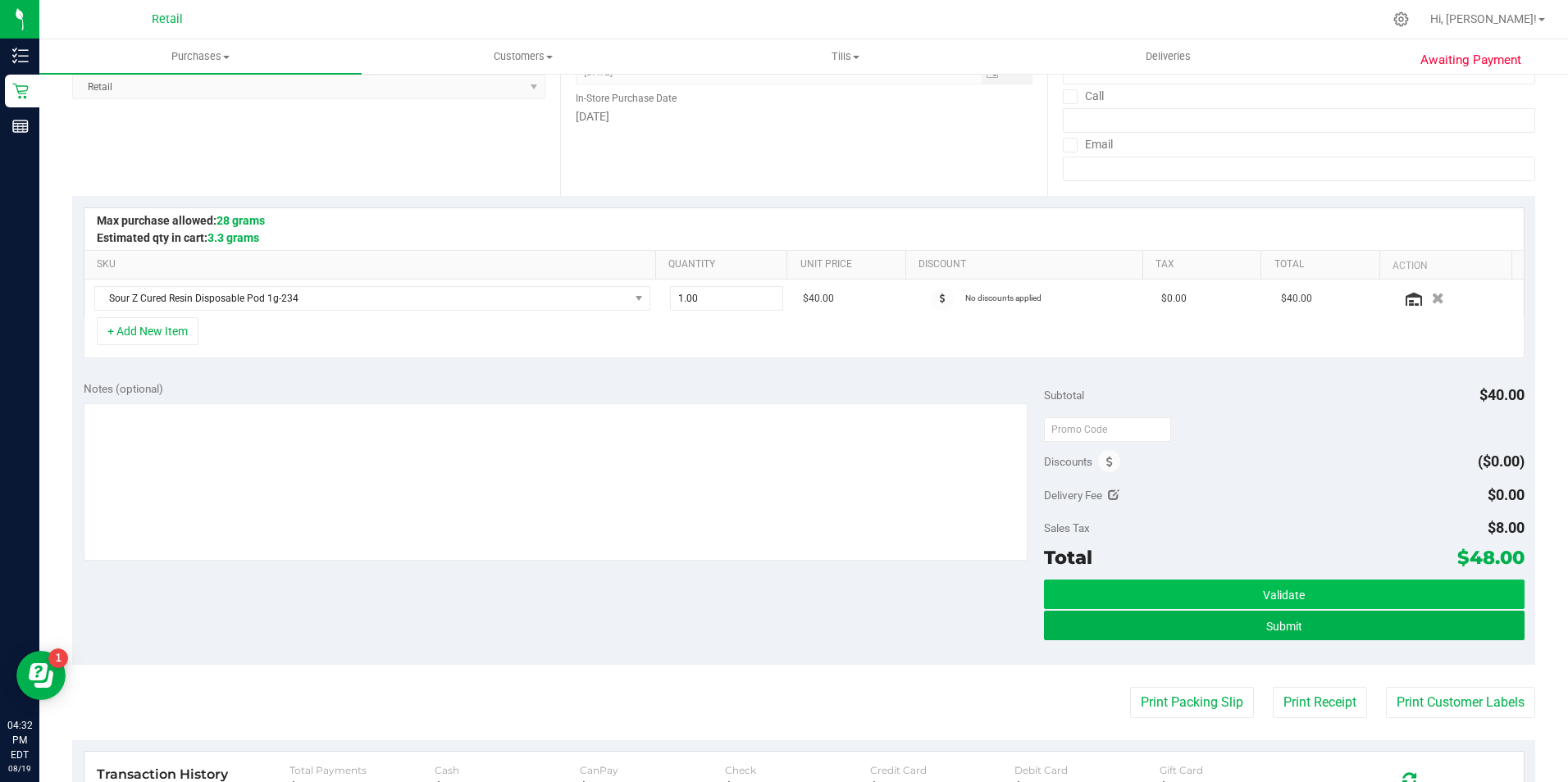
drag, startPoint x: 1126, startPoint y: 576, endPoint x: 1126, endPoint y: 587, distance: 11.0
click at [1126, 584] on div "Subtotal $40.00 Discounts ($0.00) Delivery Fee $0.00 Sales Tax $8.00 Total $48.…" at bounding box center [1284, 517] width 480 height 273
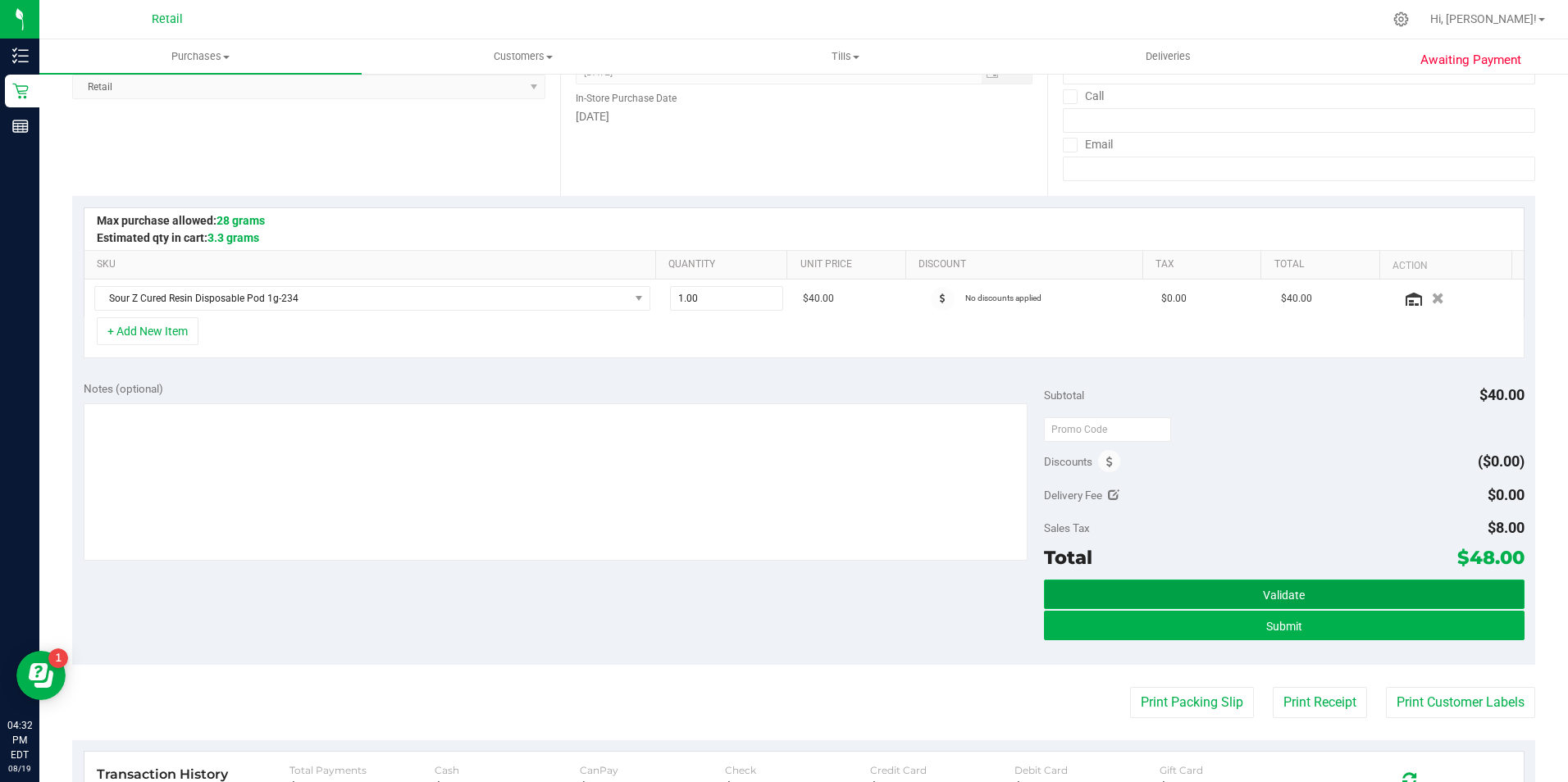
click at [1129, 606] on button "Validate" at bounding box center [1284, 594] width 480 height 29
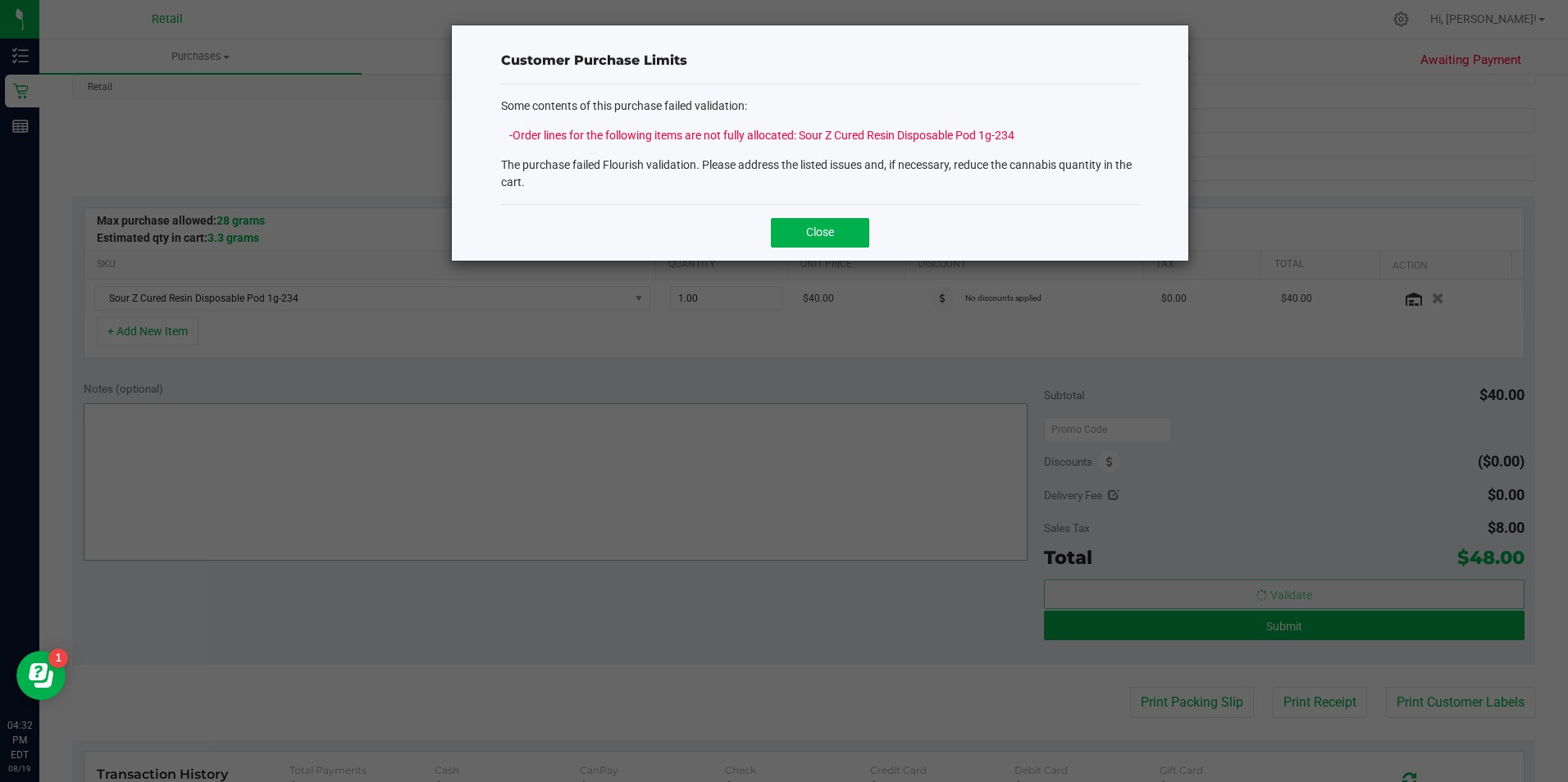
drag, startPoint x: 799, startPoint y: 234, endPoint x: 996, endPoint y: 460, distance: 299.8
click at [804, 236] on button "Close" at bounding box center [820, 233] width 98 height 29
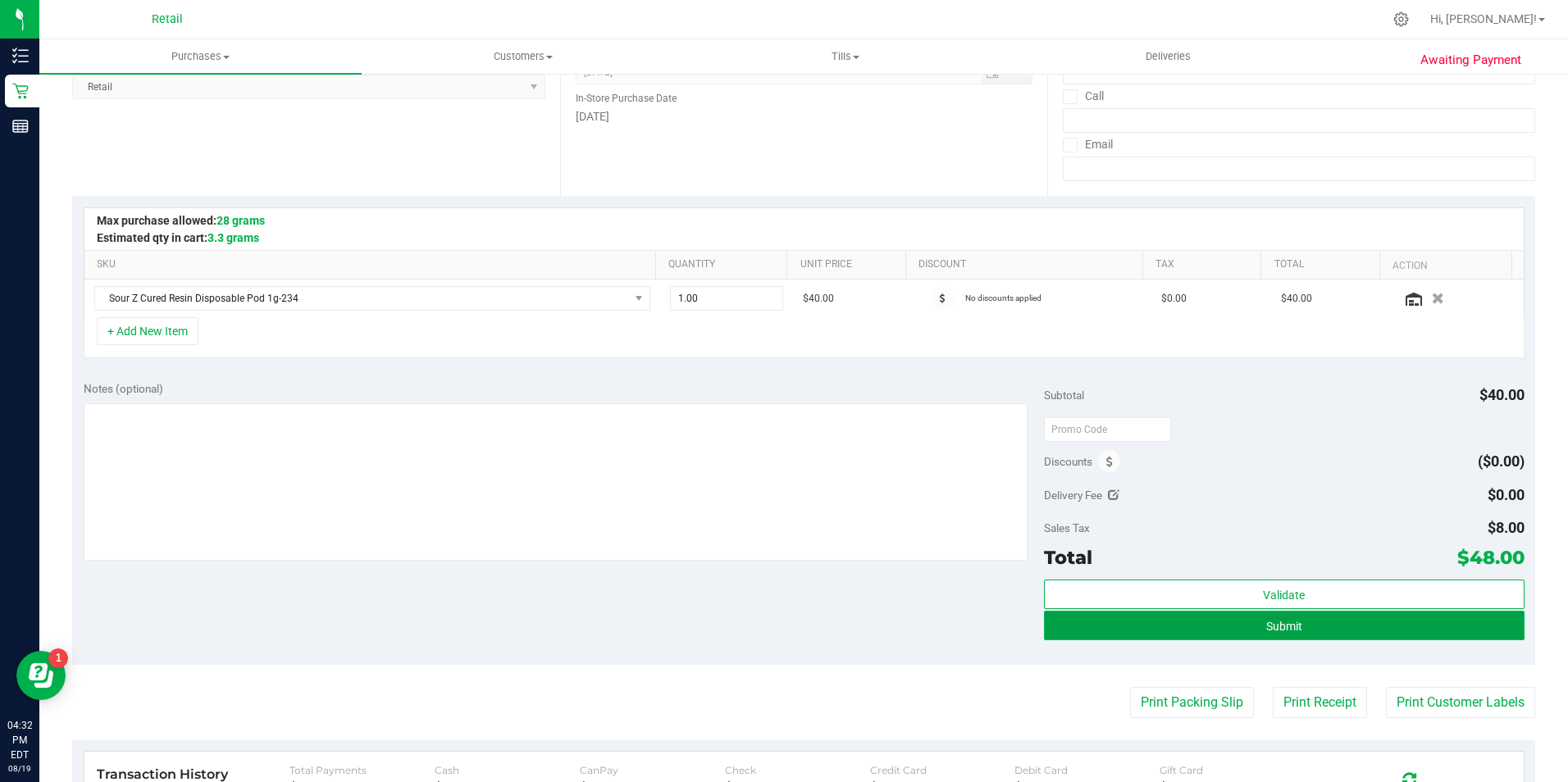
click at [1150, 624] on button "Submit" at bounding box center [1284, 625] width 480 height 29
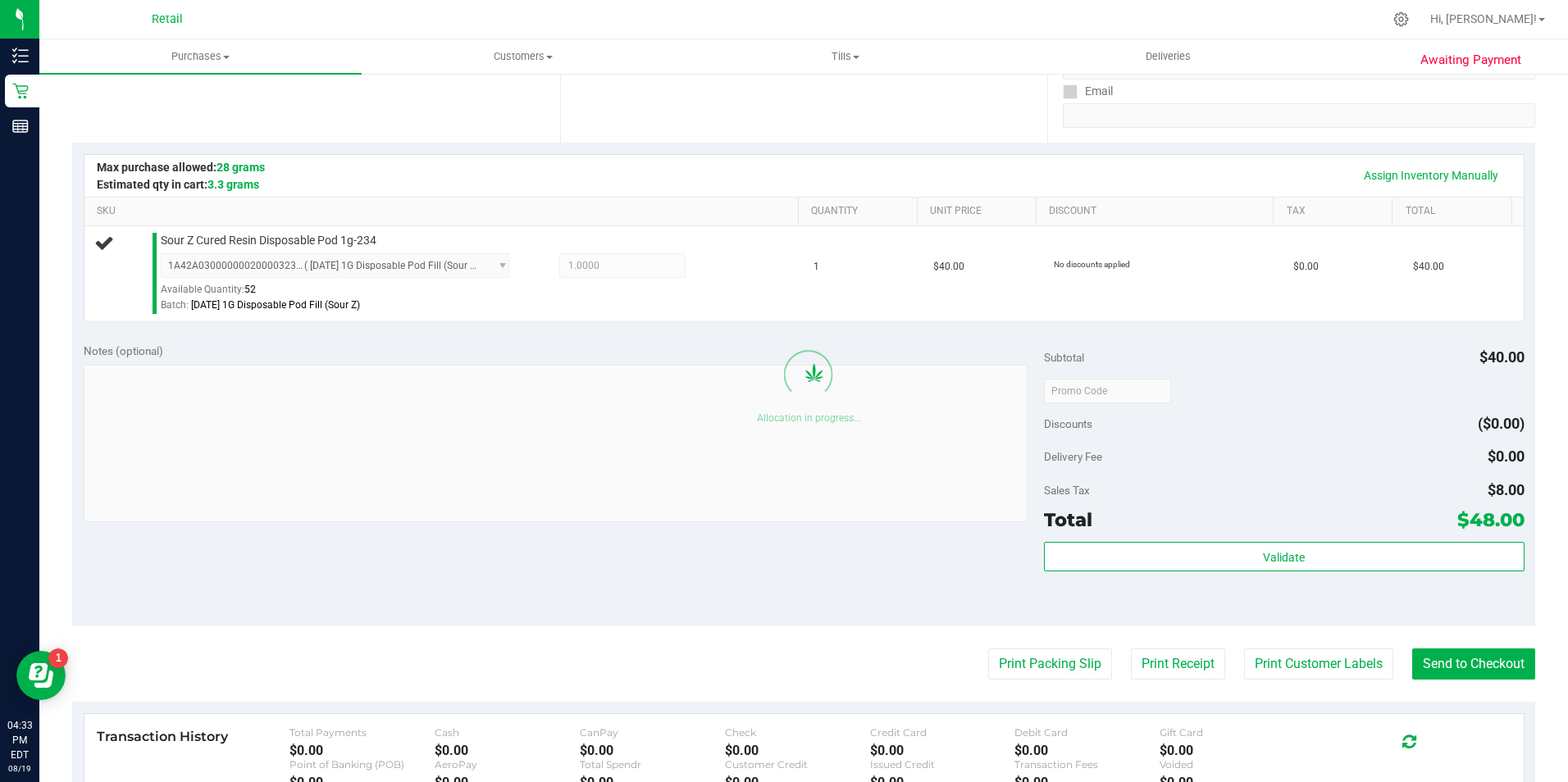
scroll to position [328, 0]
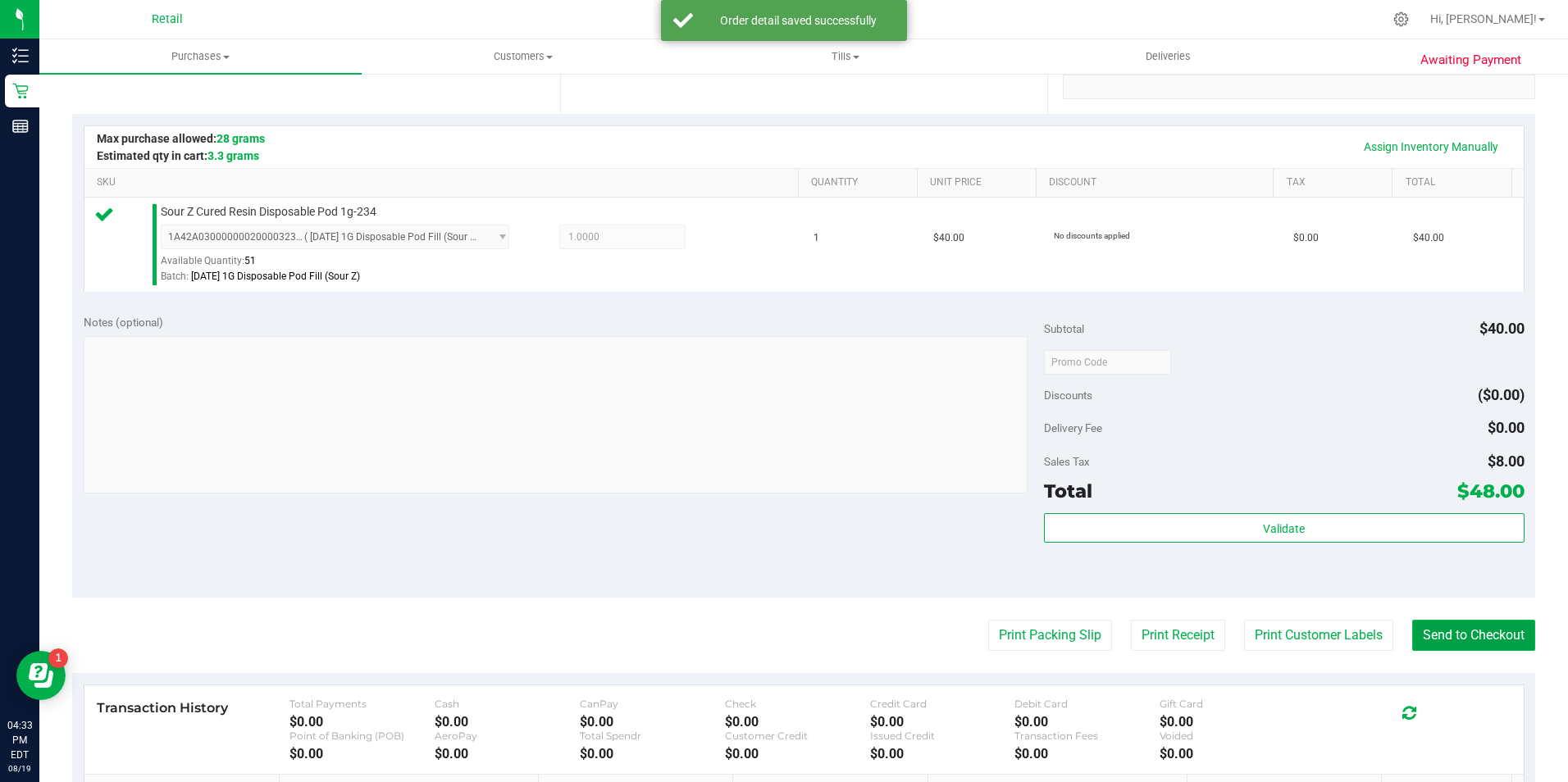
click at [1438, 641] on button "Send to Checkout" at bounding box center [1473, 635] width 123 height 31
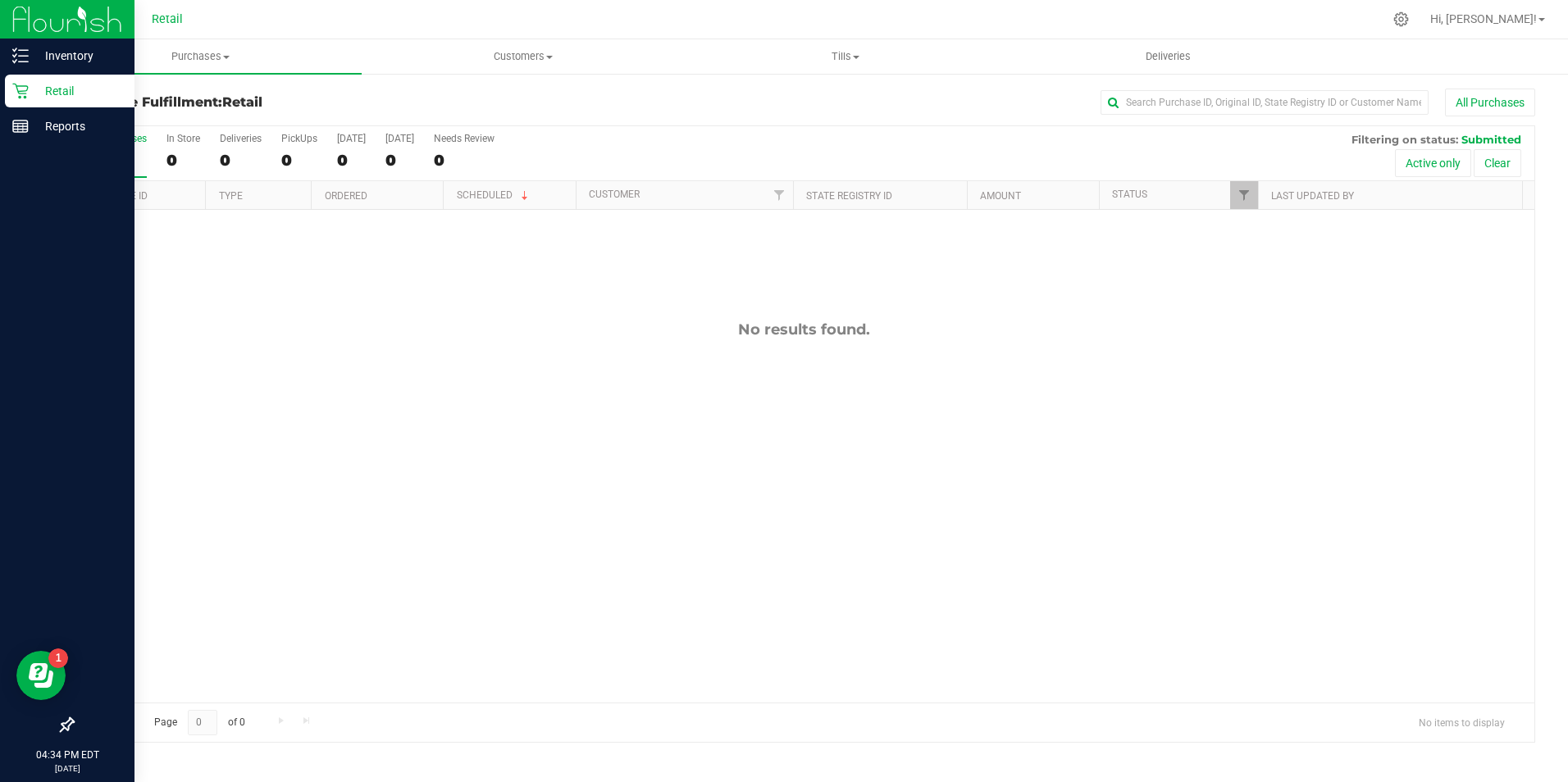
click at [21, 99] on div "Retail" at bounding box center [70, 91] width 130 height 33
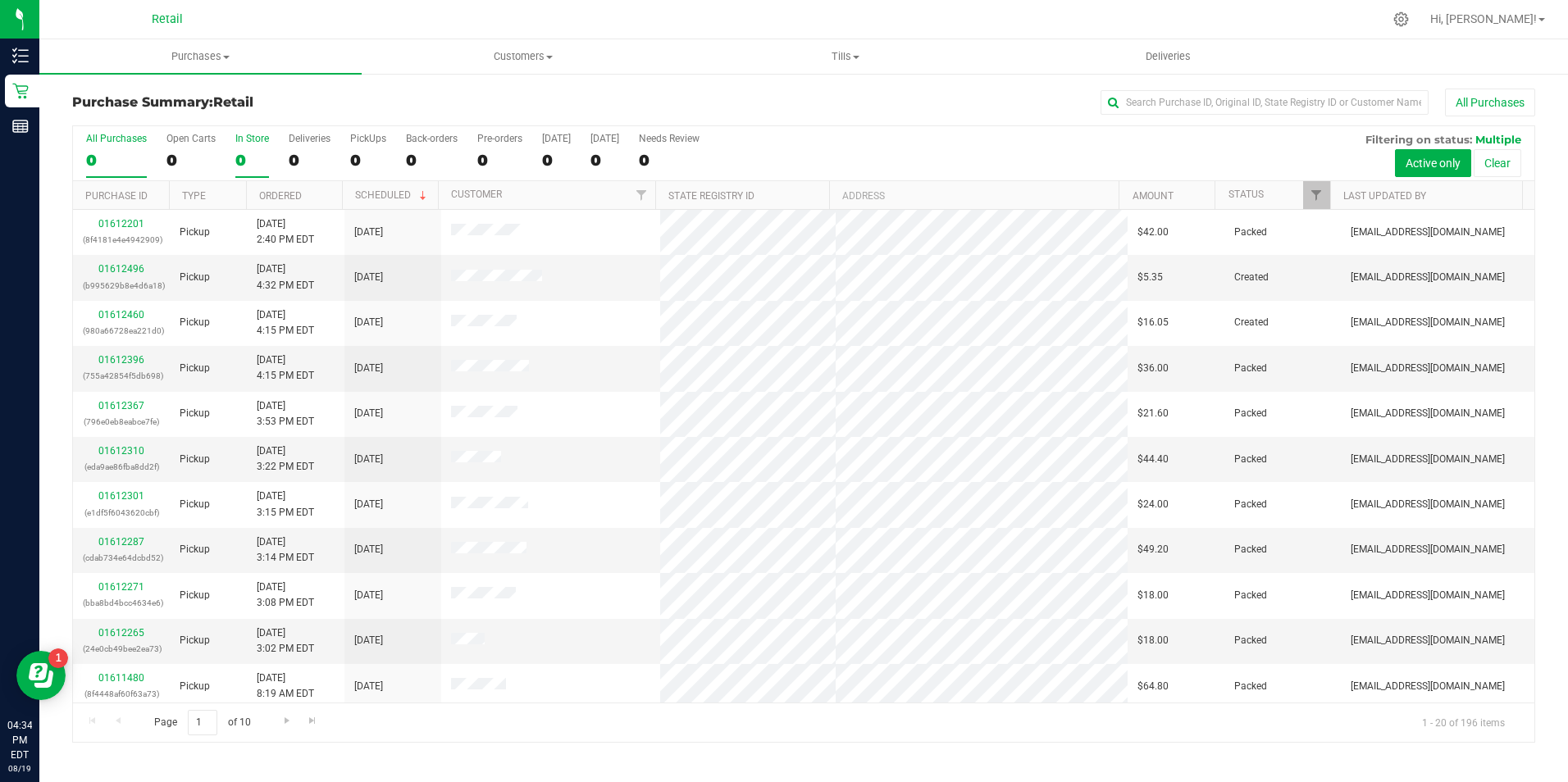
click at [237, 158] on div "0" at bounding box center [252, 161] width 34 height 19
click at [0, 0] on input "In Store 0" at bounding box center [0, 0] width 0 height 0
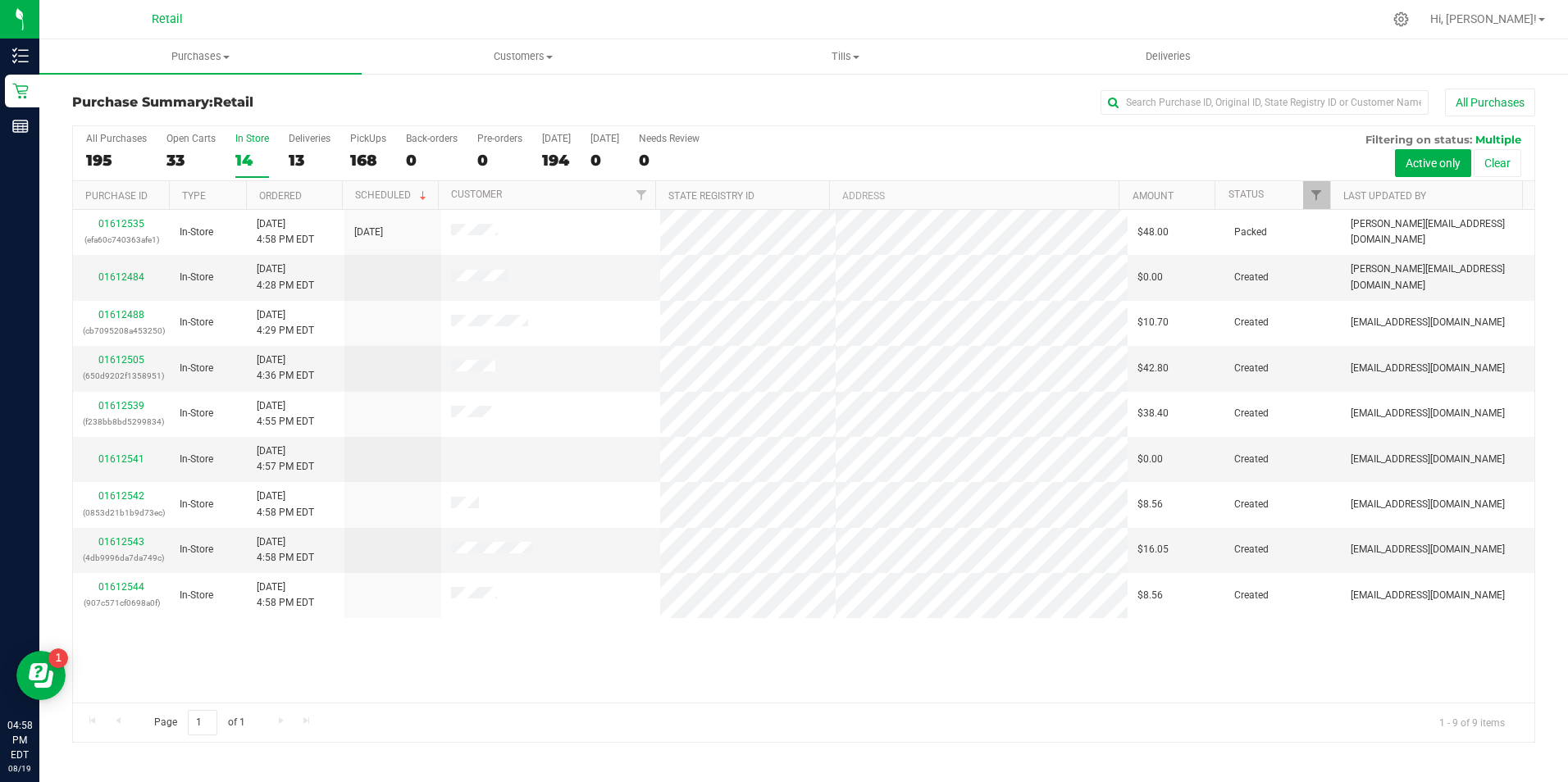
click at [238, 158] on div "14" at bounding box center [252, 161] width 34 height 19
click at [0, 0] on input "In Store 14" at bounding box center [0, 0] width 0 height 0
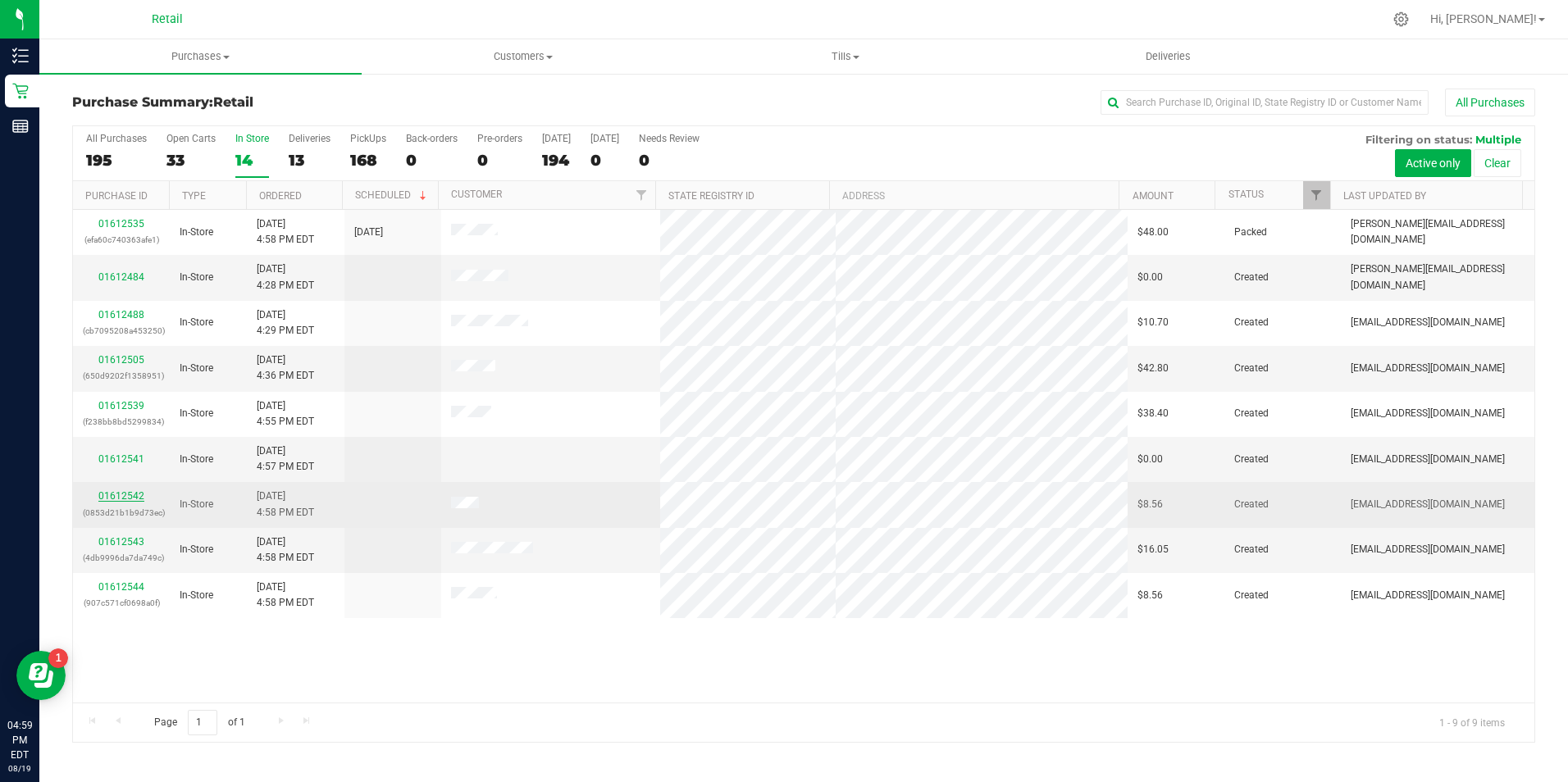
click at [129, 490] on link "01612542" at bounding box center [121, 495] width 46 height 11
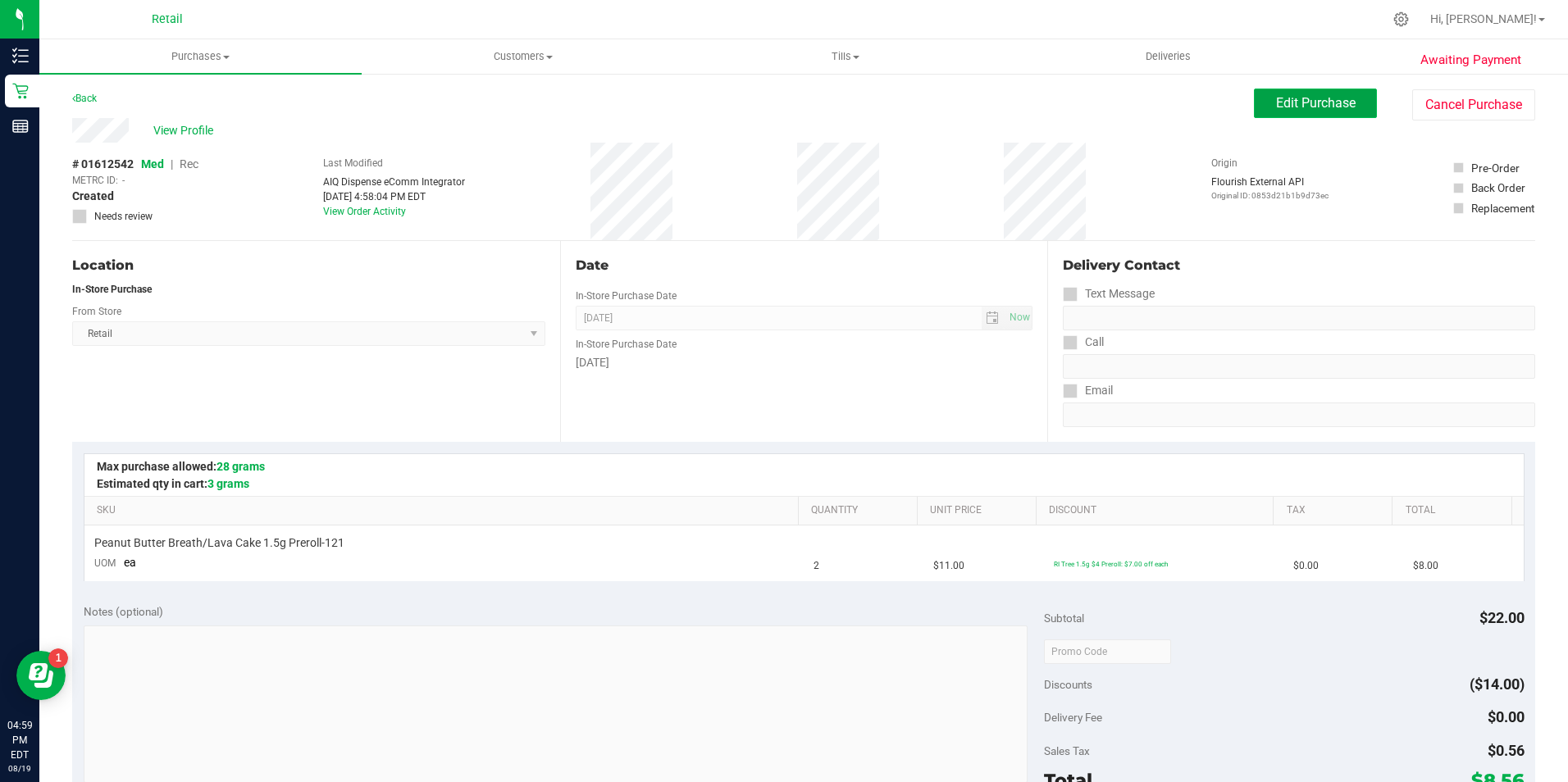
click at [1299, 108] on span "Edit Purchase" at bounding box center [1315, 103] width 79 height 16
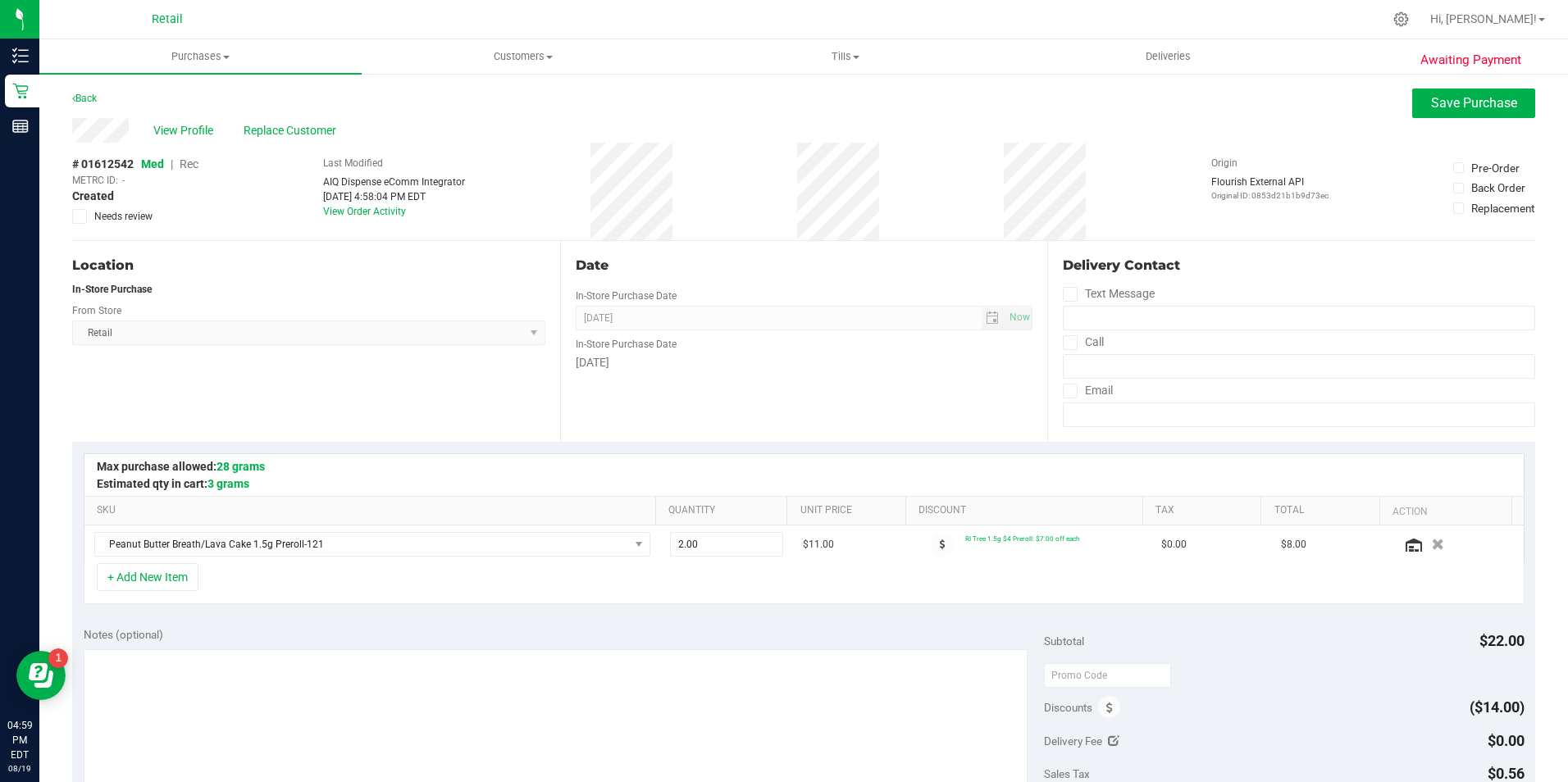
click at [196, 169] on span "Rec" at bounding box center [189, 163] width 19 height 13
click at [1467, 89] on button "Save Purchase" at bounding box center [1473, 104] width 123 height 29
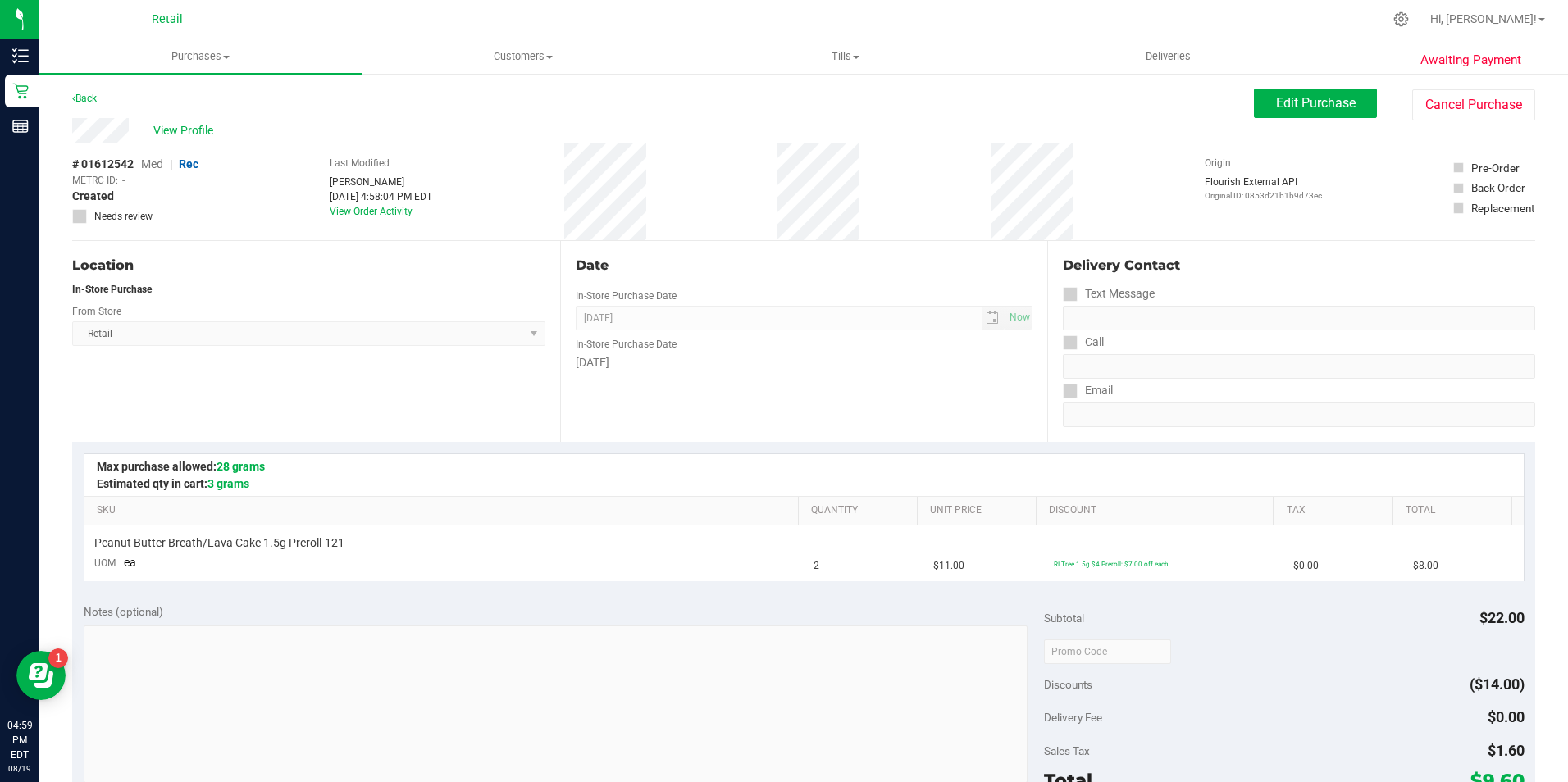
click at [201, 137] on span "View Profile" at bounding box center [187, 130] width 66 height 17
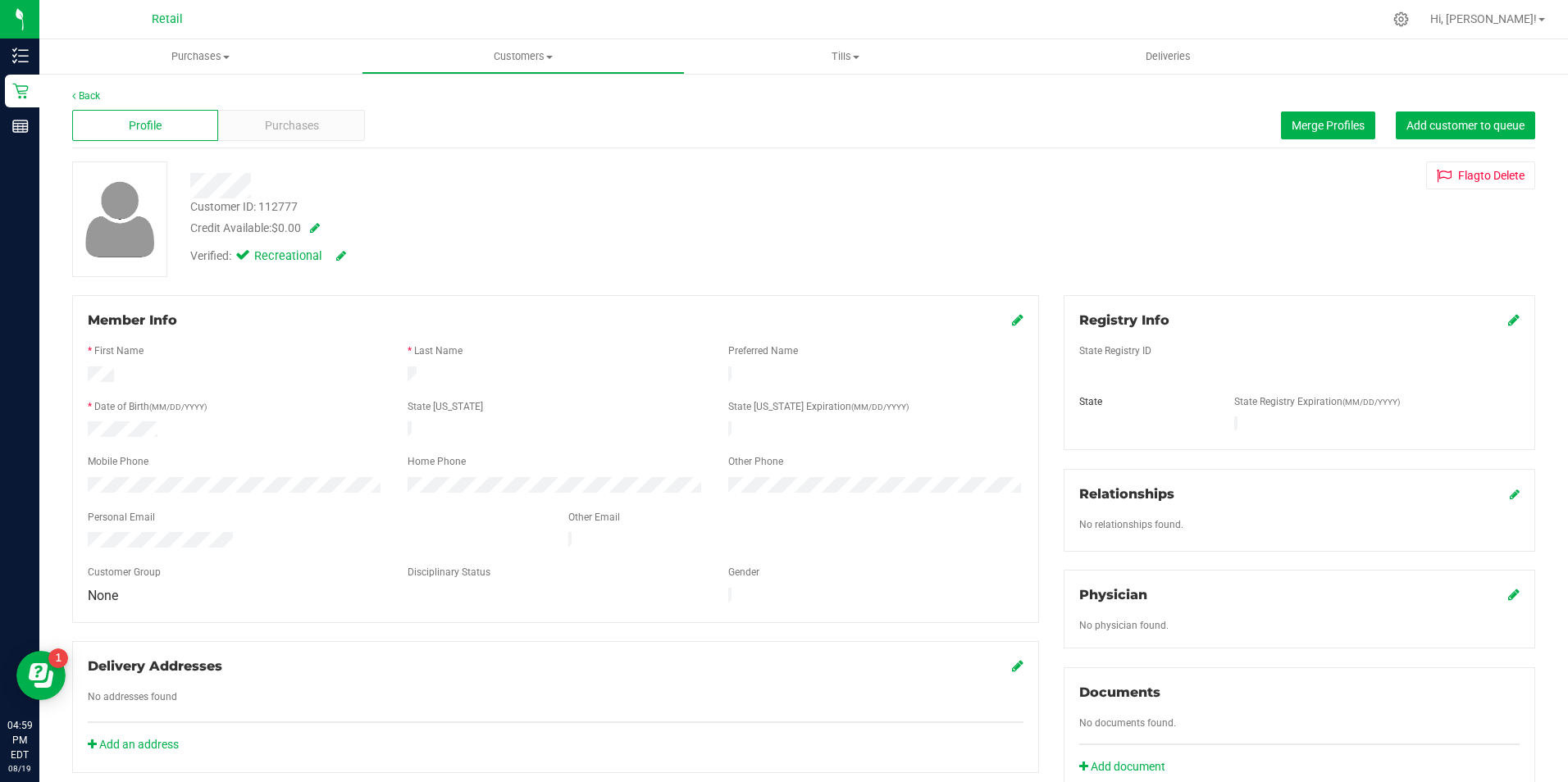
click at [1015, 317] on icon at bounding box center [1017, 319] width 11 height 13
click at [221, 367] on form "Member Info * First Name * Last Name Preferred Name * Date of Birth (MM/DD/YYYY…" at bounding box center [555, 467] width 935 height 312
click at [1013, 325] on icon at bounding box center [1015, 321] width 15 height 13
drag, startPoint x: 316, startPoint y: 141, endPoint x: 304, endPoint y: 141, distance: 12.0
click at [304, 141] on div "Profile Purchases Merge Profiles Add customer to queue" at bounding box center [804, 126] width 1463 height 45
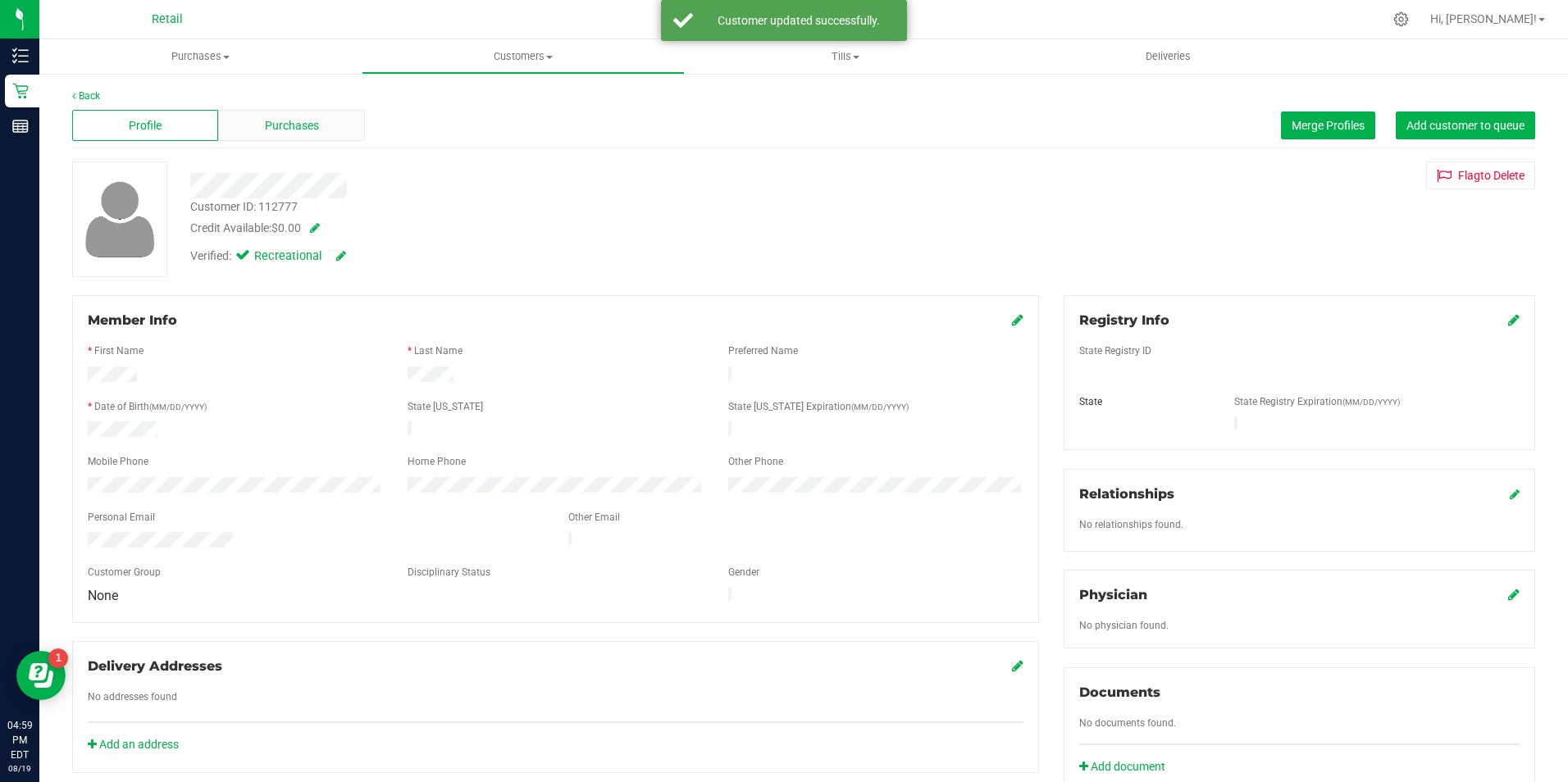
drag, startPoint x: 304, startPoint y: 141, endPoint x: 300, endPoint y: 127, distance: 14.6
click at [300, 127] on span "Purchases" at bounding box center [292, 126] width 54 height 17
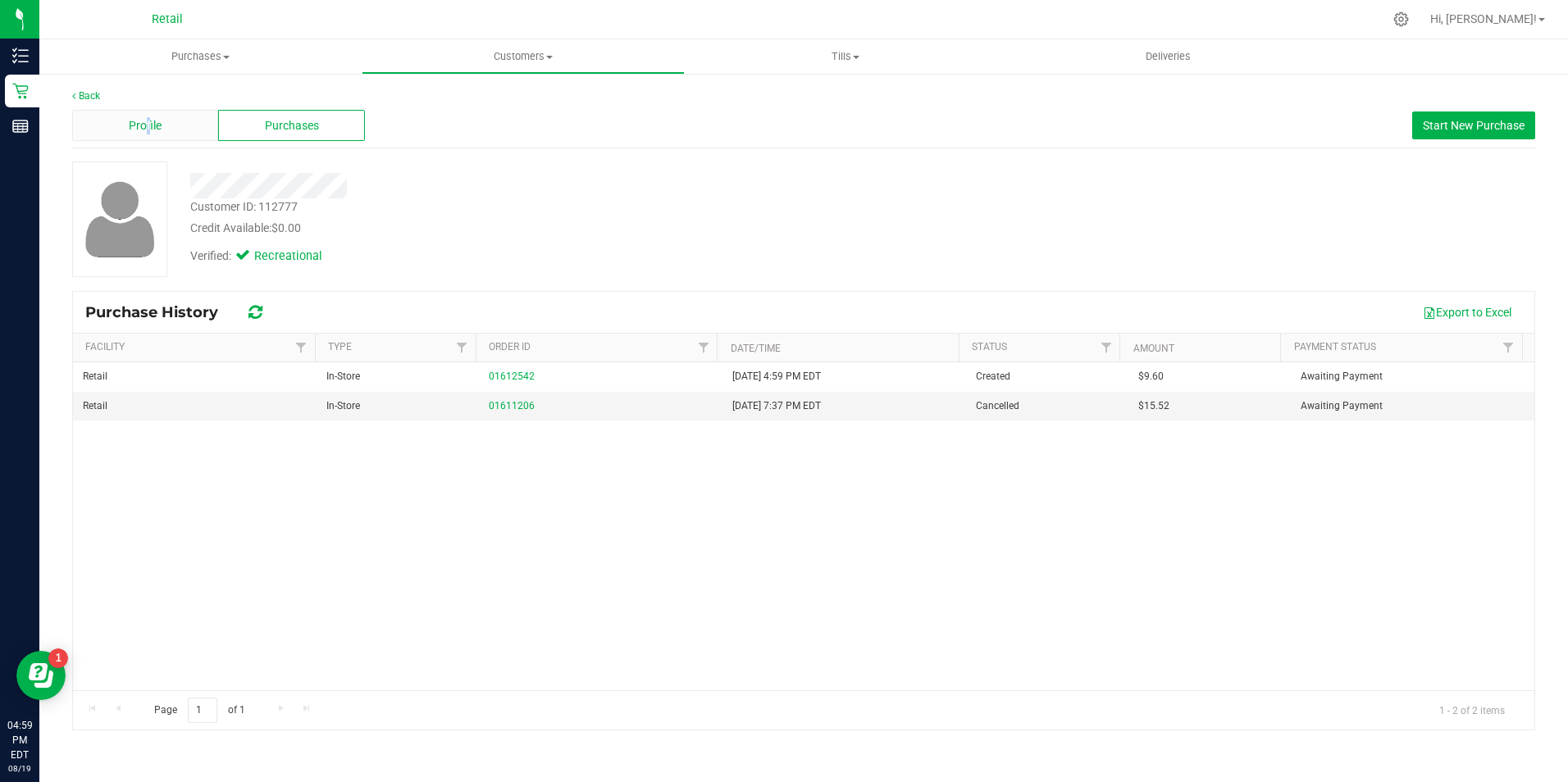
click at [150, 121] on span "Profile" at bounding box center [145, 126] width 33 height 17
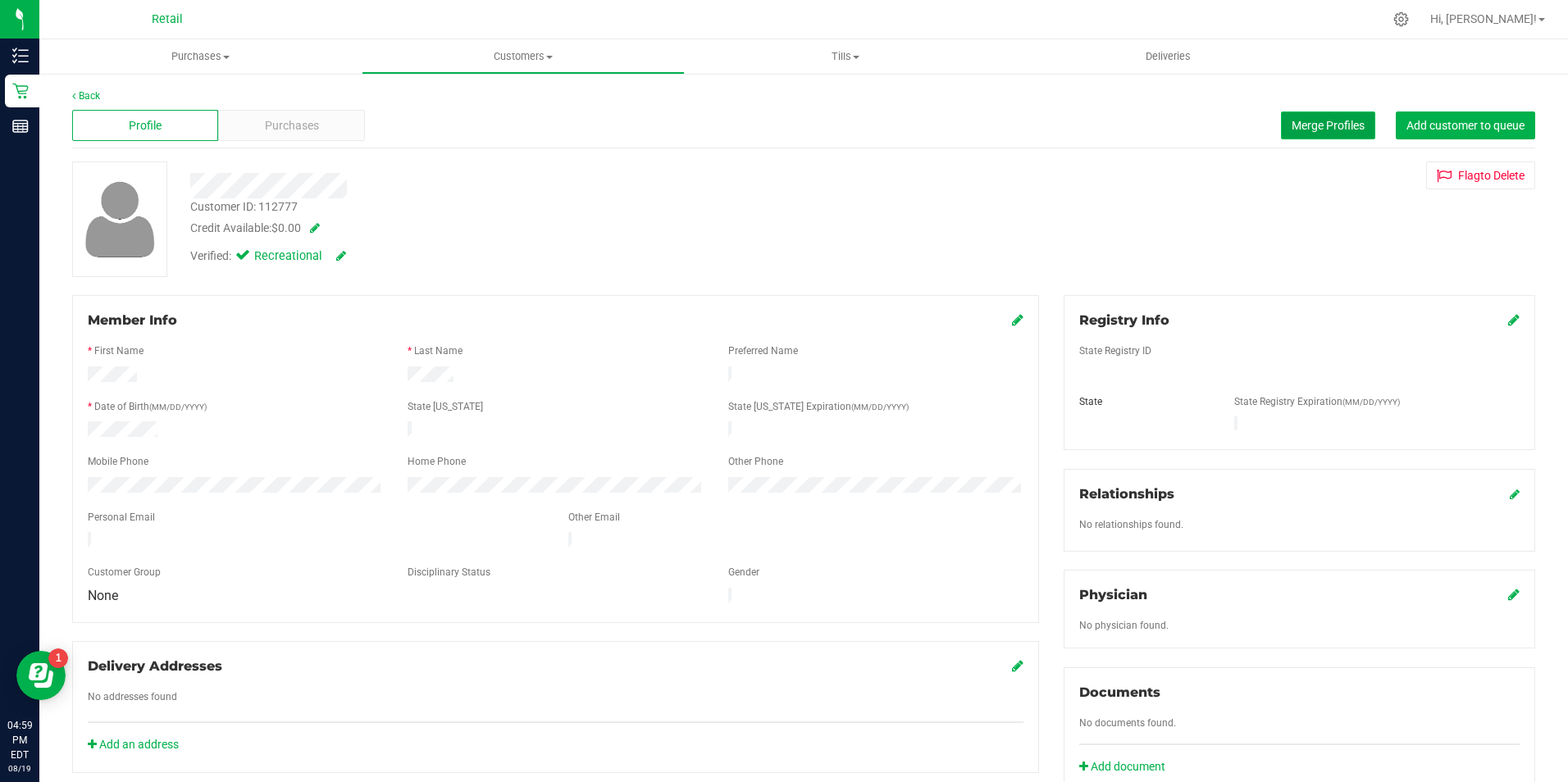
click at [1280, 125] on button "Merge Profiles" at bounding box center [1327, 125] width 94 height 28
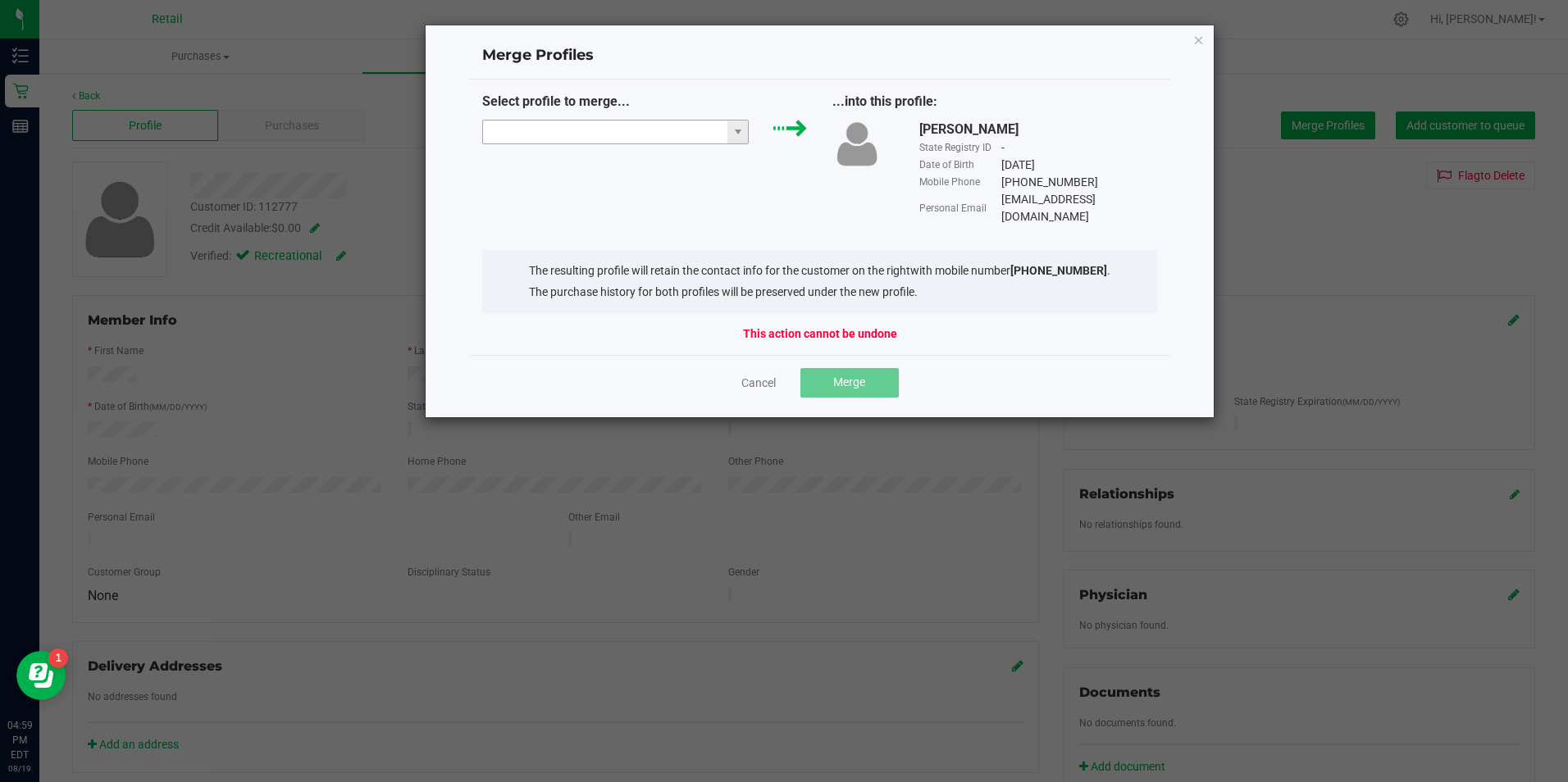
click at [622, 140] on input "NO DATA FOUND" at bounding box center [605, 132] width 245 height 23
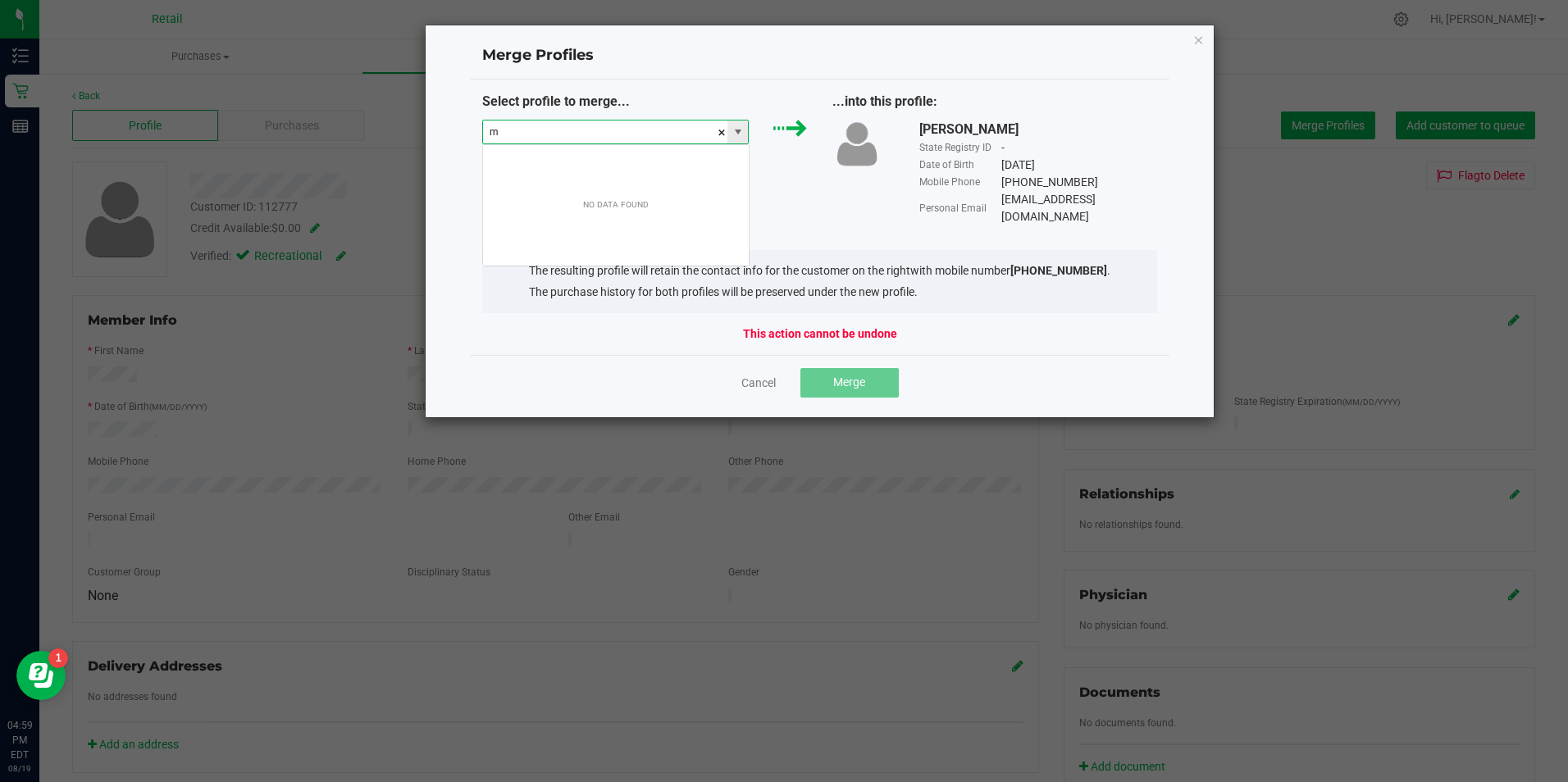
scroll to position [24, 267]
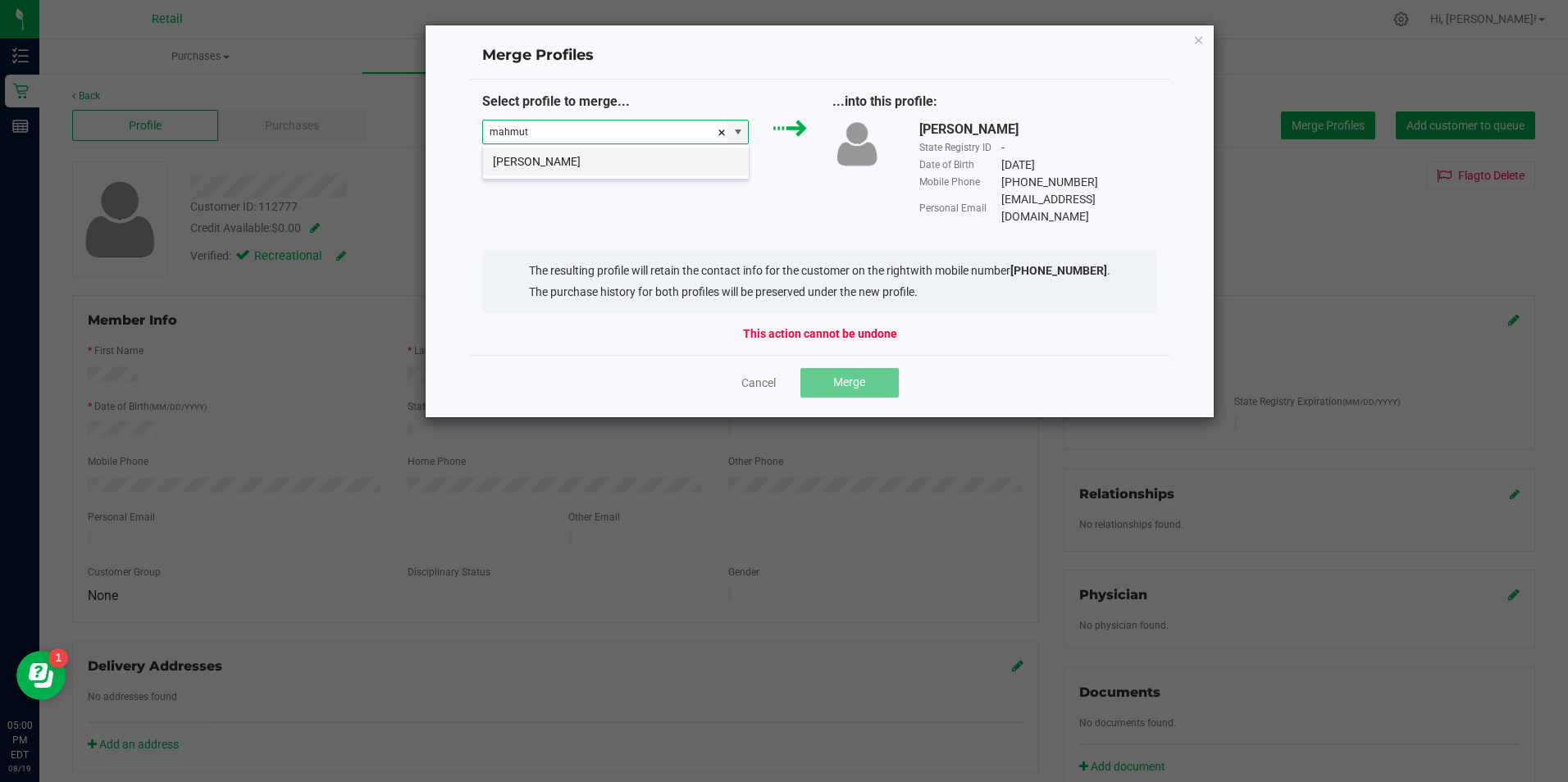
click at [555, 165] on li "[PERSON_NAME]" at bounding box center [616, 161] width 266 height 28
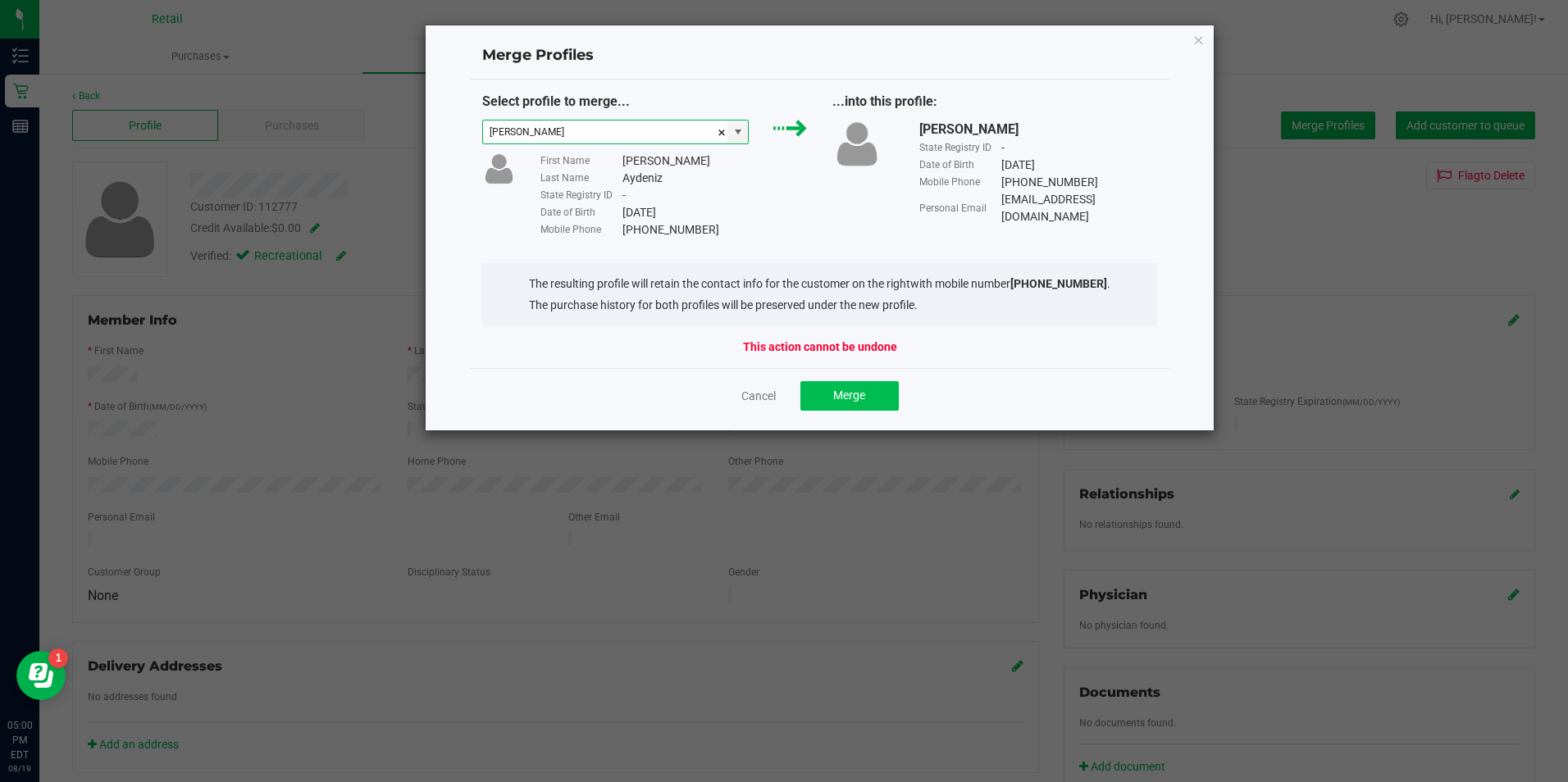
type input "[PERSON_NAME]"
click at [860, 393] on span "Merge" at bounding box center [849, 394] width 32 height 13
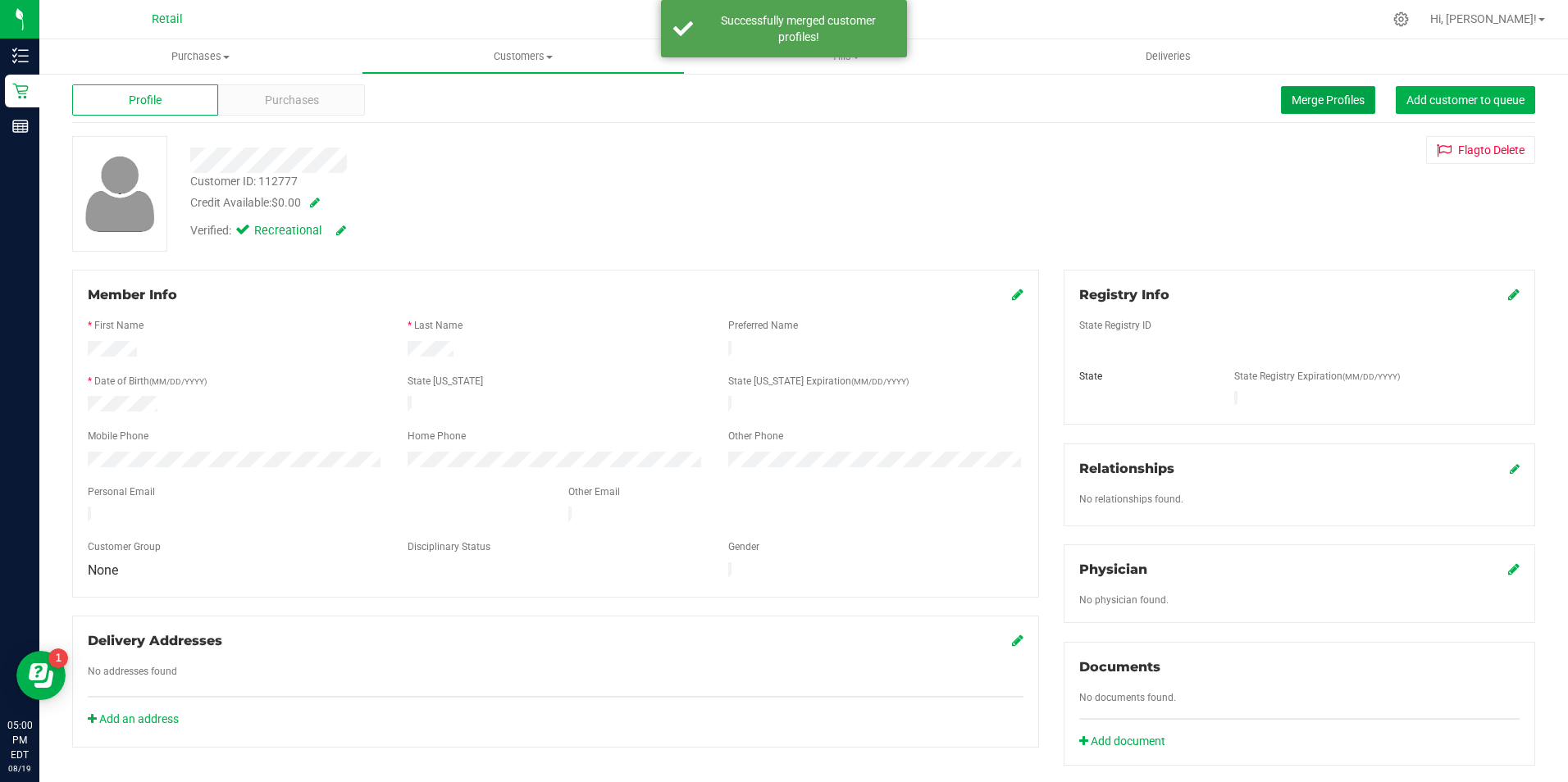
scroll to position [0, 0]
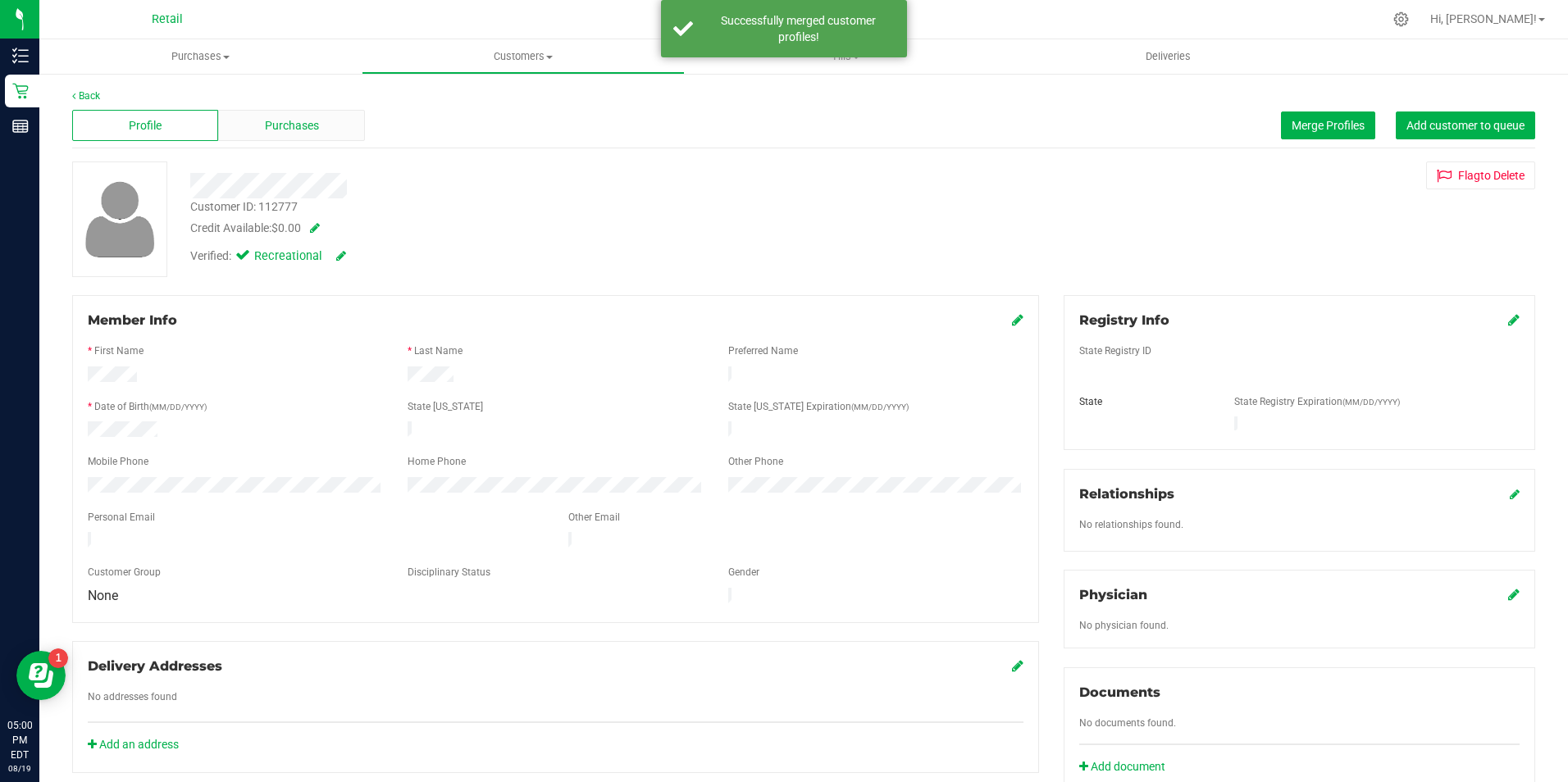
click at [304, 127] on span "Purchases" at bounding box center [292, 126] width 54 height 17
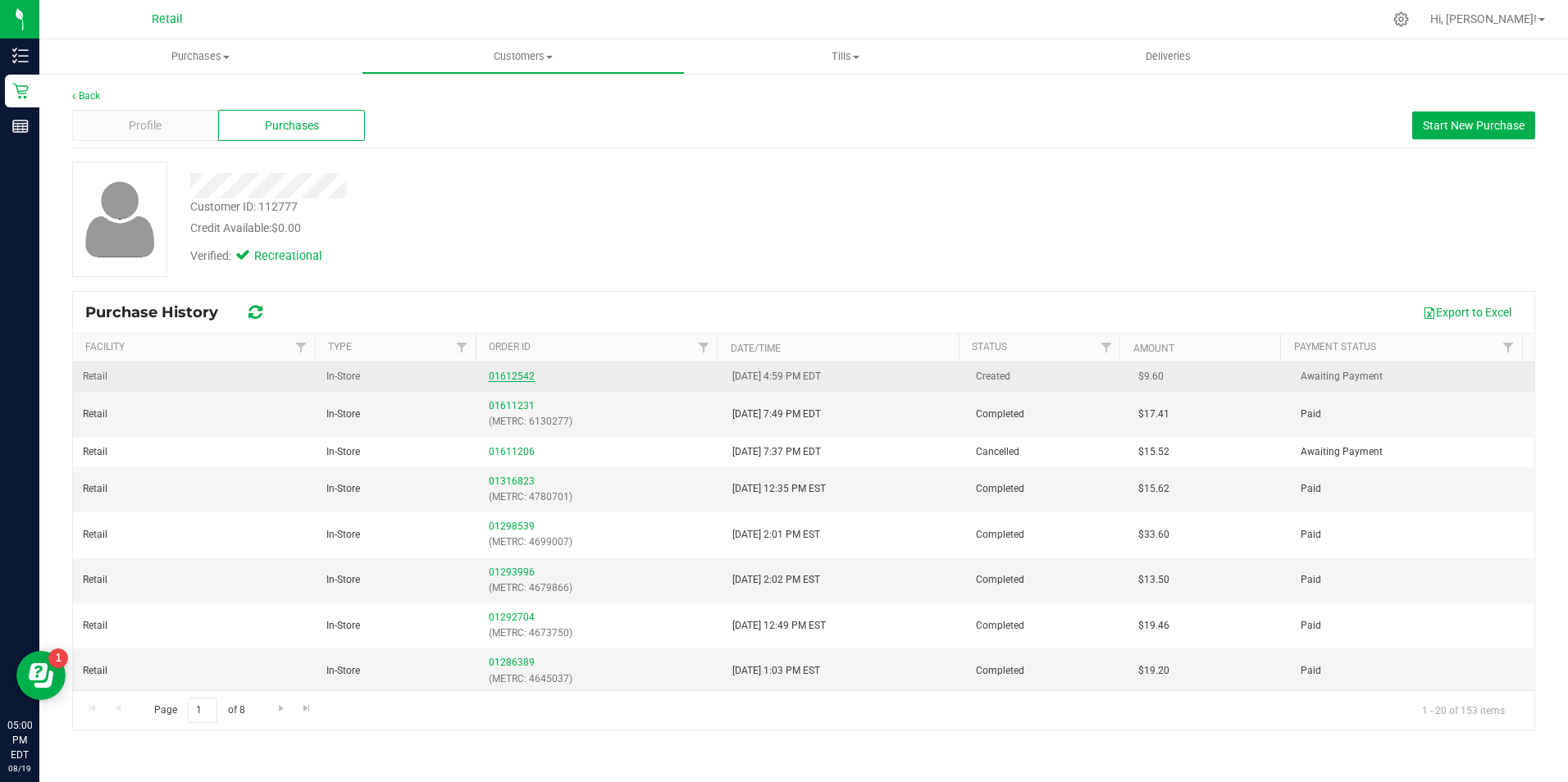
click at [512, 375] on link "01612542" at bounding box center [511, 375] width 46 height 11
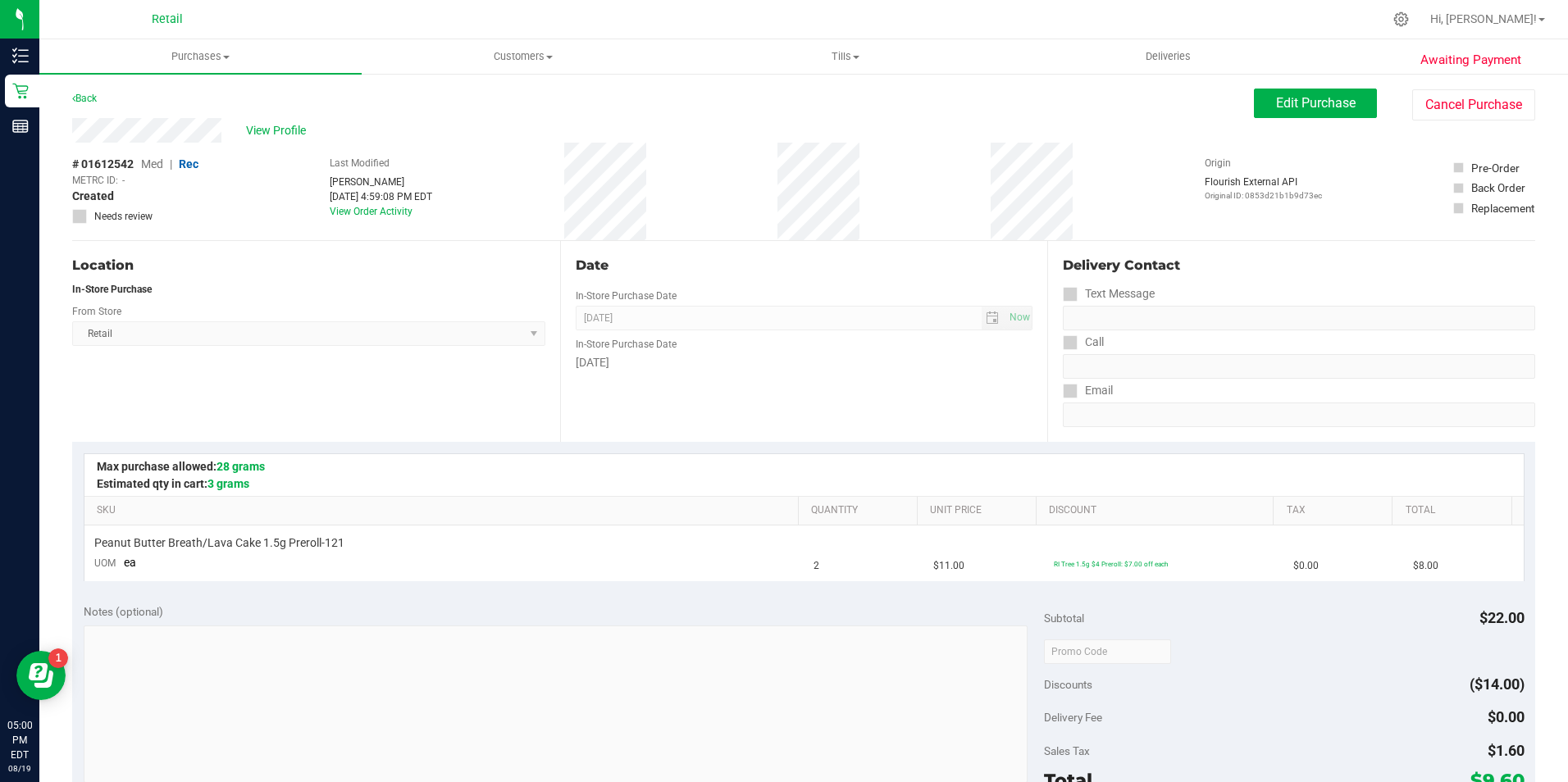
scroll to position [164, 0]
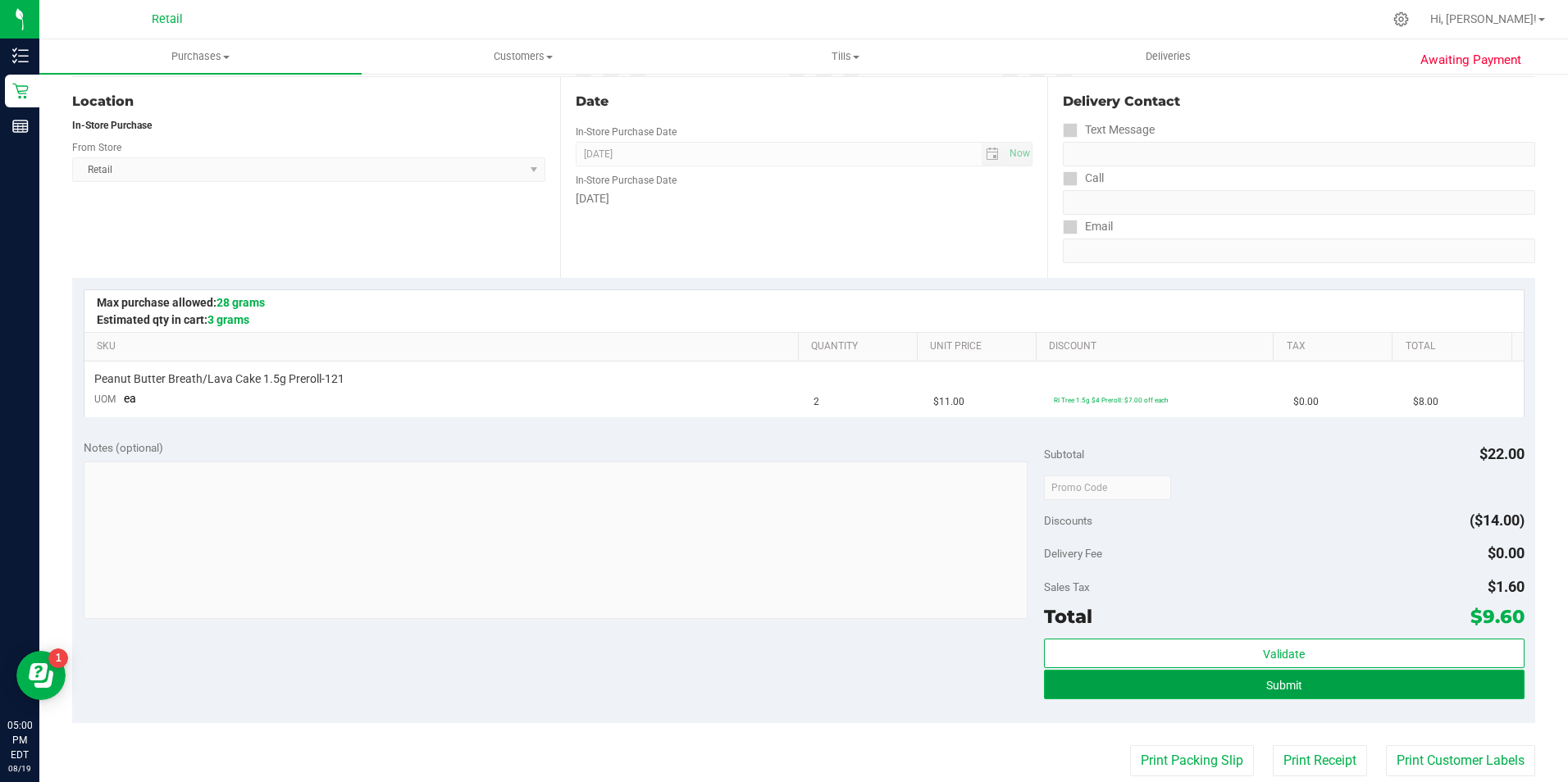
click at [1251, 681] on button "Submit" at bounding box center [1284, 684] width 480 height 29
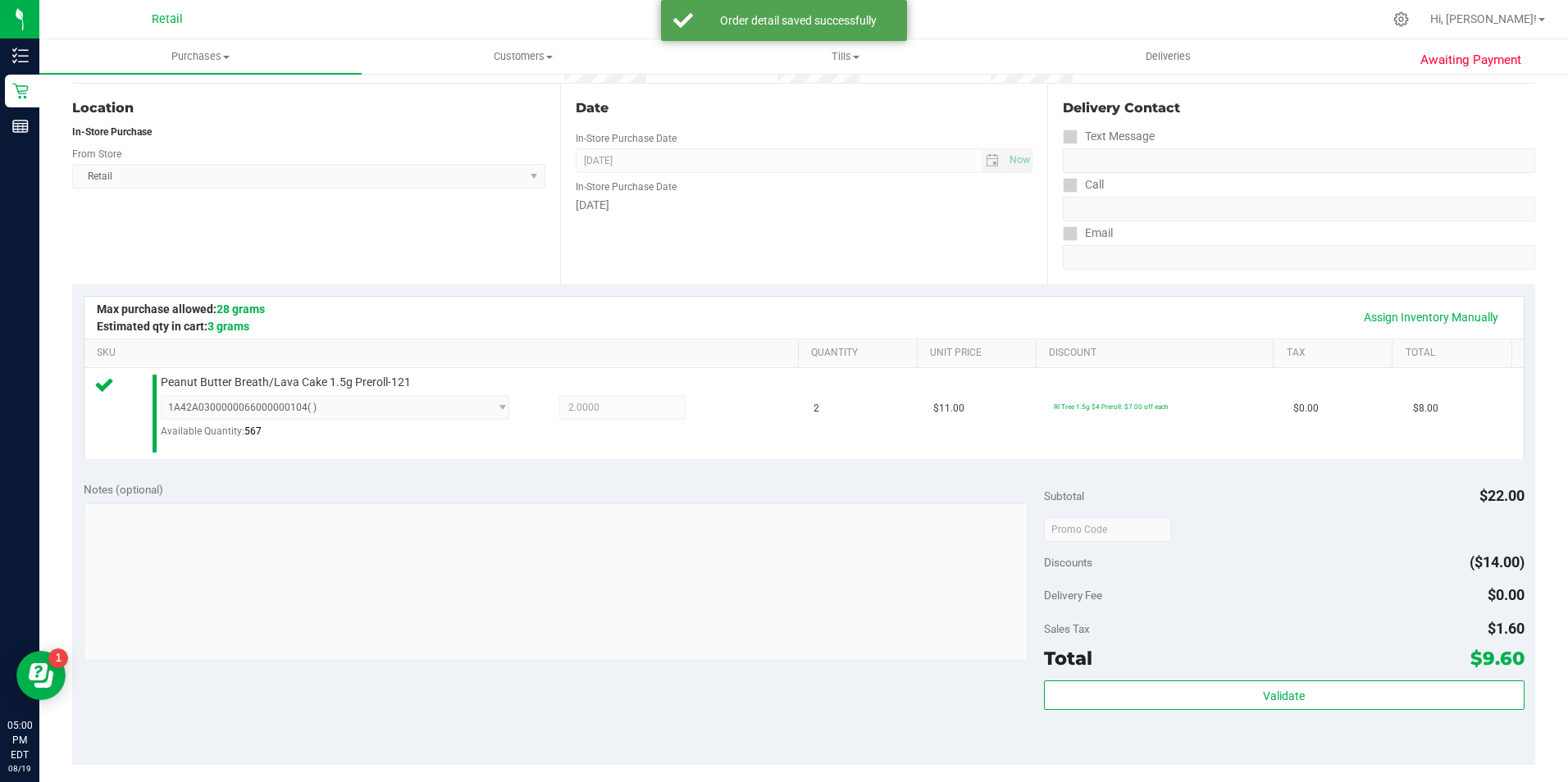
scroll to position [246, 0]
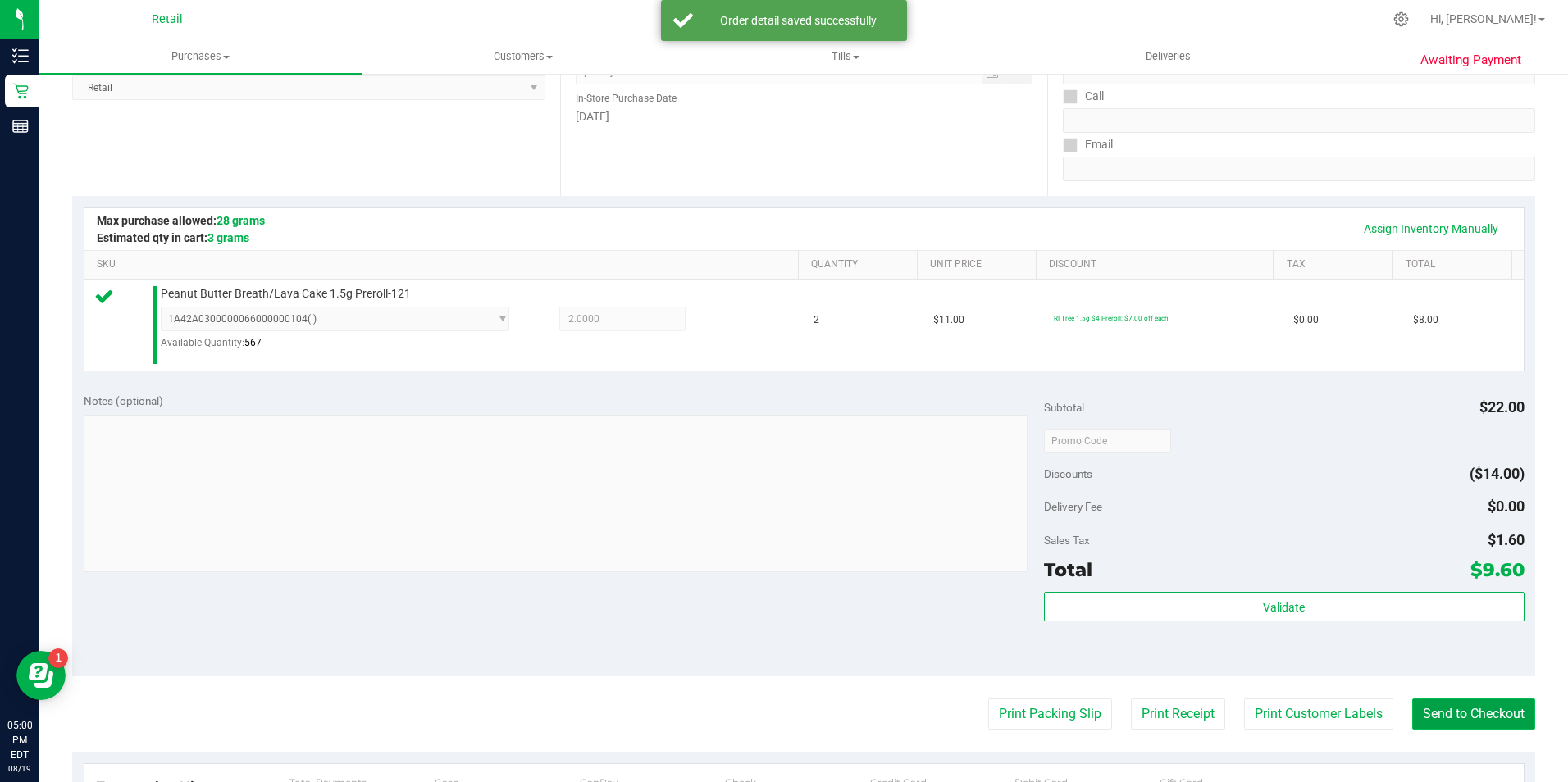
click at [1483, 717] on button "Send to Checkout" at bounding box center [1473, 714] width 123 height 31
